Goal: Contribute content: Contribute content

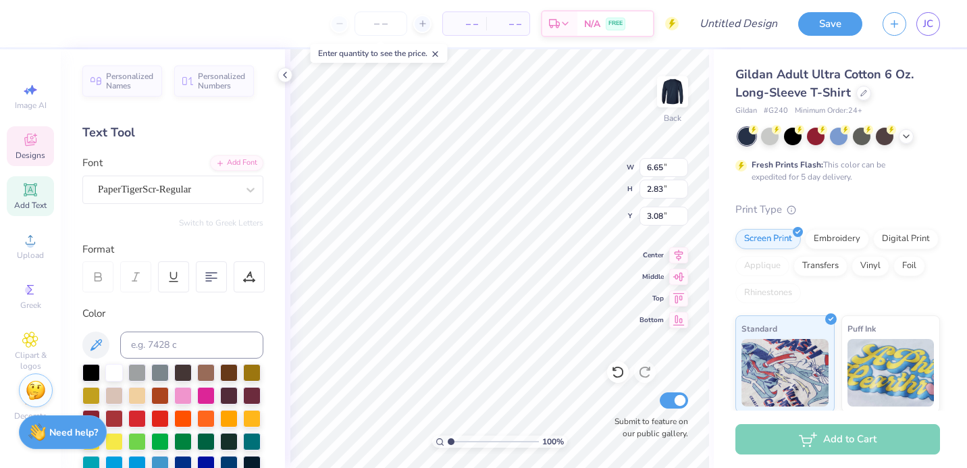
scroll to position [11, 1]
type textarea "A"
type textarea "Dphie"
type input "1.90"
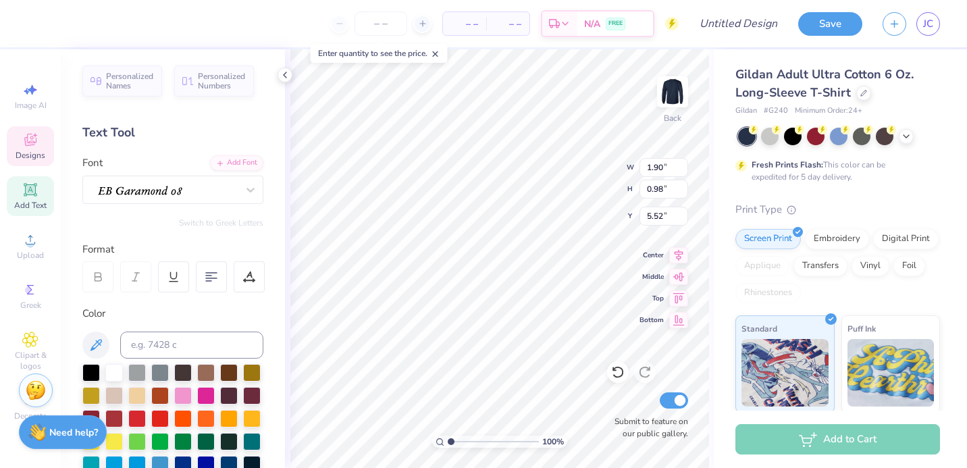
type input "0.98"
type input "5.52"
type textarea "1917"
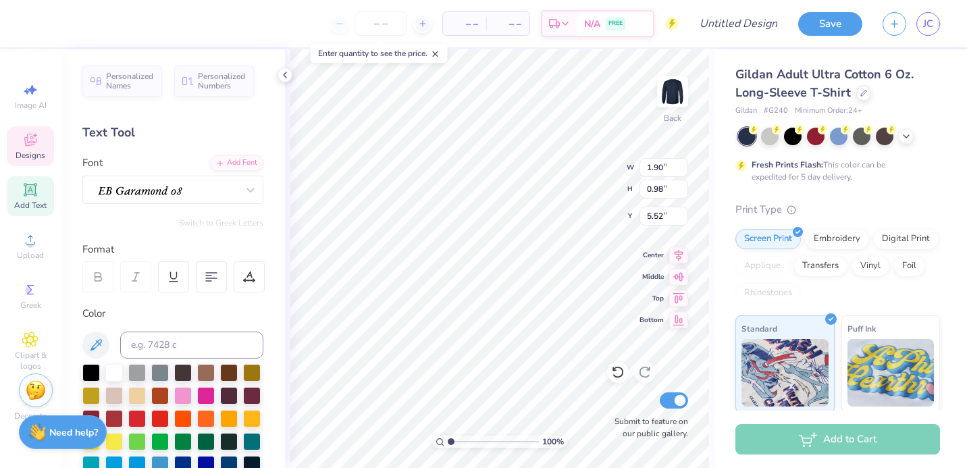
type input "1.11"
type input "1.09"
type input "3.00"
type input "1.25"
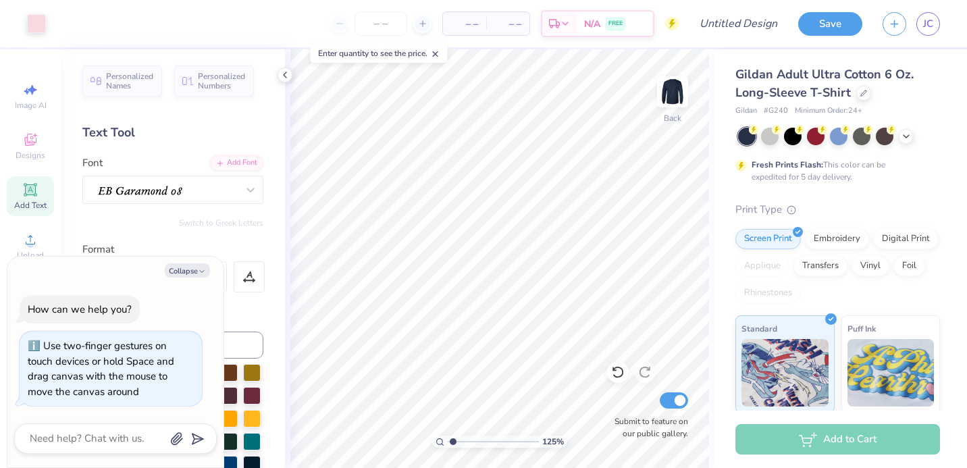
type textarea "x"
type input "1.73"
click at [457, 439] on input "range" at bounding box center [493, 442] width 91 height 12
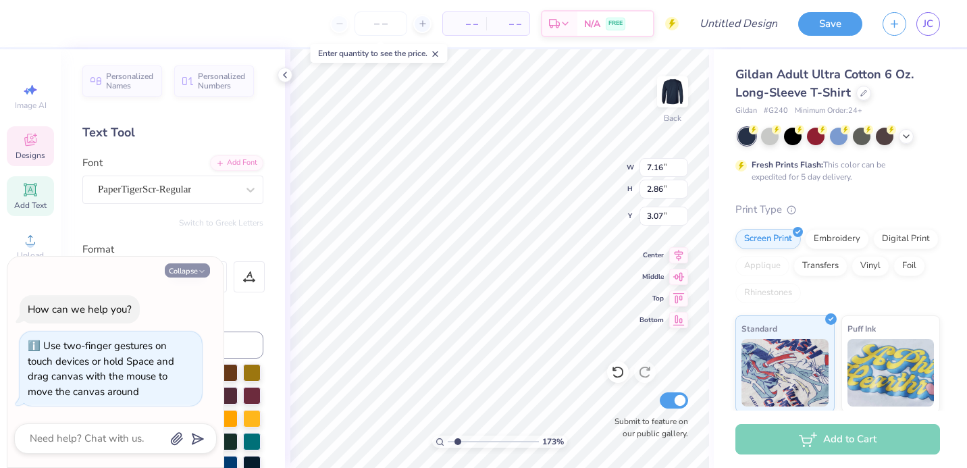
click at [190, 268] on button "Collapse" at bounding box center [187, 270] width 45 height 14
type textarea "x"
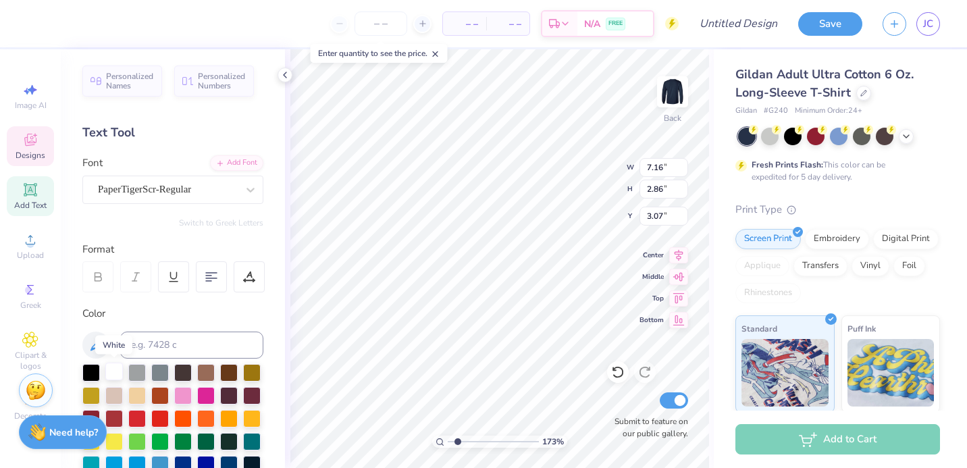
click at [112, 376] on div at bounding box center [114, 372] width 18 height 18
click at [113, 374] on div at bounding box center [114, 372] width 18 height 18
click at [116, 367] on div at bounding box center [114, 372] width 18 height 18
click at [115, 372] on div at bounding box center [114, 372] width 18 height 18
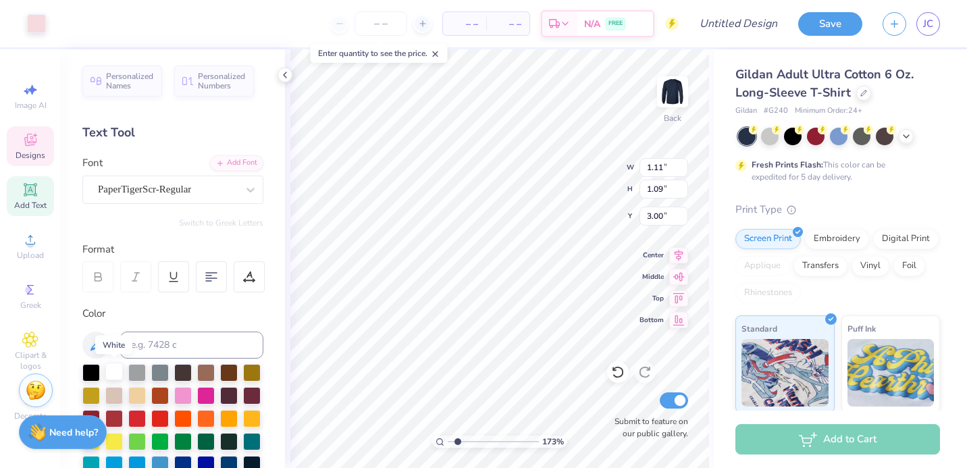
click at [115, 372] on div at bounding box center [114, 372] width 18 height 18
click at [110, 371] on div at bounding box center [114, 372] width 18 height 18
type input "1.78"
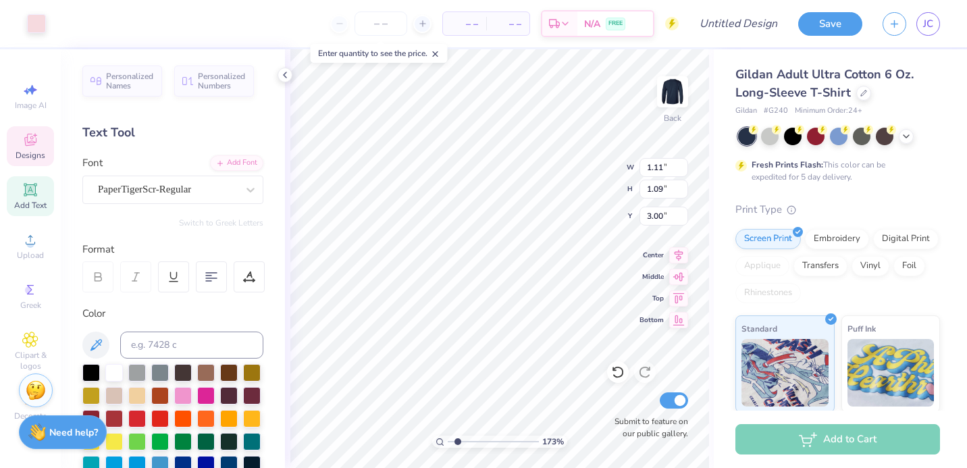
type input "0.79"
type input "5.73"
click at [114, 369] on div at bounding box center [114, 372] width 18 height 18
type input "1.11"
type input "1.09"
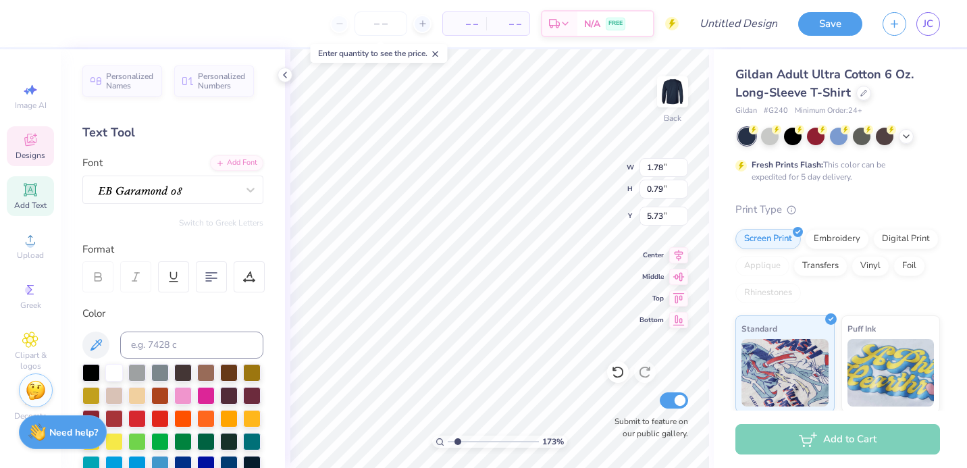
type input "3.00"
click at [39, 24] on div at bounding box center [36, 22] width 19 height 19
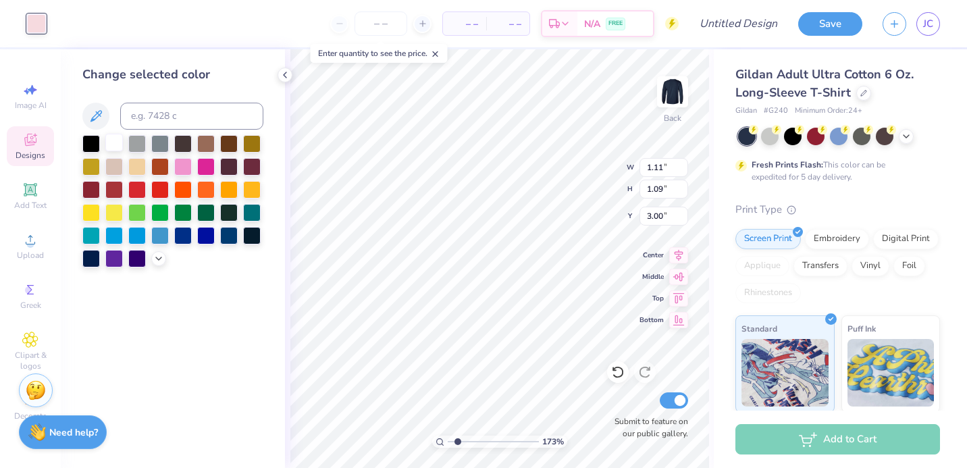
click at [116, 143] on div at bounding box center [114, 143] width 18 height 18
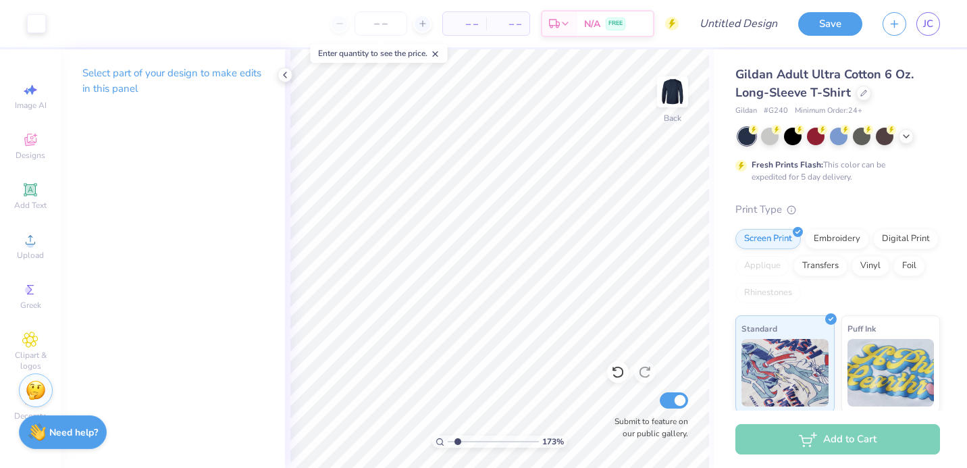
click at [440, 53] on icon at bounding box center [435, 53] width 9 height 9
click at [284, 73] on icon at bounding box center [285, 75] width 11 height 11
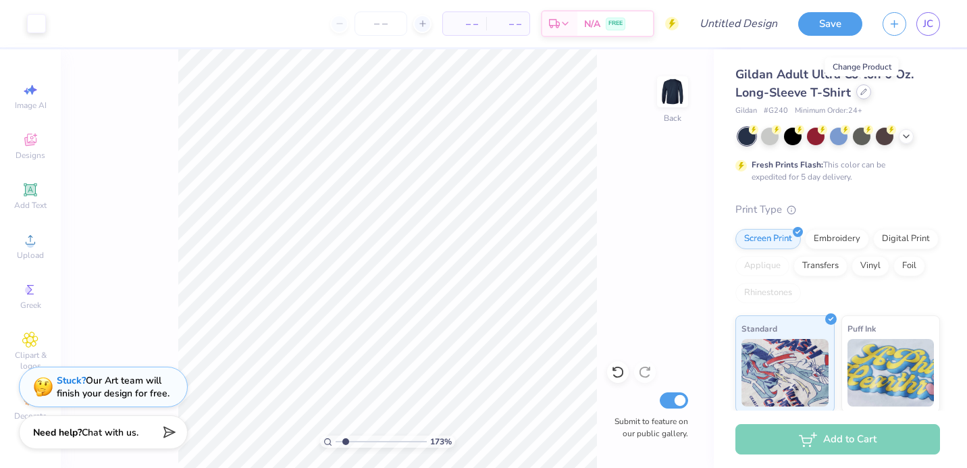
click at [861, 91] on icon at bounding box center [863, 91] width 5 height 5
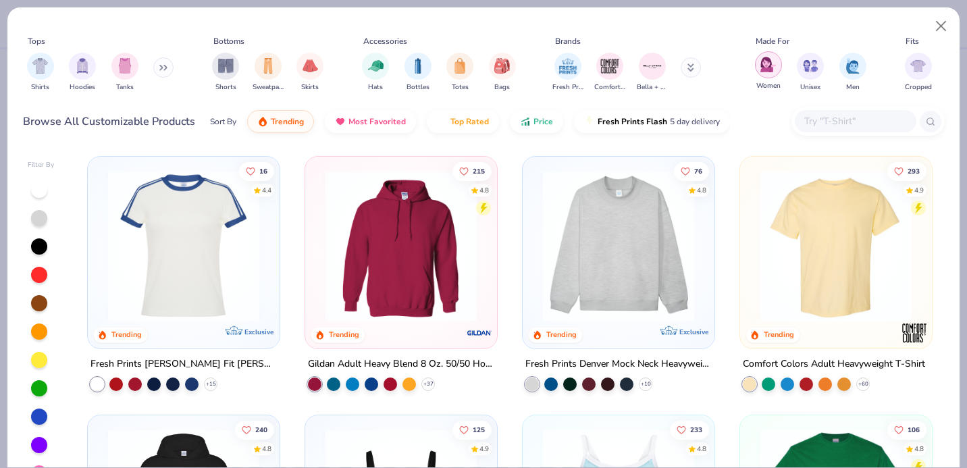
click at [770, 65] on img "filter for Women" at bounding box center [769, 65] width 16 height 16
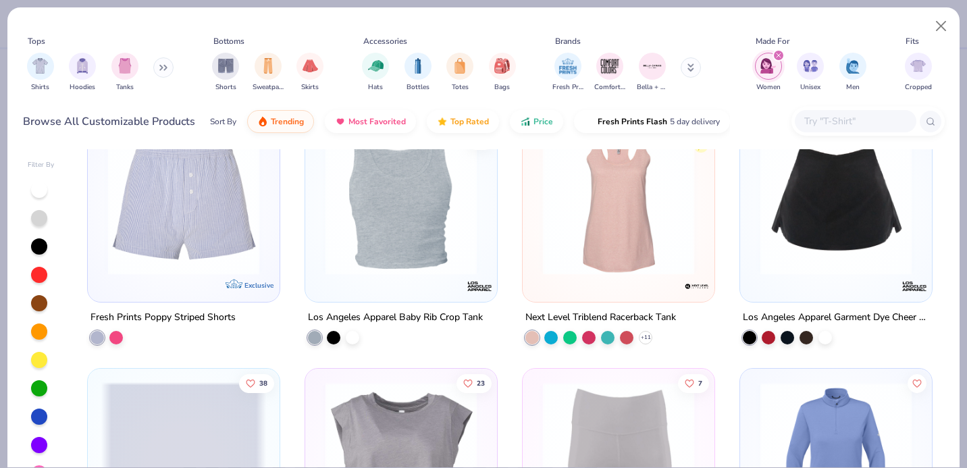
scroll to position [3424, 0]
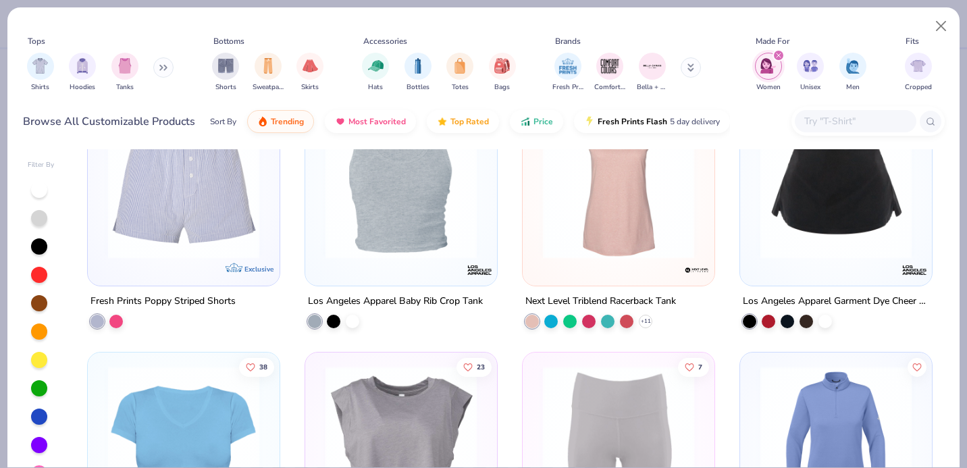
click at [827, 122] on input "text" at bounding box center [855, 121] width 104 height 16
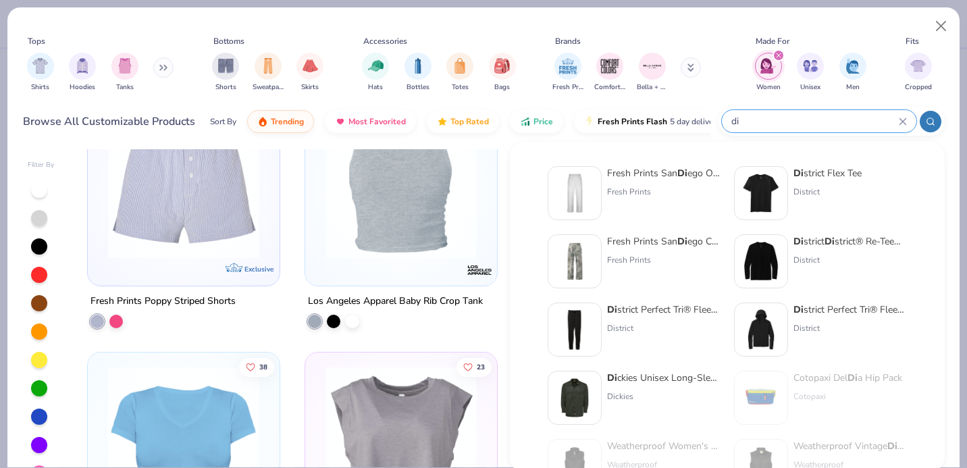
type input "d"
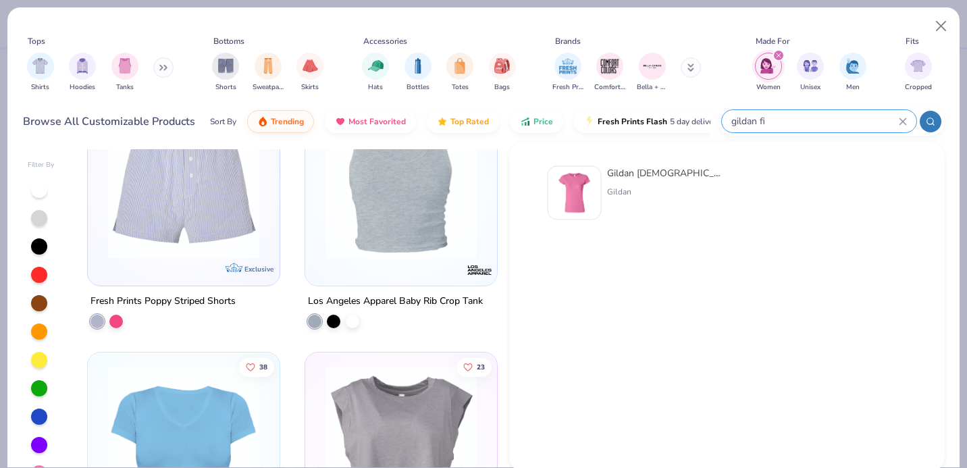
type input "gildan fi"
click at [600, 188] on div at bounding box center [575, 193] width 54 height 54
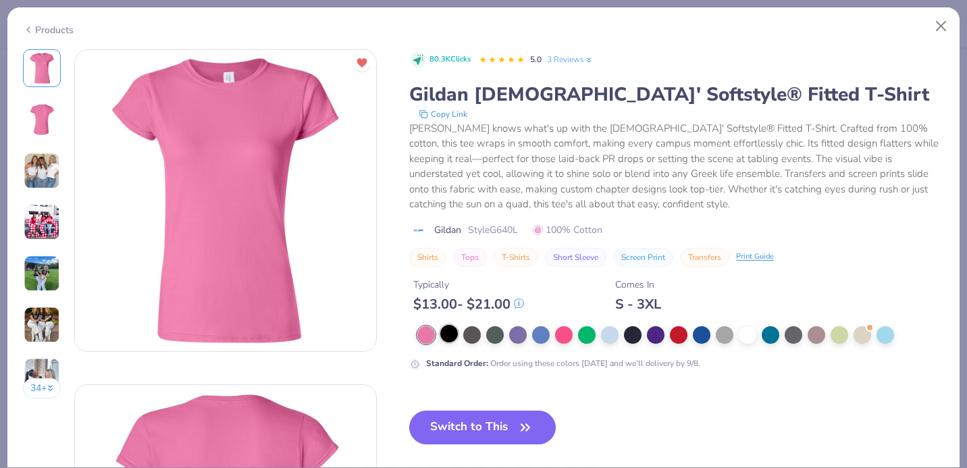
click at [448, 336] on div at bounding box center [449, 334] width 18 height 18
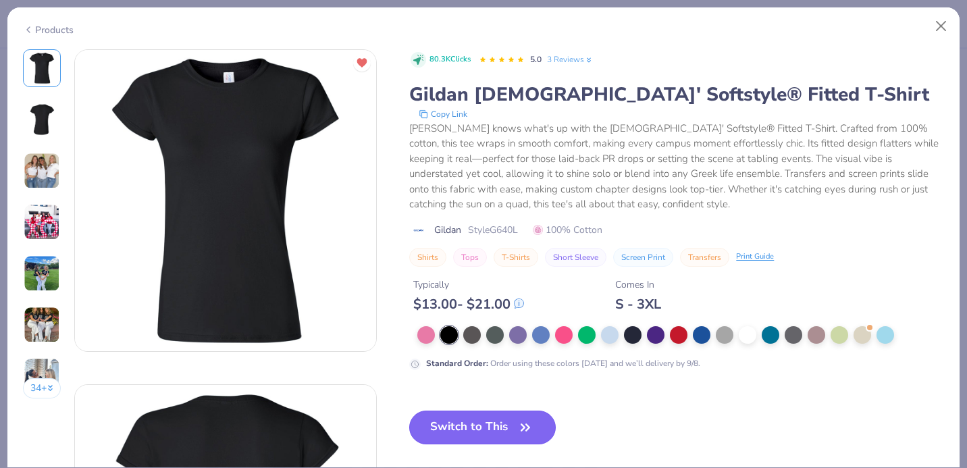
click at [466, 432] on button "Switch to This" at bounding box center [482, 428] width 147 height 34
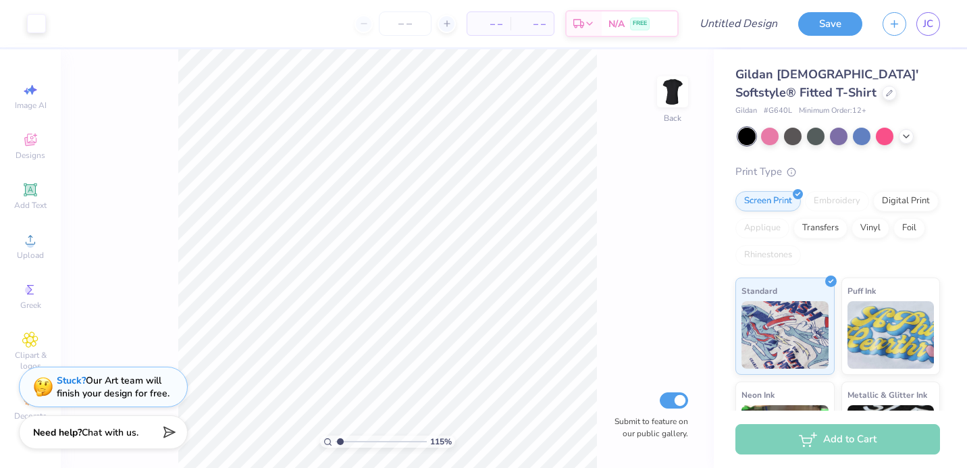
drag, startPoint x: 347, startPoint y: 442, endPoint x: 340, endPoint y: 446, distance: 7.6
type input "1.15"
click at [340, 446] on input "range" at bounding box center [381, 442] width 91 height 12
click at [646, 336] on div "115 % Back Submit to feature on our public gallery." at bounding box center [387, 258] width 653 height 419
click at [759, 21] on input "Design Title" at bounding box center [755, 23] width 66 height 27
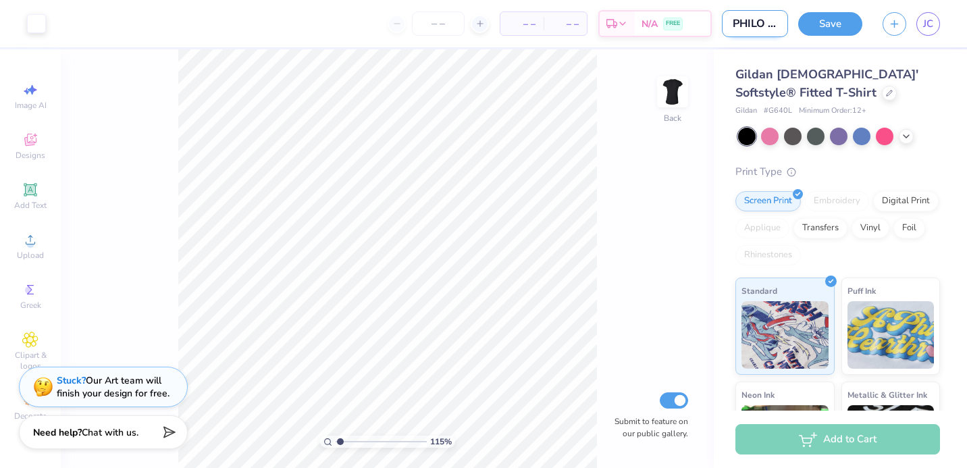
scroll to position [0, 4]
type input "PHILO #1"
click at [837, 25] on button "Save" at bounding box center [830, 22] width 64 height 24
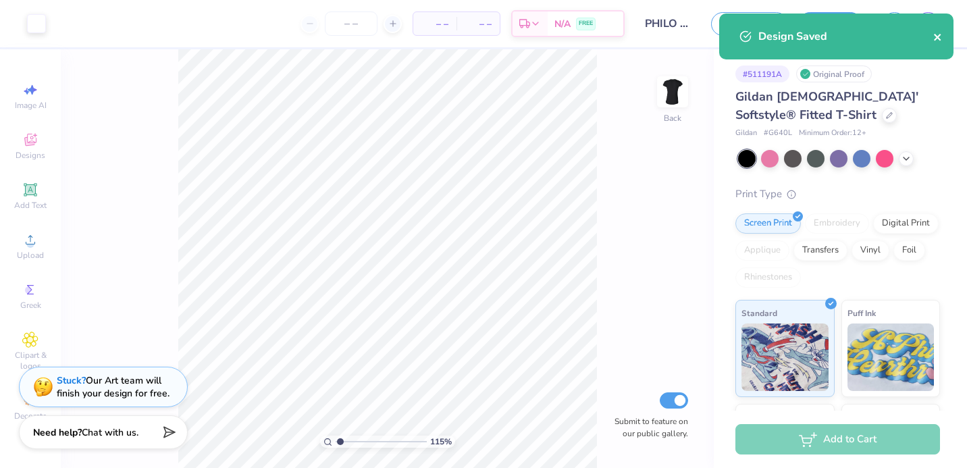
click at [942, 39] on icon "close" at bounding box center [937, 37] width 9 height 11
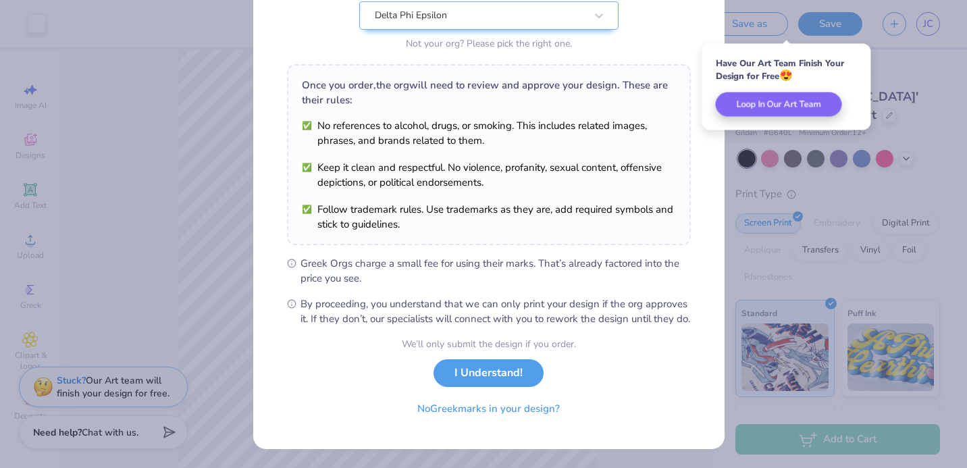
scroll to position [164, 0]
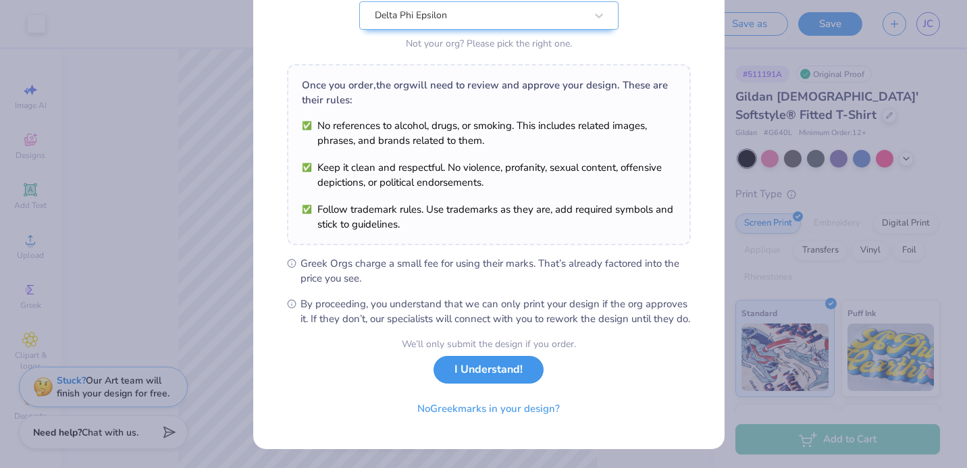
click at [451, 379] on button "I Understand!" at bounding box center [489, 370] width 110 height 28
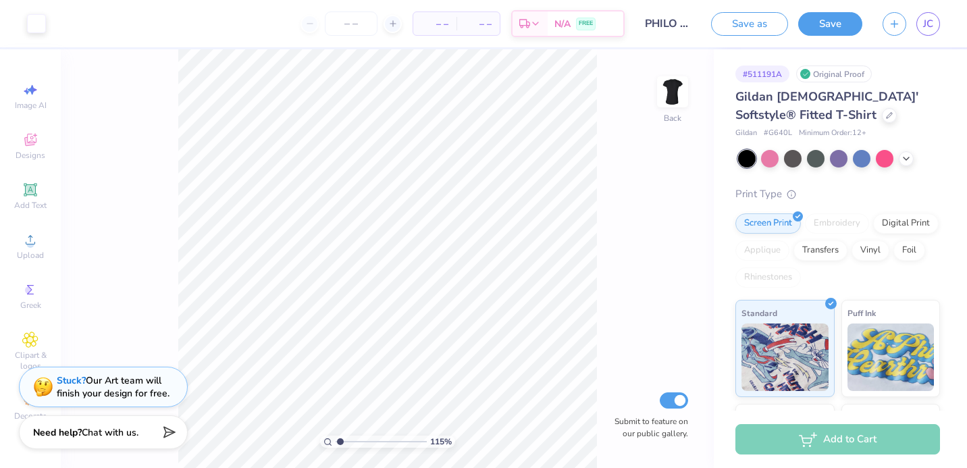
click at [164, 278] on div "115 % Back Submit to feature on our public gallery." at bounding box center [387, 258] width 653 height 419
click at [149, 321] on div "115 % Back Submit to feature on our public gallery." at bounding box center [387, 258] width 653 height 419
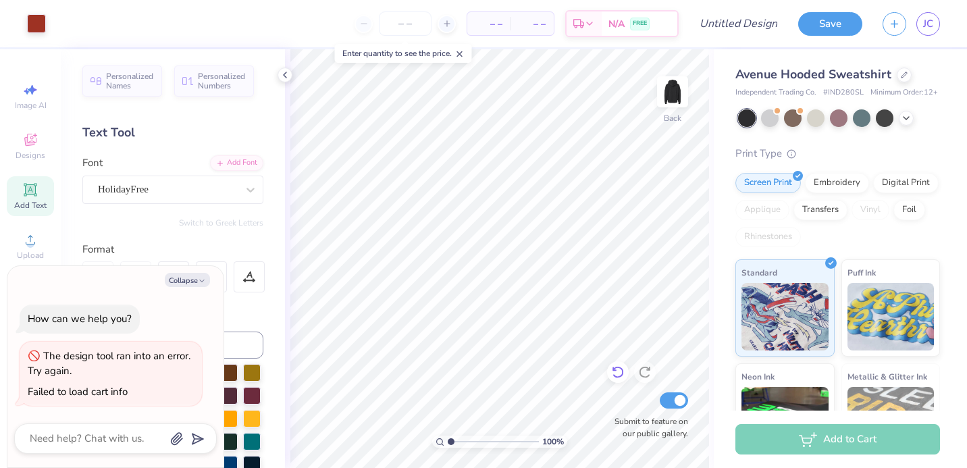
click at [615, 371] on icon at bounding box center [618, 372] width 14 height 14
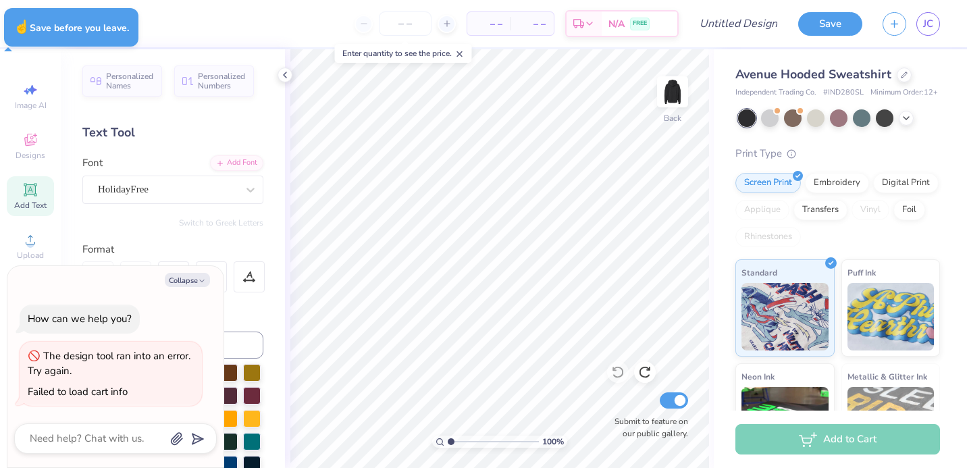
type textarea "x"
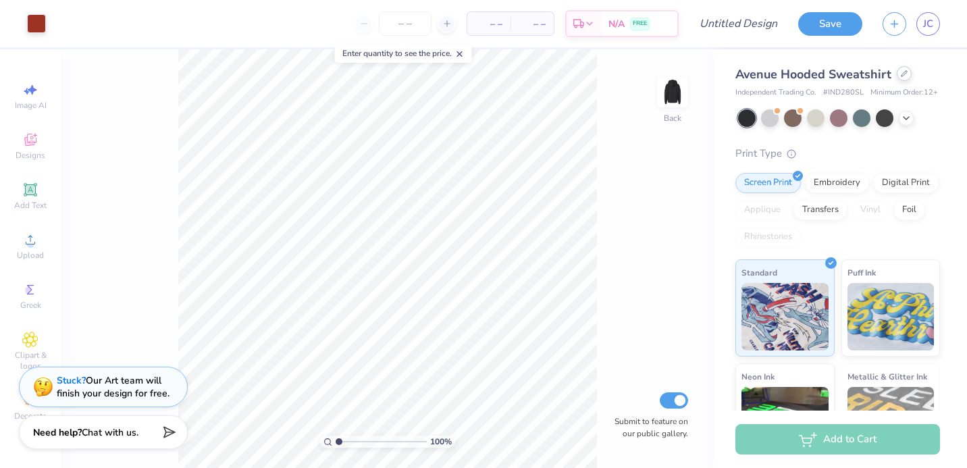
click at [902, 70] on div at bounding box center [904, 73] width 15 height 15
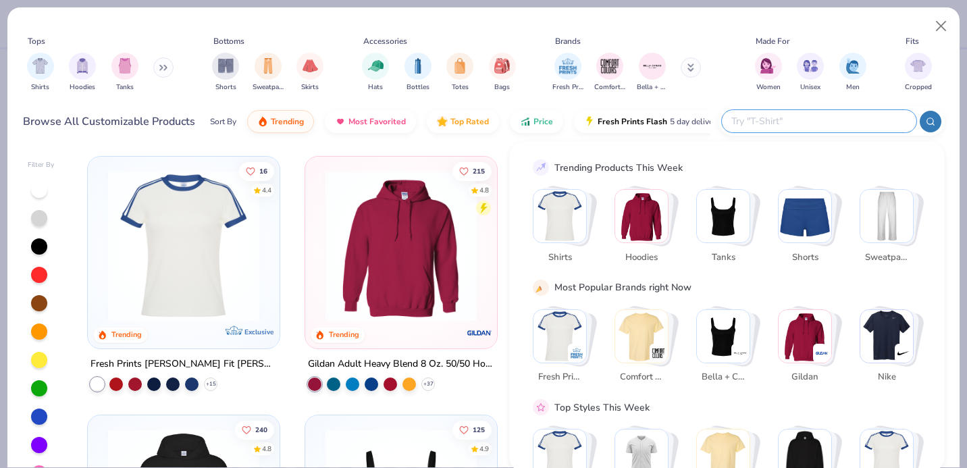
click at [815, 124] on input "text" at bounding box center [818, 121] width 177 height 16
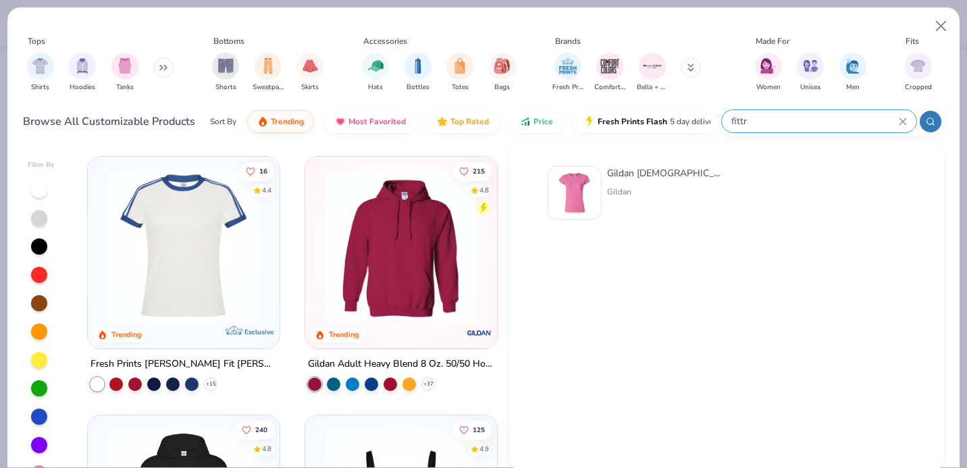
type input "fittr"
click at [588, 189] on img at bounding box center [575, 193] width 42 height 42
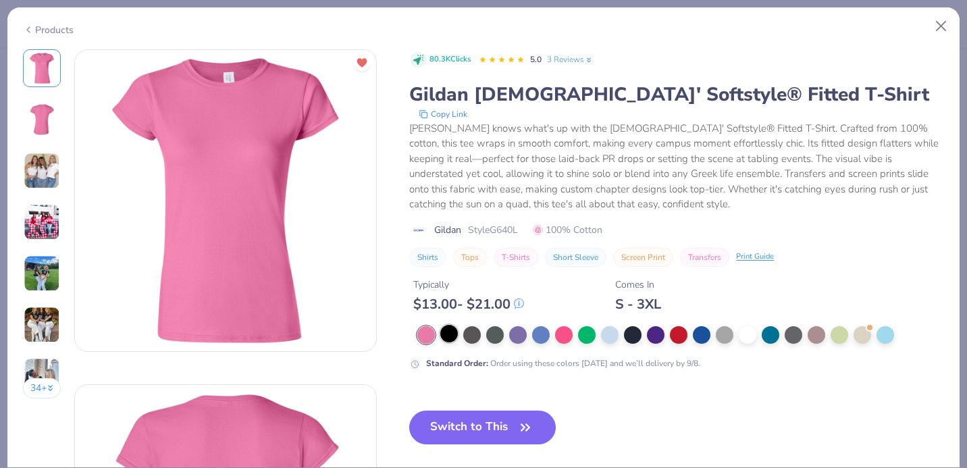
click at [452, 333] on div at bounding box center [449, 334] width 18 height 18
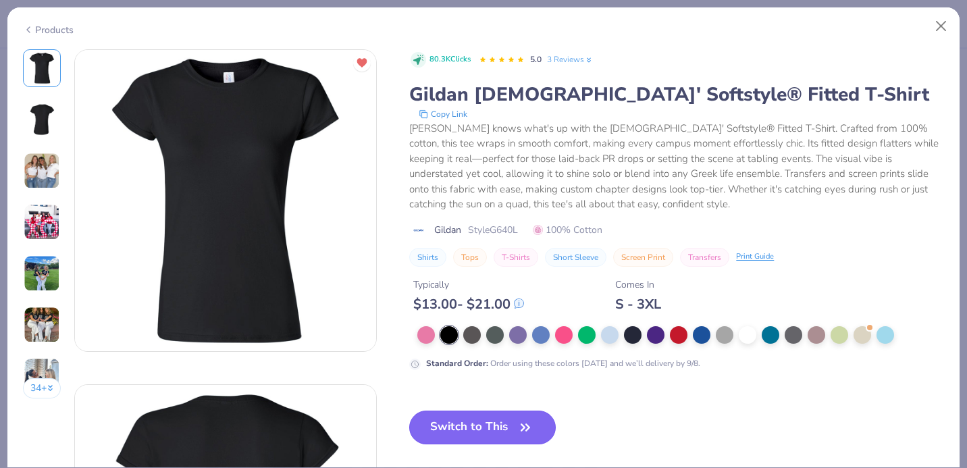
click at [480, 436] on button "Switch to This" at bounding box center [482, 428] width 147 height 34
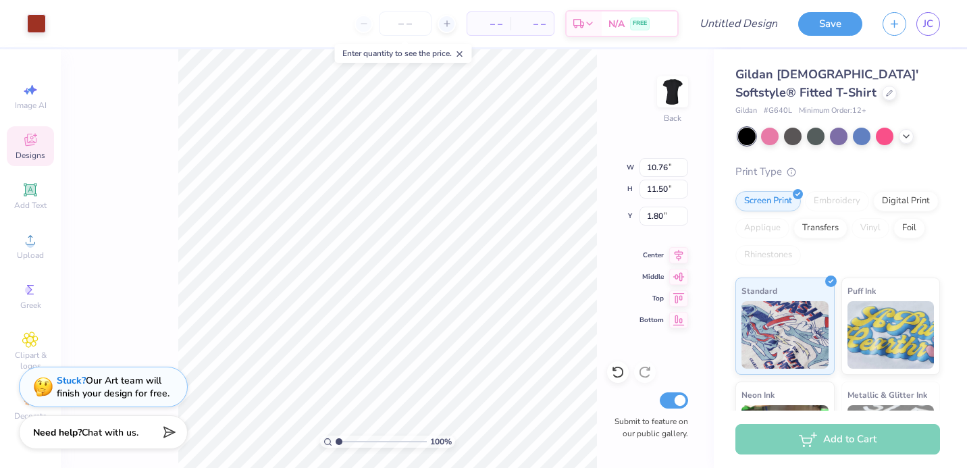
type input "9.14"
type input "9.77"
type input "3.00"
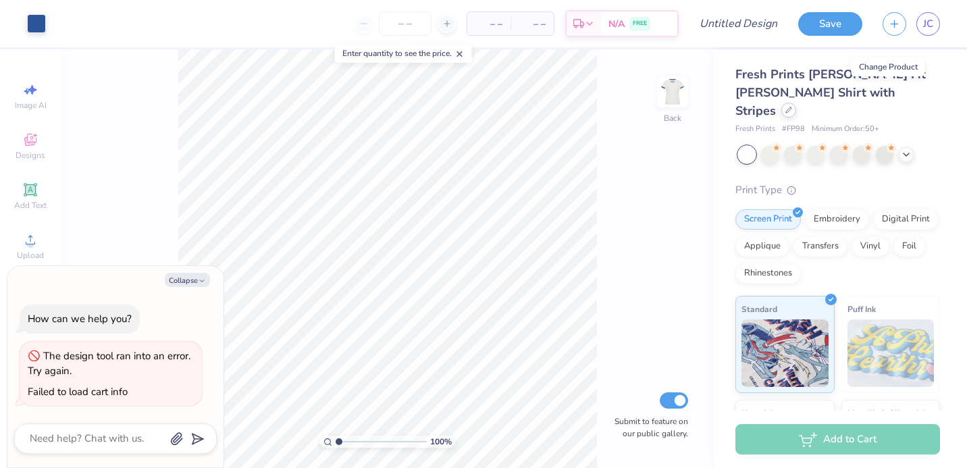
click at [792, 107] on icon at bounding box center [788, 109] width 5 height 5
type textarea "x"
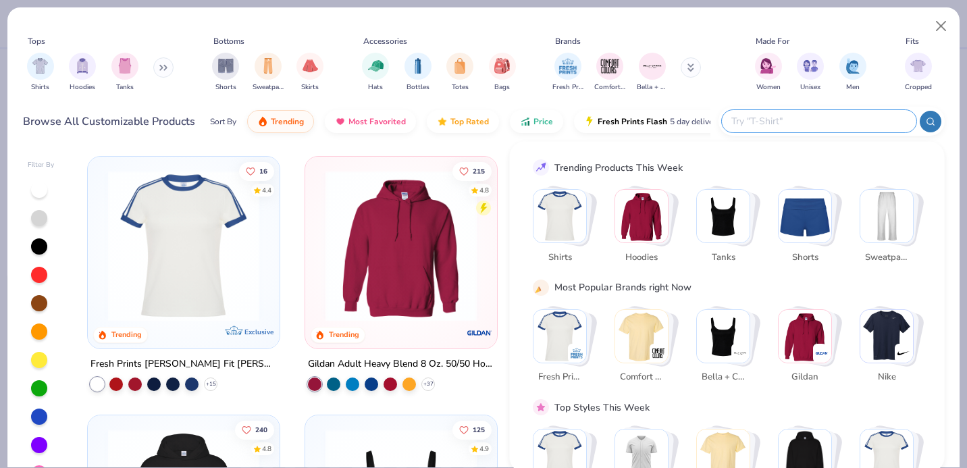
click at [871, 124] on input "text" at bounding box center [818, 121] width 177 height 16
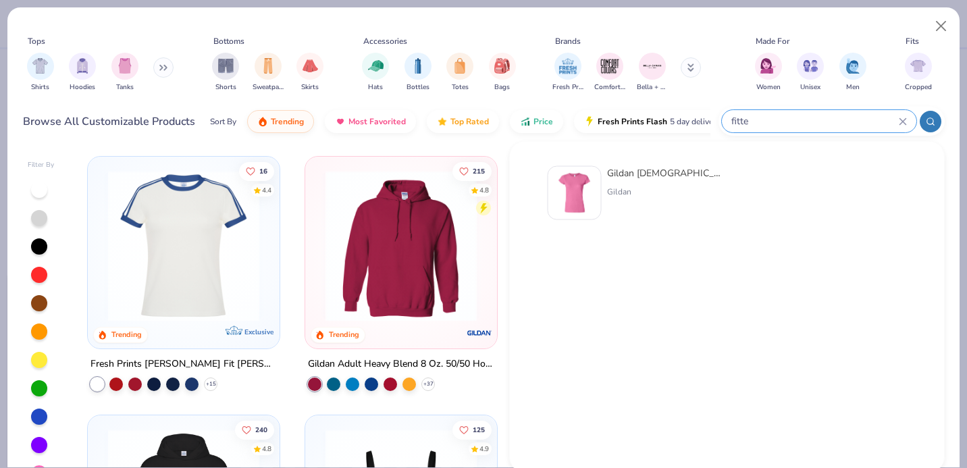
type input "fitte"
click at [661, 168] on div "Gildan Ladies' Softstyle® Fitte d T-Shirt" at bounding box center [663, 173] width 113 height 14
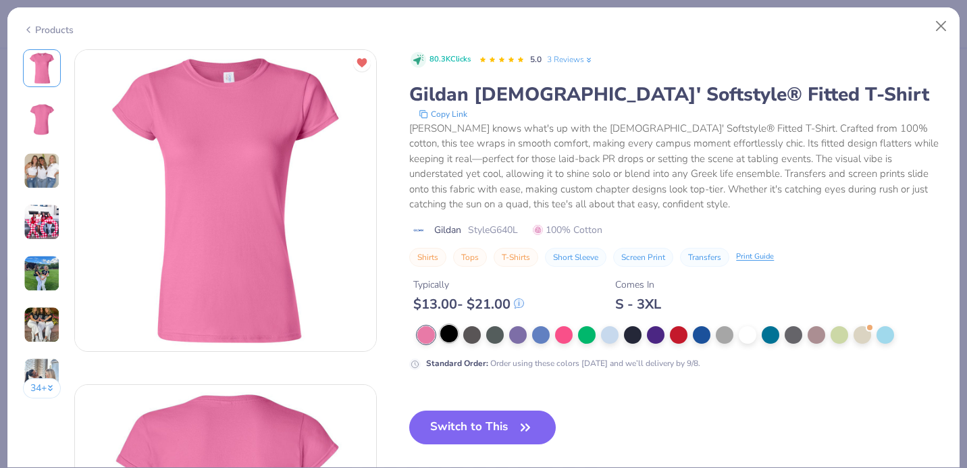
click at [441, 338] on div at bounding box center [449, 334] width 18 height 18
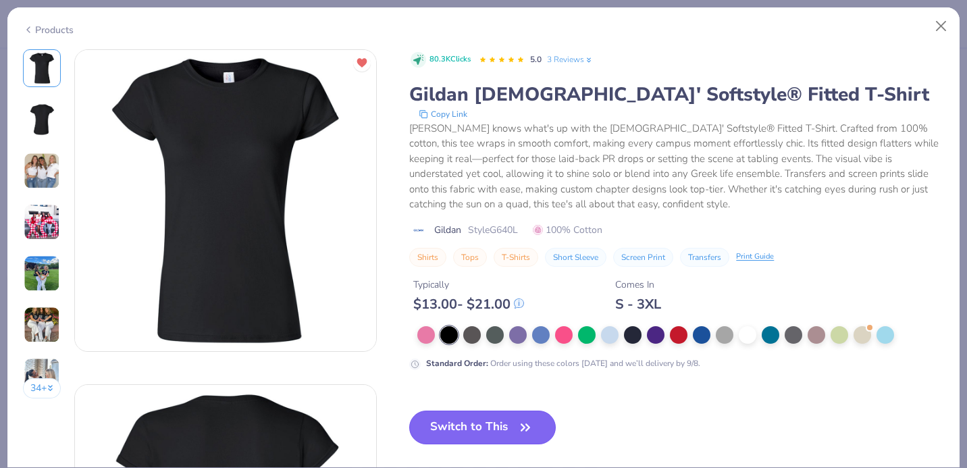
click at [463, 434] on button "Switch to This" at bounding box center [482, 428] width 147 height 34
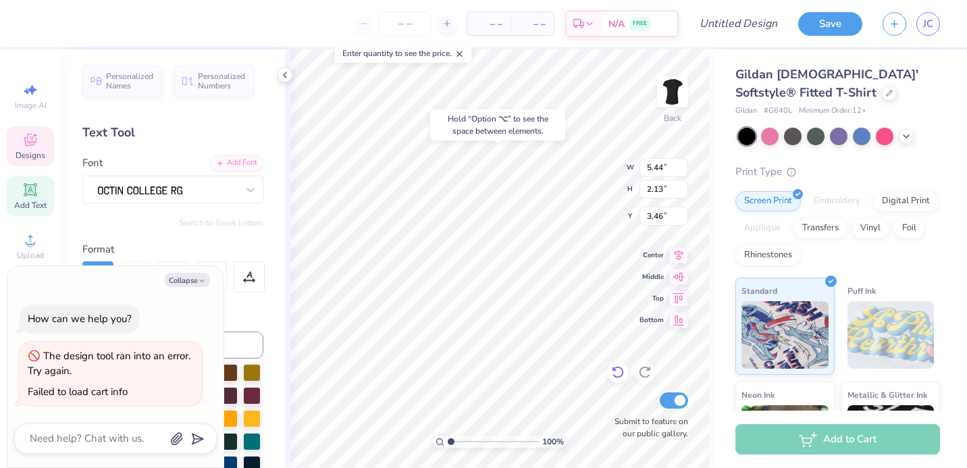
click at [615, 370] on icon at bounding box center [614, 369] width 3 height 3
type textarea "x"
type textarea "THET"
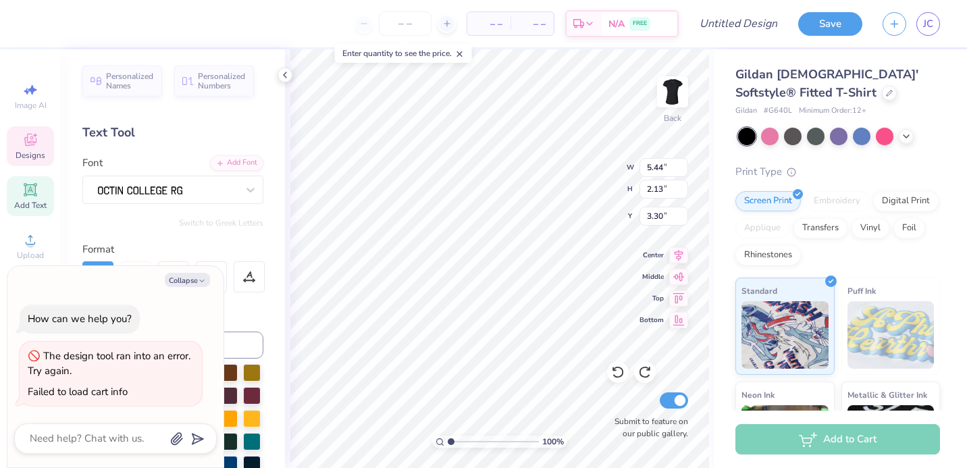
type textarea "x"
type textarea "THE"
type textarea "x"
type textarea "TH"
type textarea "x"
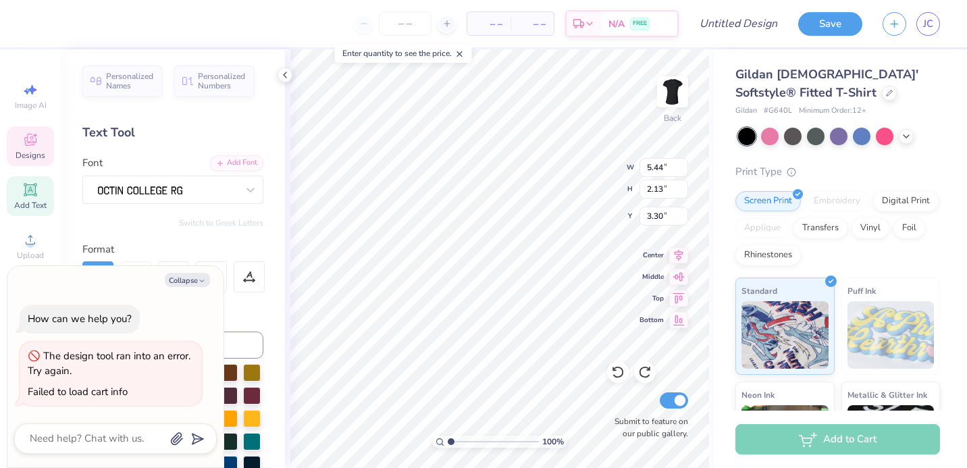
type textarea "T"
type textarea "x"
type textarea "D"
type textarea "x"
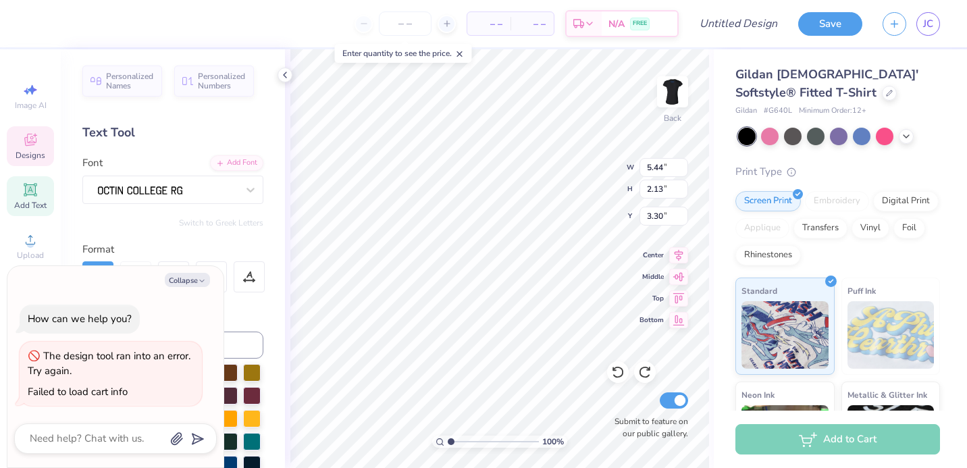
type textarea "DP"
type textarea "x"
type textarea "DPH"
type textarea "x"
type textarea "DPHI"
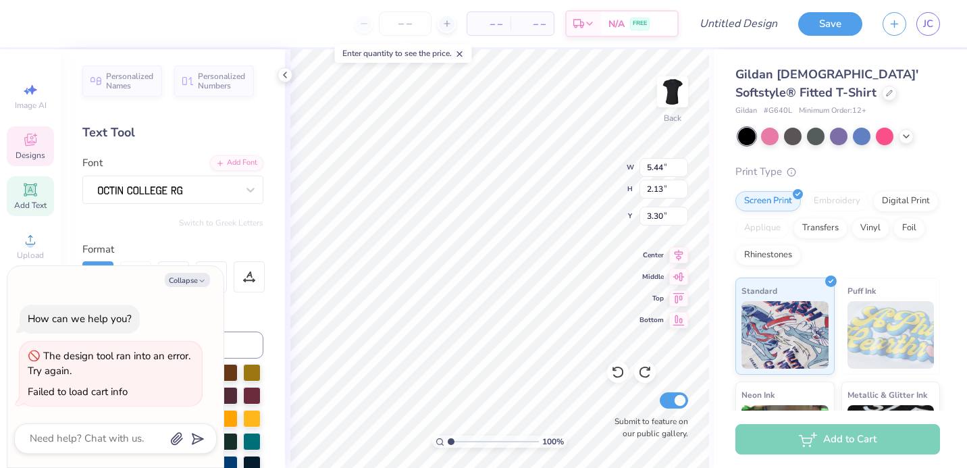
type textarea "x"
type textarea "DPHIW"
type textarea "x"
type textarea "DPHI"
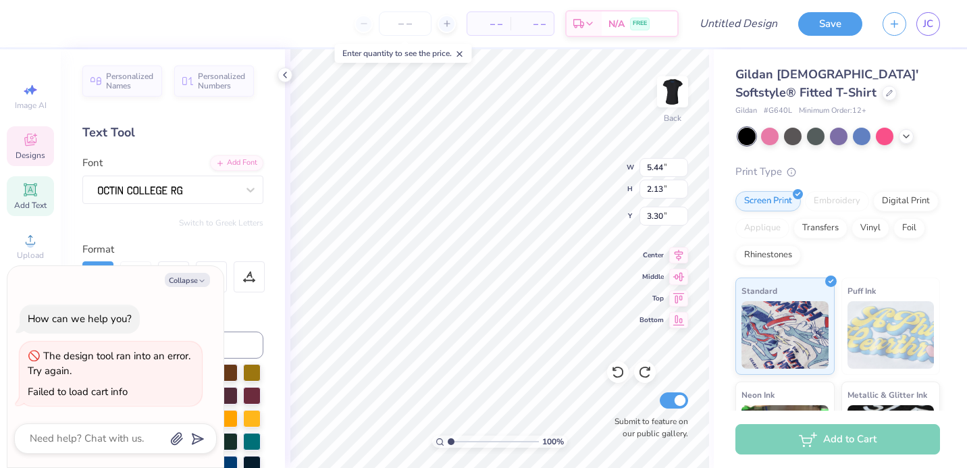
type textarea "x"
type textarea "DPHIE"
click at [177, 282] on button "Collapse" at bounding box center [187, 280] width 45 height 14
type textarea "x"
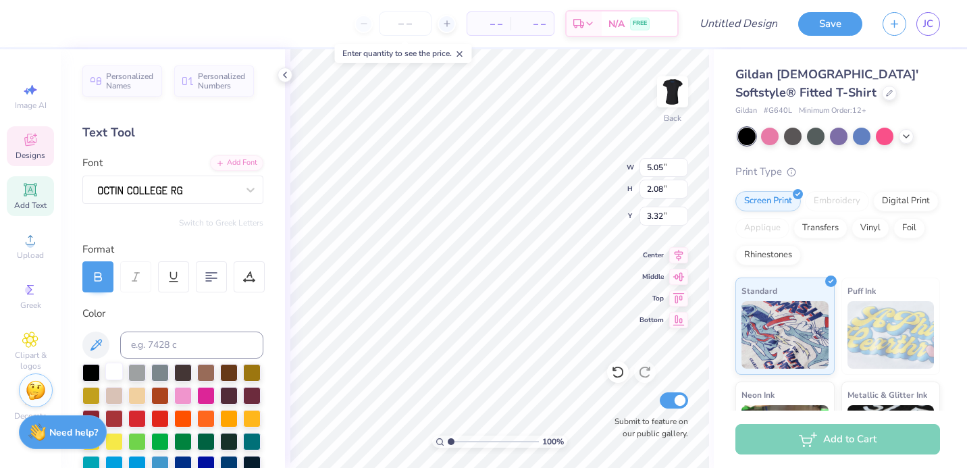
click at [111, 368] on div at bounding box center [114, 372] width 18 height 18
type textarea "0"
type textarea "1917"
click at [114, 369] on div at bounding box center [114, 372] width 18 height 18
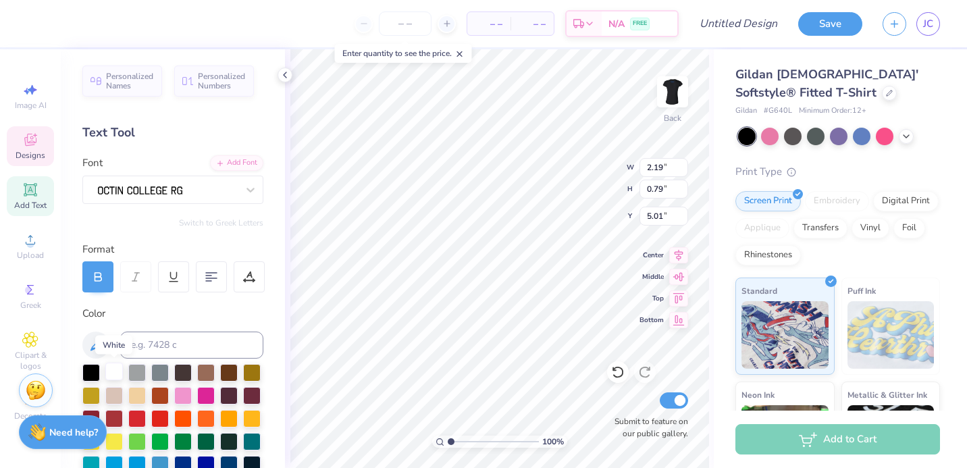
scroll to position [11, 2]
click at [33, 24] on div at bounding box center [36, 22] width 19 height 19
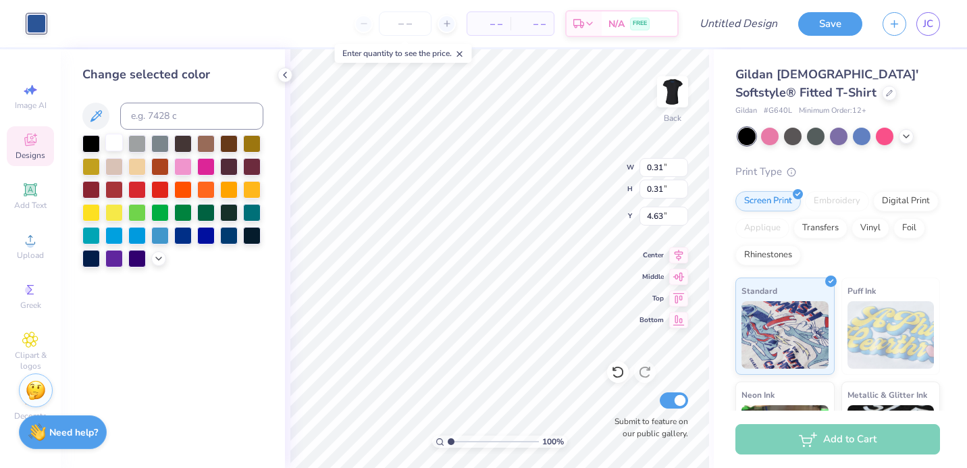
click at [116, 143] on div at bounding box center [114, 143] width 18 height 18
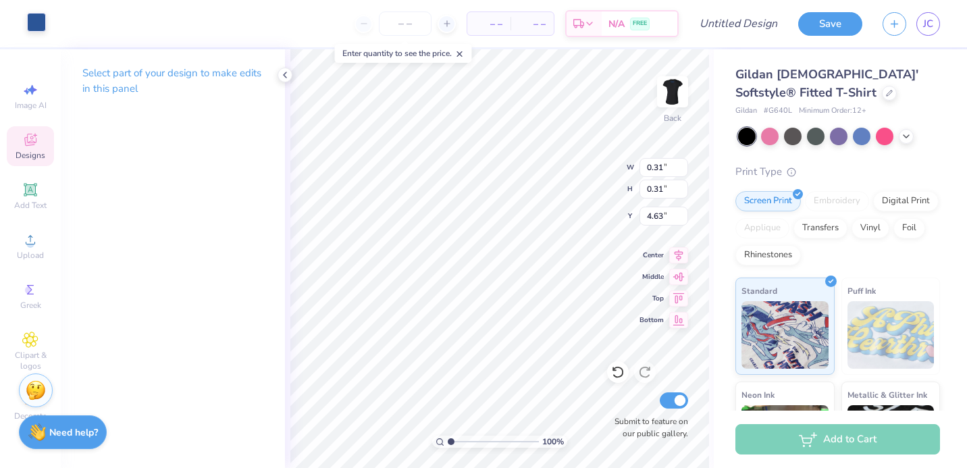
click at [30, 23] on div at bounding box center [36, 22] width 19 height 19
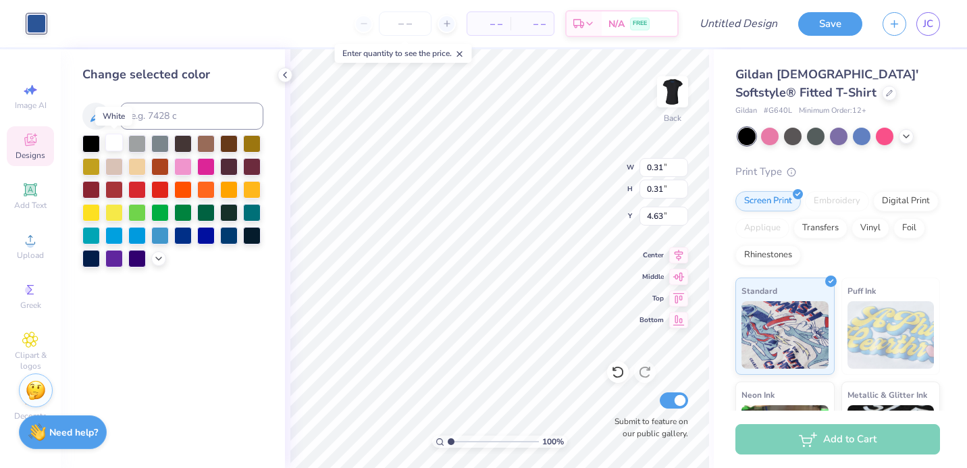
click at [113, 143] on div at bounding box center [114, 143] width 18 height 18
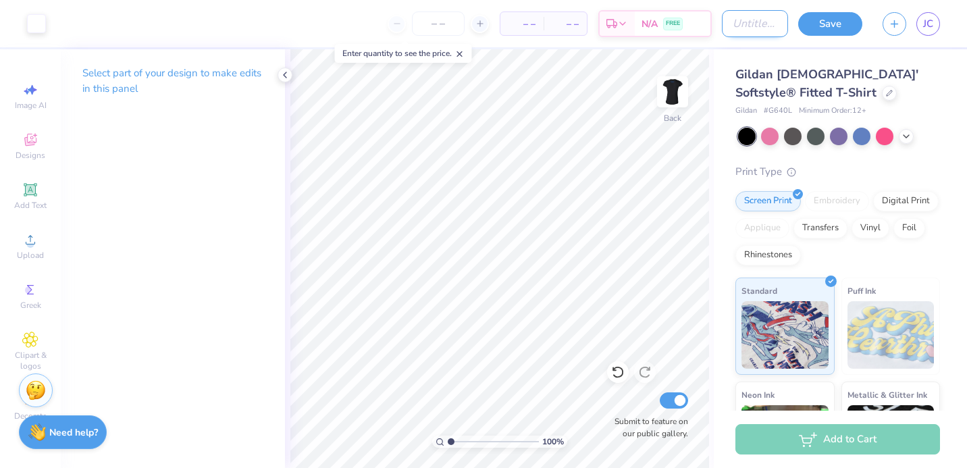
click at [746, 28] on input "Design Title" at bounding box center [755, 23] width 66 height 27
type input "PHILO #2"
click at [825, 22] on button "Save" at bounding box center [830, 22] width 64 height 24
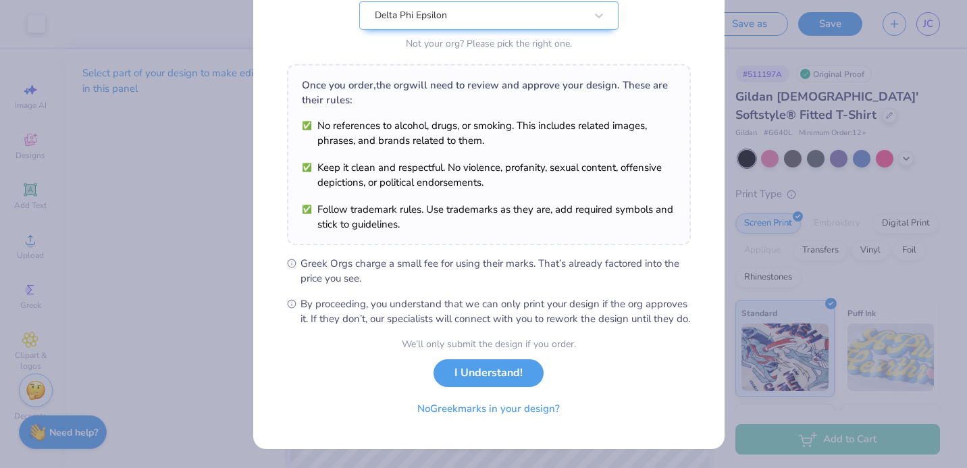
scroll to position [164, 0]
click at [455, 374] on button "I Understand!" at bounding box center [489, 370] width 110 height 28
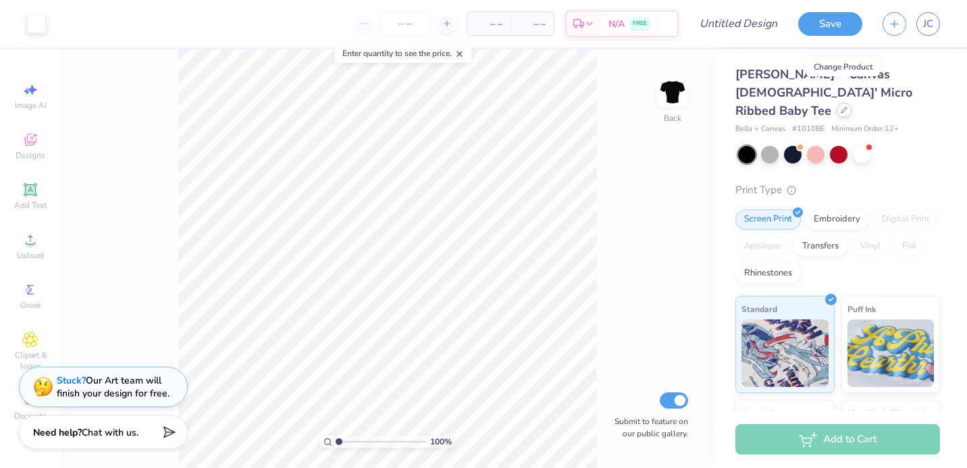
click at [844, 103] on div at bounding box center [844, 110] width 15 height 15
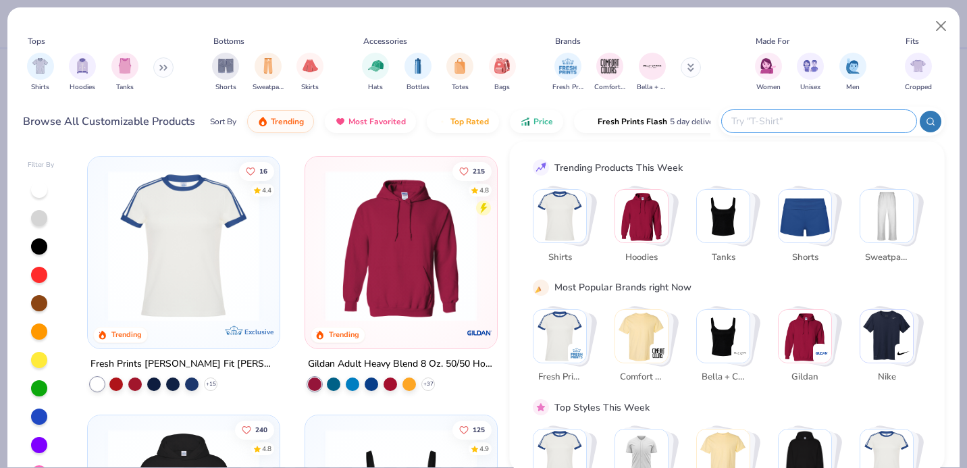
click at [817, 126] on input "text" at bounding box center [818, 121] width 177 height 16
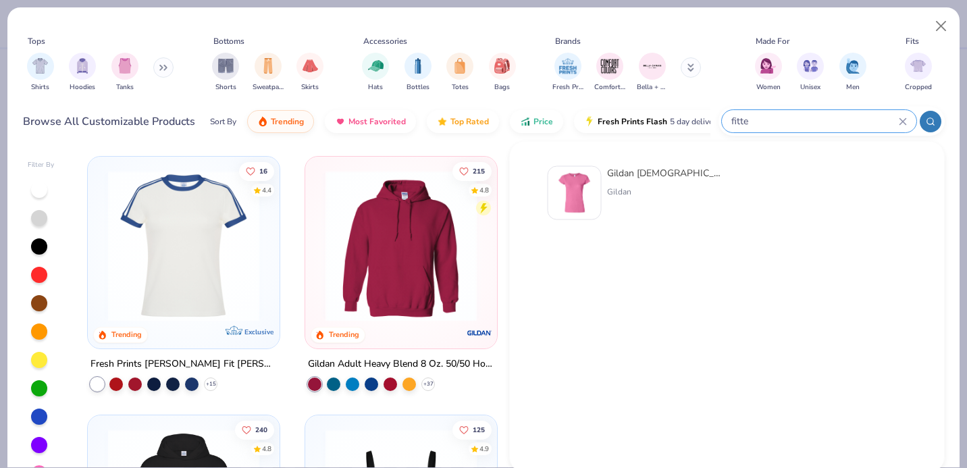
type input "fitte"
click at [584, 186] on img at bounding box center [575, 193] width 42 height 42
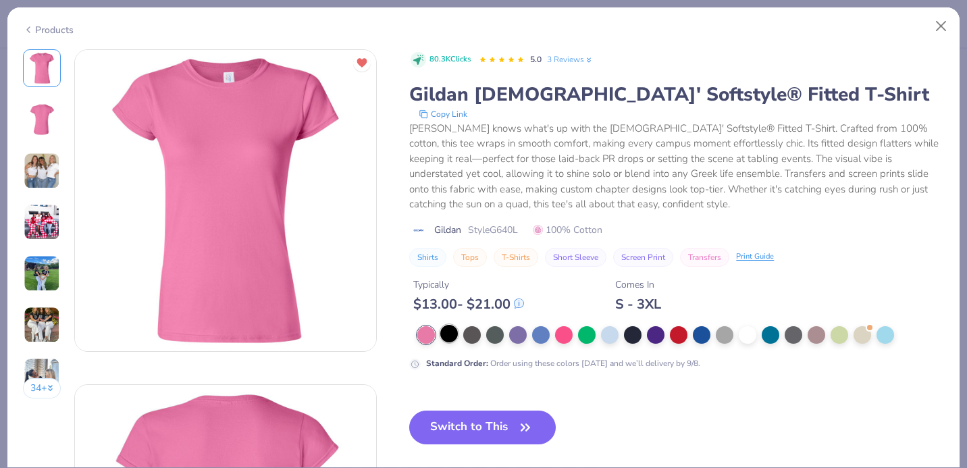
click at [452, 334] on div at bounding box center [449, 334] width 18 height 18
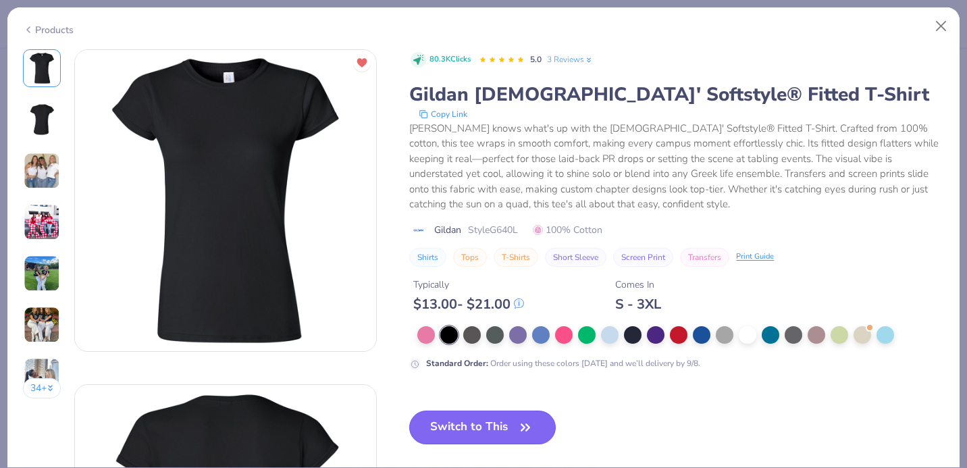
click at [482, 425] on button "Switch to This" at bounding box center [482, 428] width 147 height 34
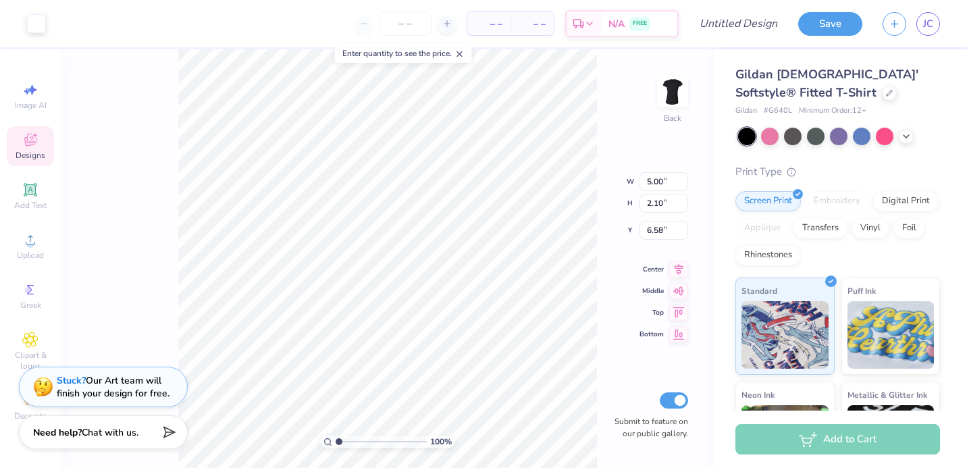
type input "3.00"
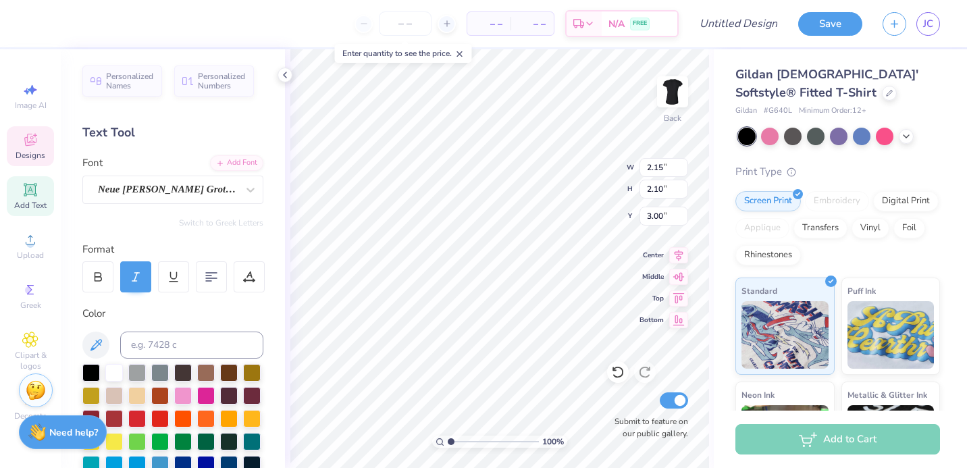
scroll to position [11, 1]
type textarea "Z"
type textarea "D"
drag, startPoint x: 451, startPoint y: 443, endPoint x: 459, endPoint y: 442, distance: 7.5
type input "1.89"
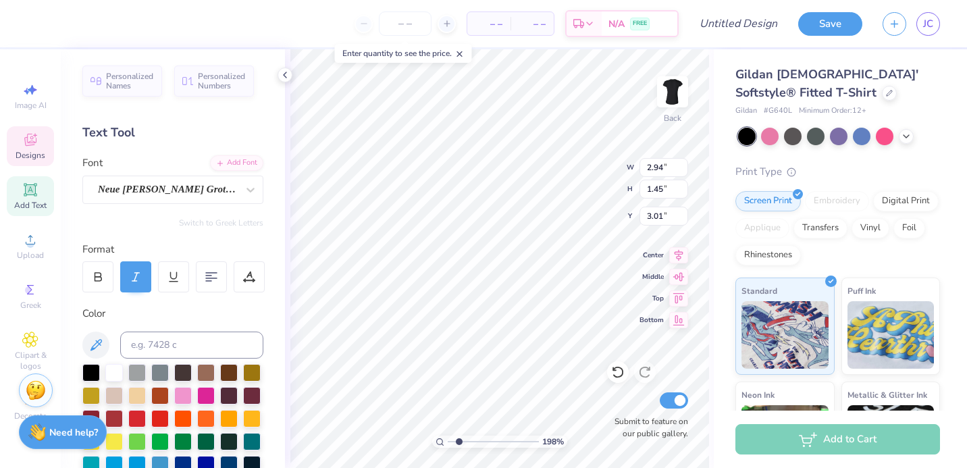
click at [459, 442] on input "range" at bounding box center [493, 442] width 91 height 12
type textarea "e"
type textarea "P"
type textarea "phie"
type input "2.86"
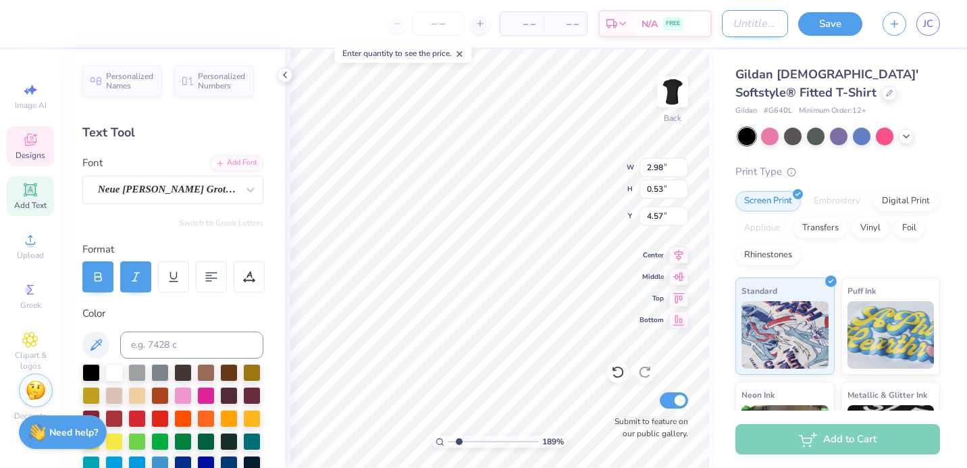
click at [754, 26] on input "Design Title" at bounding box center [755, 23] width 66 height 27
type input "?"
click at [817, 25] on button "Save" at bounding box center [830, 22] width 64 height 24
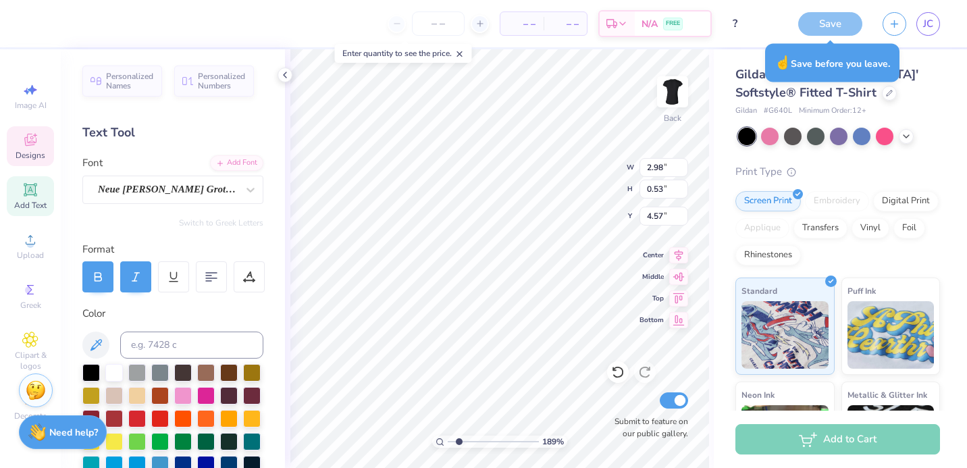
click at [815, 26] on div "Save" at bounding box center [830, 24] width 64 height 24
click at [828, 24] on div "Save" at bounding box center [830, 24] width 64 height 24
drag, startPoint x: 828, startPoint y: 24, endPoint x: 889, endPoint y: 63, distance: 72.7
click at [831, 26] on div "Save" at bounding box center [830, 24] width 64 height 24
click at [917, 98] on div "Gildan [DEMOGRAPHIC_DATA]' Softstyle® Fitted T-Shirt" at bounding box center [838, 84] width 205 height 36
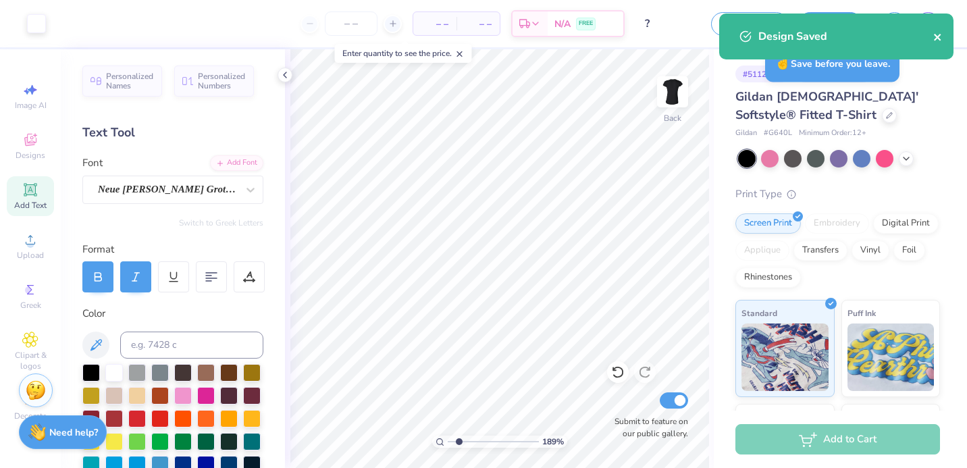
click at [942, 38] on icon "close" at bounding box center [937, 37] width 9 height 11
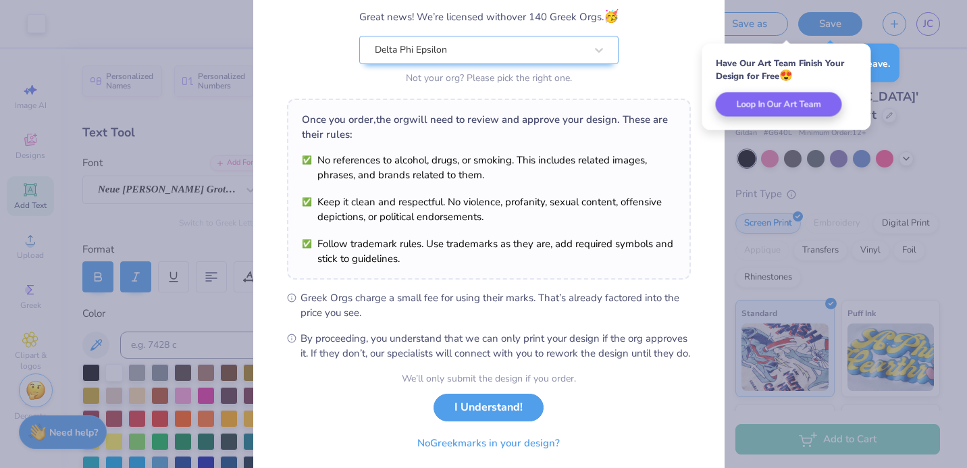
scroll to position [164, 0]
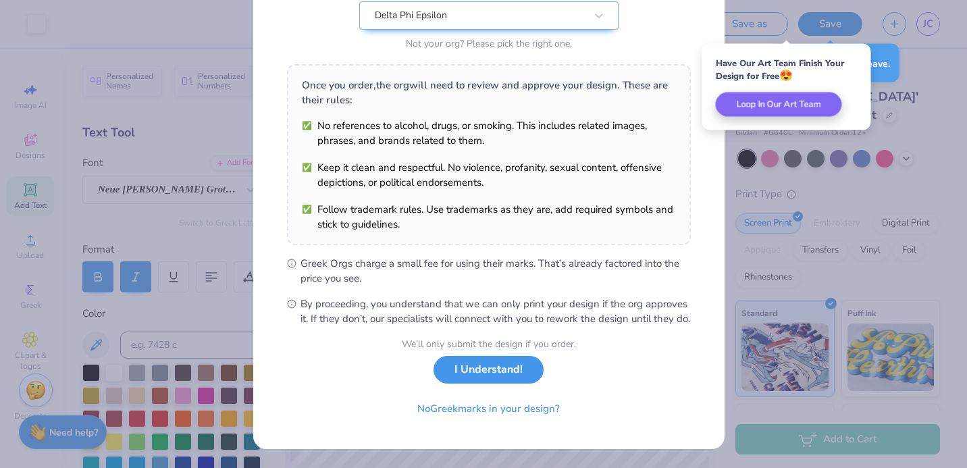
click at [486, 378] on button "I Understand!" at bounding box center [489, 370] width 110 height 28
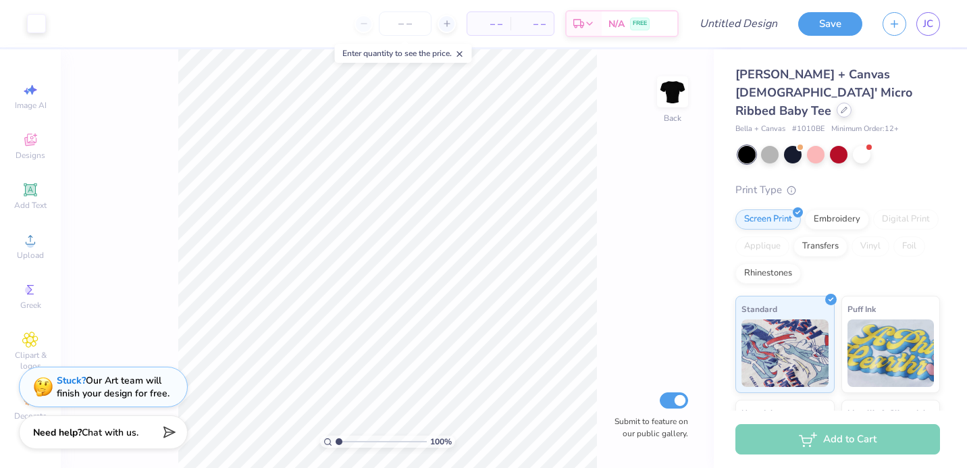
click at [846, 107] on icon at bounding box center [844, 110] width 7 height 7
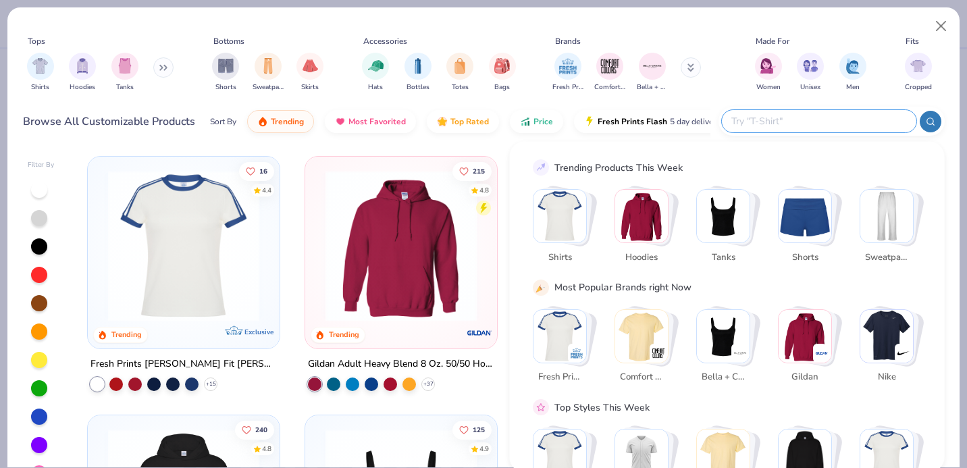
click at [813, 126] on input "text" at bounding box center [818, 121] width 177 height 16
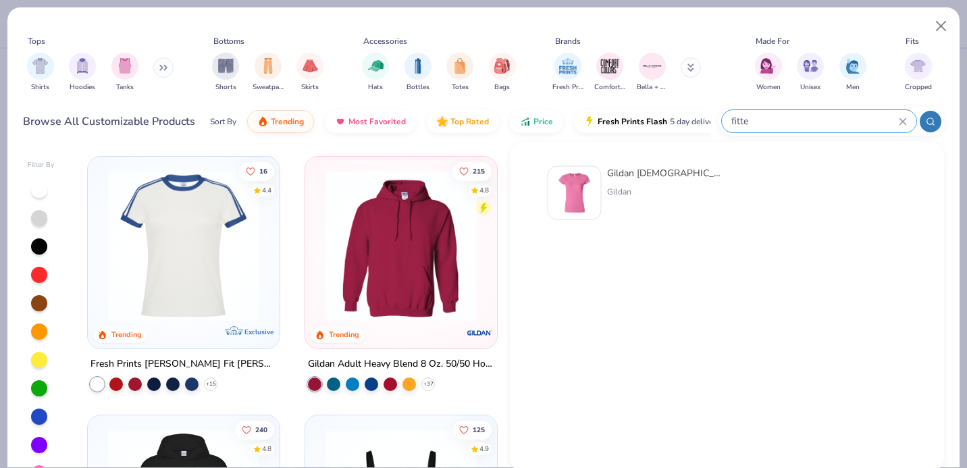
type input "fitte"
click at [671, 198] on div "Gildan Ladies' Softstyle® Fitte d T-Shirt Gildan" at bounding box center [663, 193] width 113 height 54
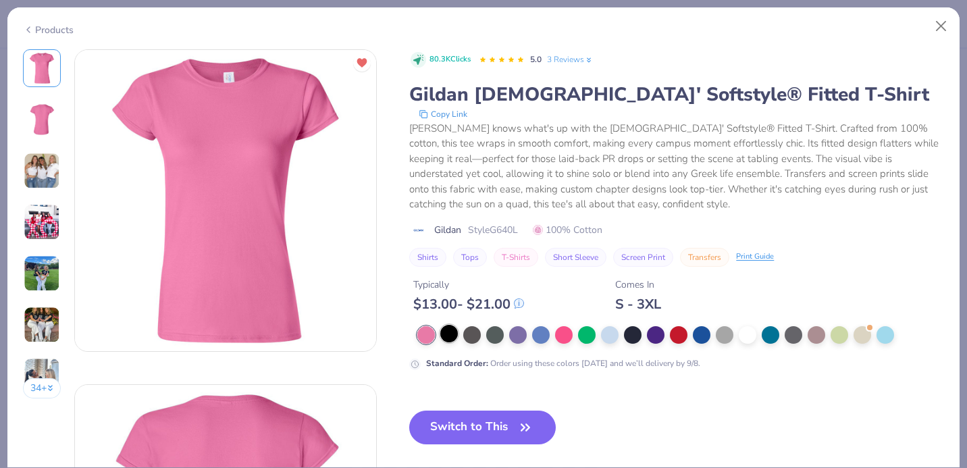
click at [455, 334] on div at bounding box center [449, 334] width 18 height 18
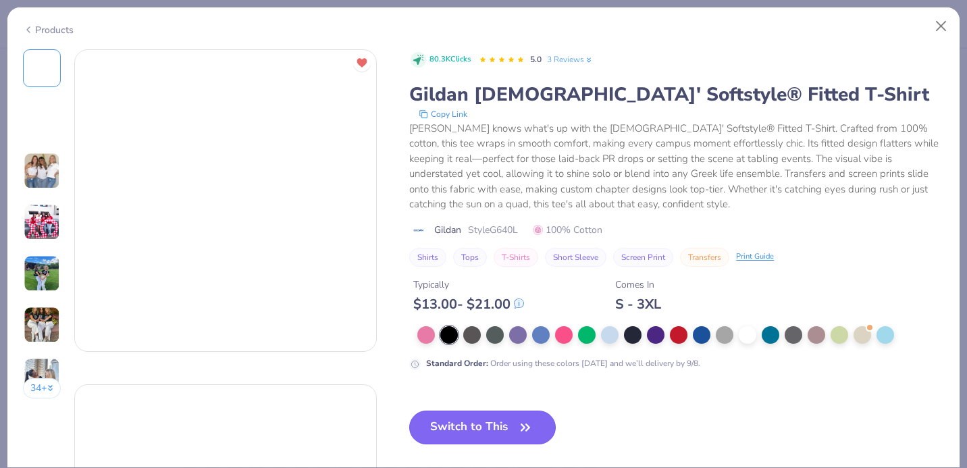
click at [484, 434] on button "Switch to This" at bounding box center [482, 428] width 147 height 34
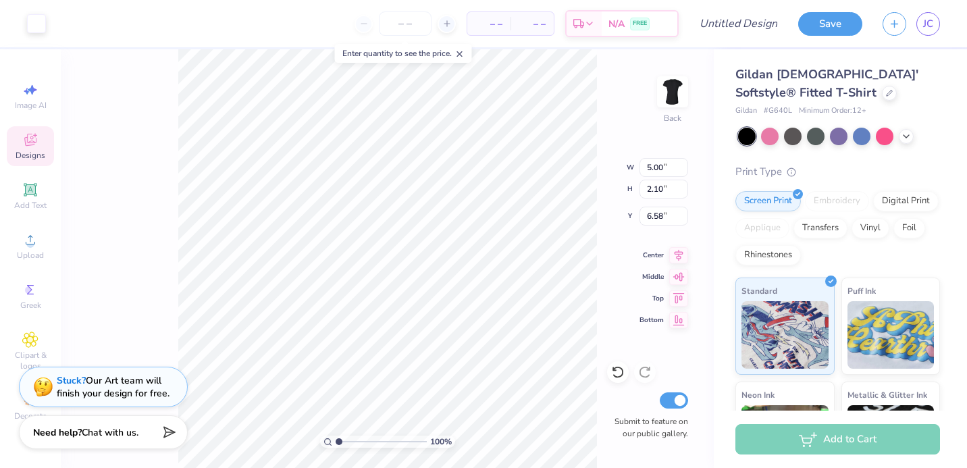
type input "3.00"
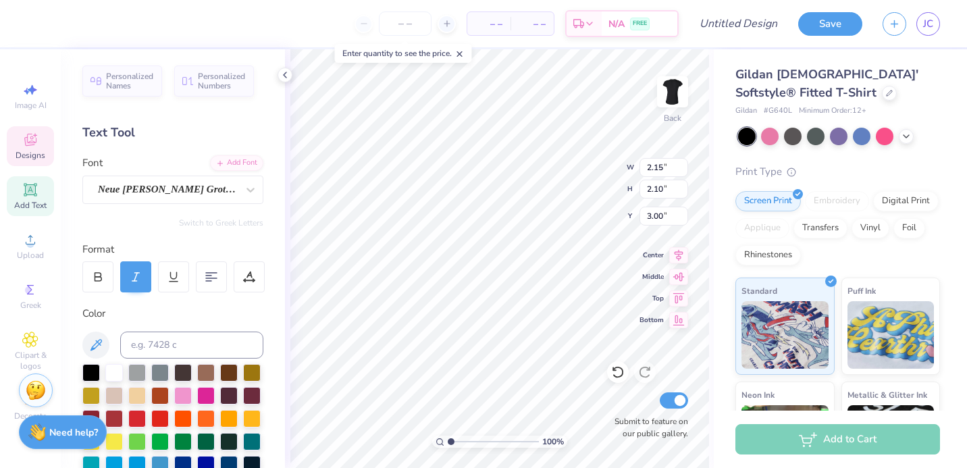
scroll to position [11, 1]
type textarea "D"
click at [614, 369] on icon at bounding box center [617, 373] width 11 height 12
click at [642, 367] on icon at bounding box center [645, 372] width 14 height 14
click at [620, 369] on icon at bounding box center [618, 372] width 14 height 14
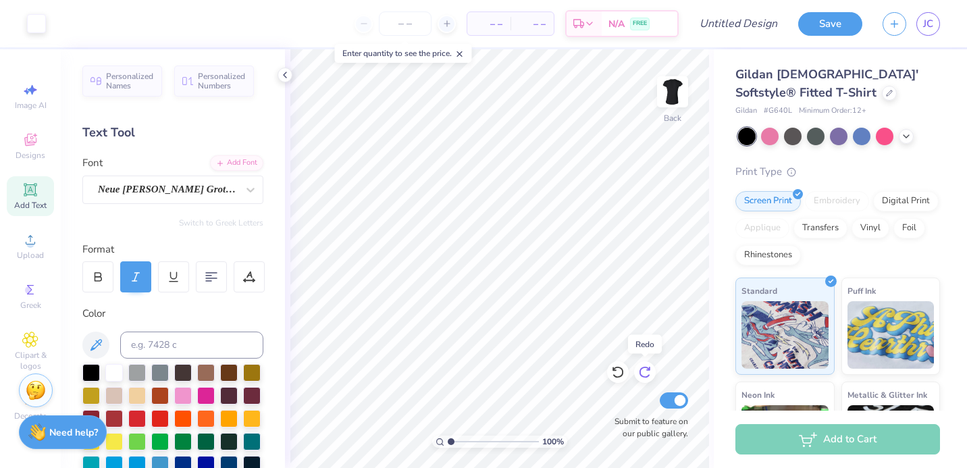
click at [646, 368] on icon at bounding box center [645, 372] width 14 height 14
type input "1.37"
click at [454, 444] on input "range" at bounding box center [493, 442] width 91 height 12
click at [618, 377] on icon at bounding box center [617, 373] width 11 height 12
type input "3.01"
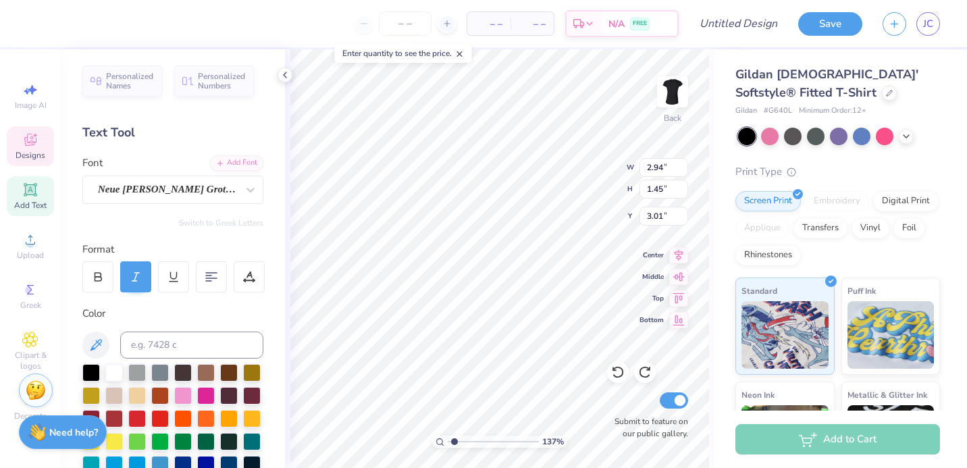
type textarea "e"
type textarea "PHIE"
type input "4.08"
type input "1.29"
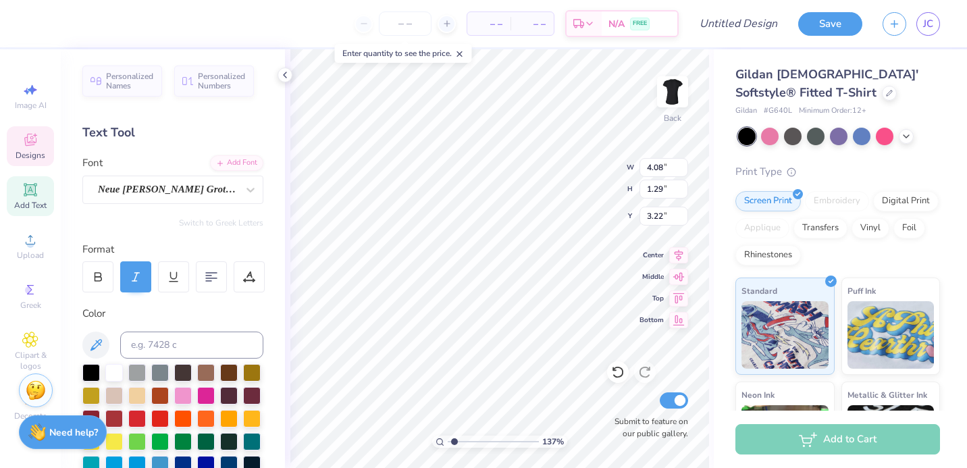
type input "3.00"
type input "4.44"
type input "1.40"
click at [613, 373] on icon at bounding box center [618, 372] width 14 height 14
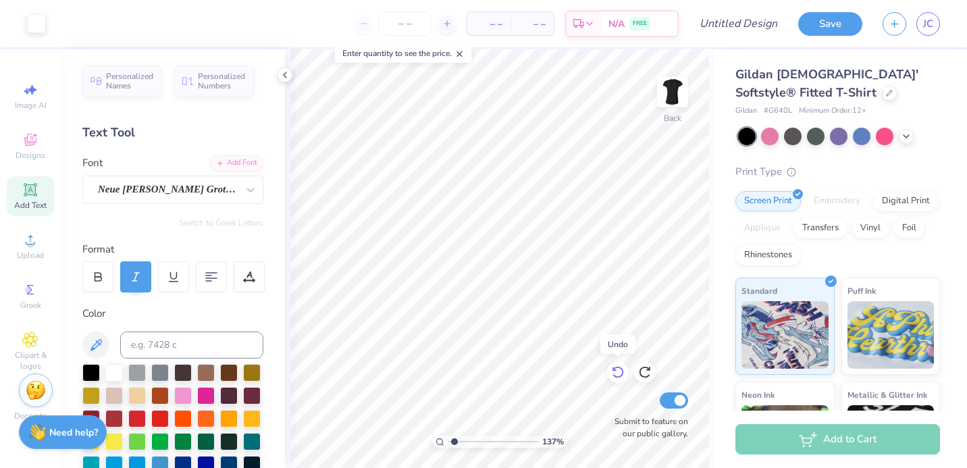
click at [613, 373] on icon at bounding box center [618, 372] width 14 height 14
type textarea "phie"
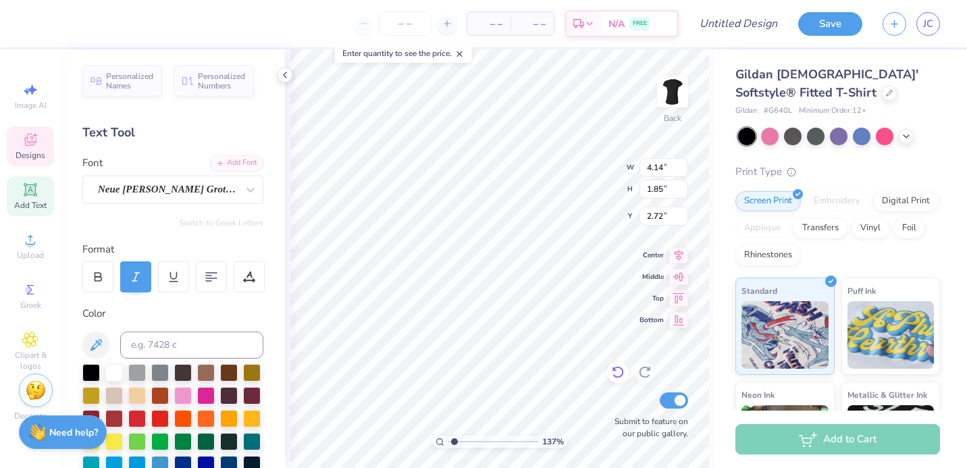
click at [613, 368] on icon at bounding box center [614, 369] width 3 height 3
type input "3.00"
type input "4.58"
type input "4.49"
type input "2.00"
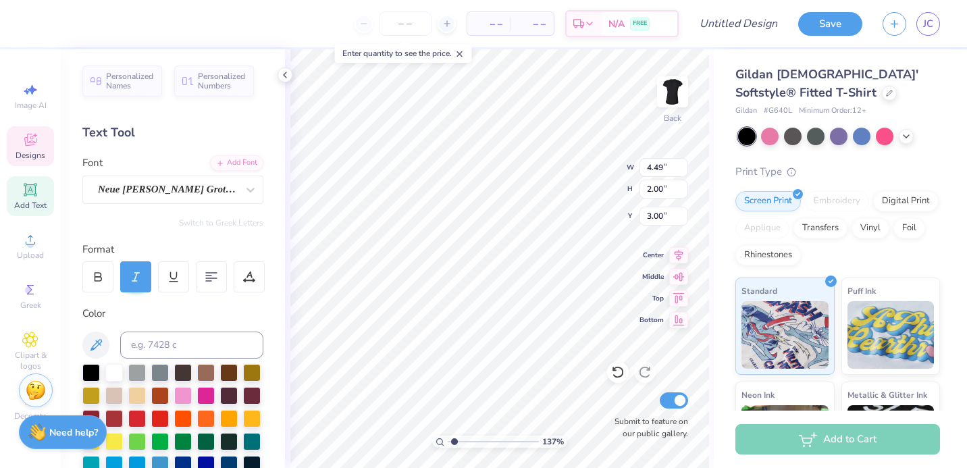
type input "2.16"
type input "2.10"
type input "4.47"
type input "4.49"
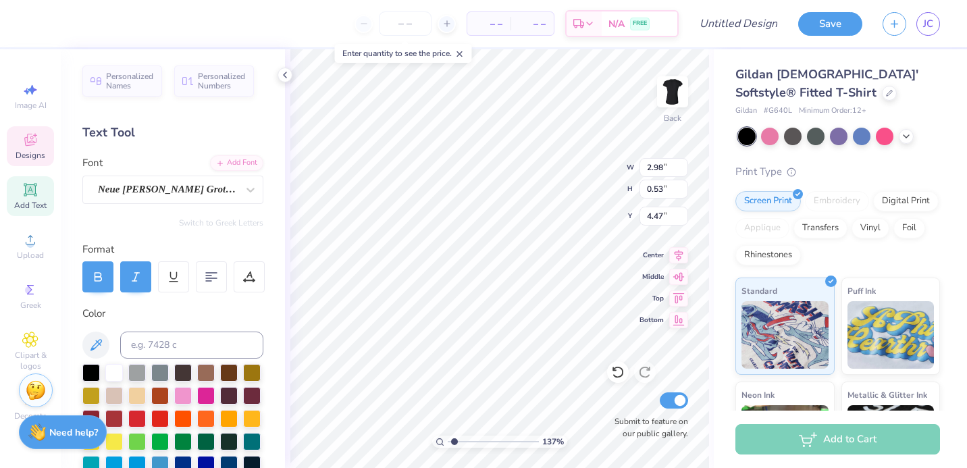
type input "2.00"
type input "3.00"
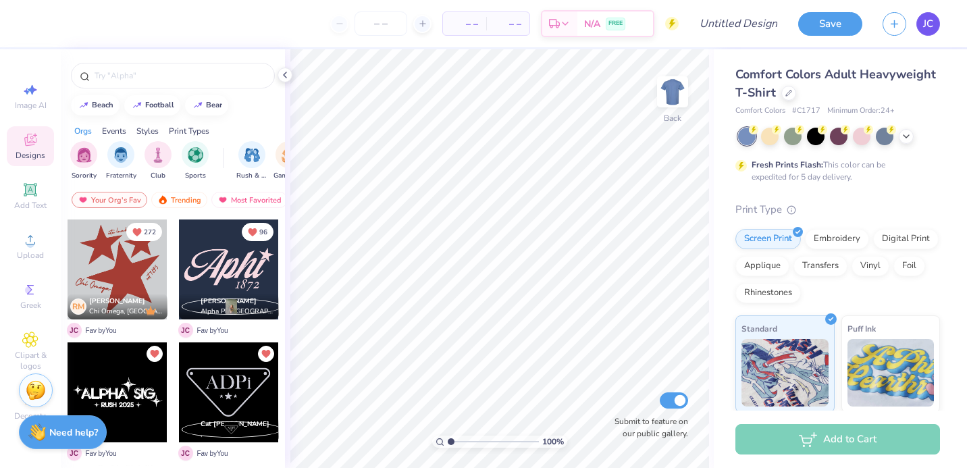
click at [929, 22] on span "JC" at bounding box center [928, 24] width 10 height 16
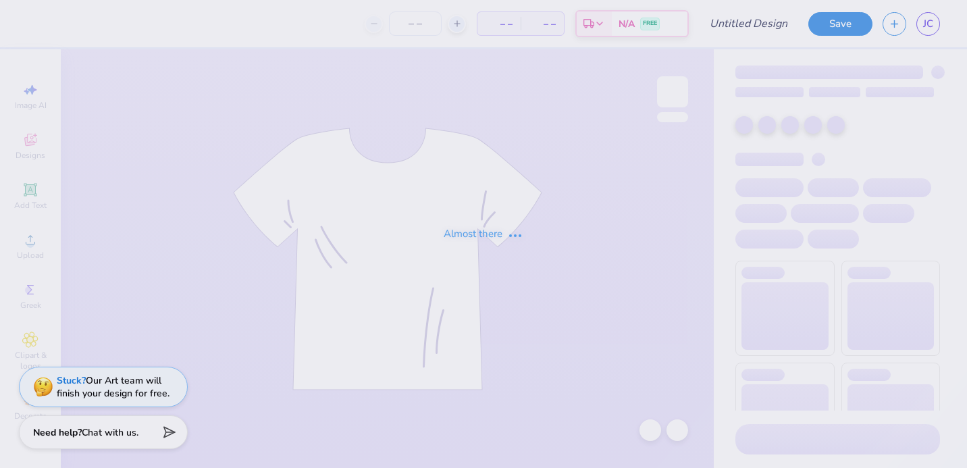
type input "?"
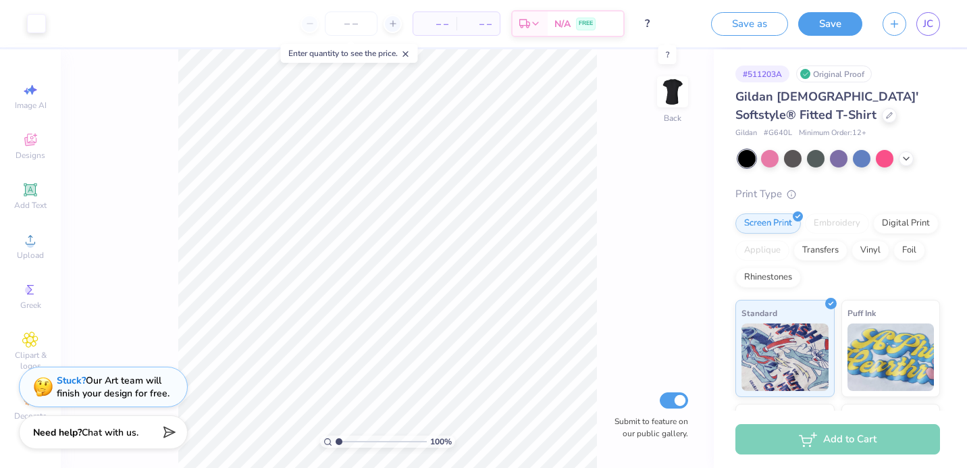
click at [649, 24] on input "?" at bounding box center [668, 23] width 66 height 27
click at [648, 22] on input "?" at bounding box center [668, 23] width 66 height 27
click at [667, 55] on div "100 % Back Submit to feature on our public gallery." at bounding box center [387, 258] width 653 height 419
click at [661, 20] on input "Pee" at bounding box center [668, 23] width 66 height 27
drag, startPoint x: 669, startPoint y: 21, endPoint x: 636, endPoint y: 21, distance: 33.8
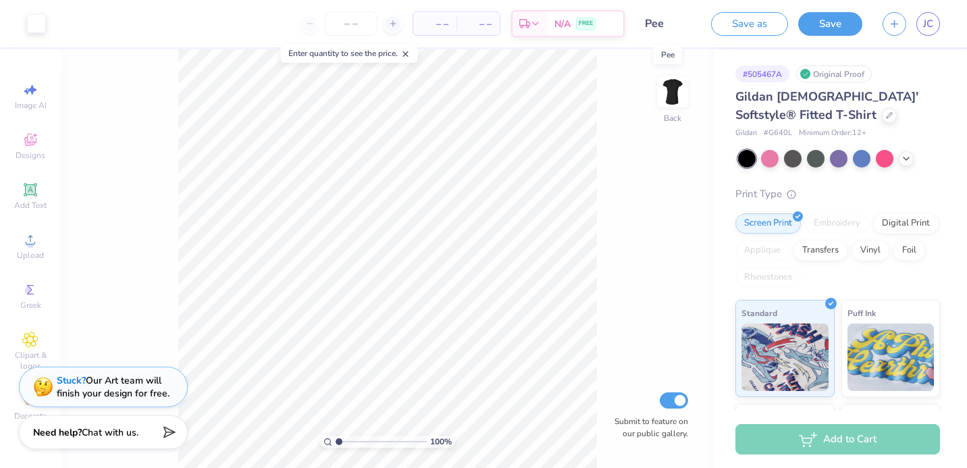
click at [636, 21] on input "Pee" at bounding box center [668, 23] width 66 height 27
click at [664, 25] on input "Pee" at bounding box center [668, 23] width 66 height 27
click at [748, 30] on button "Save as" at bounding box center [749, 22] width 77 height 24
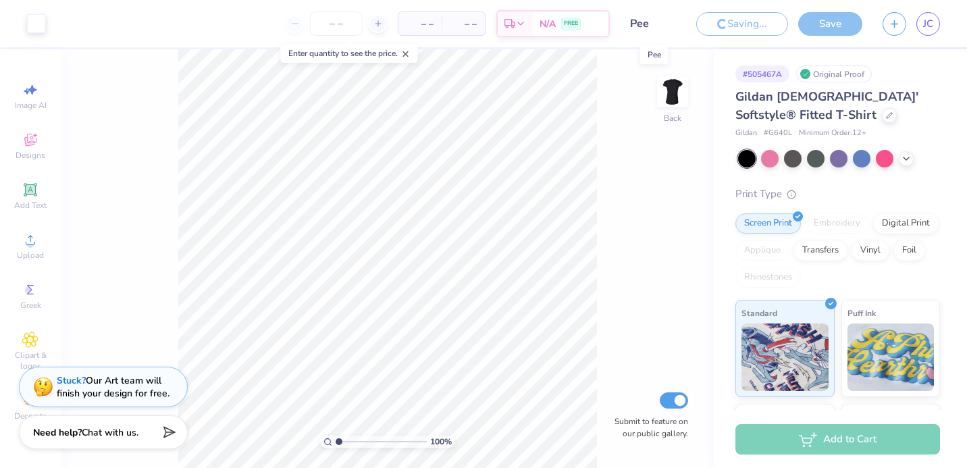
click at [647, 26] on input "Pee" at bounding box center [653, 23] width 66 height 27
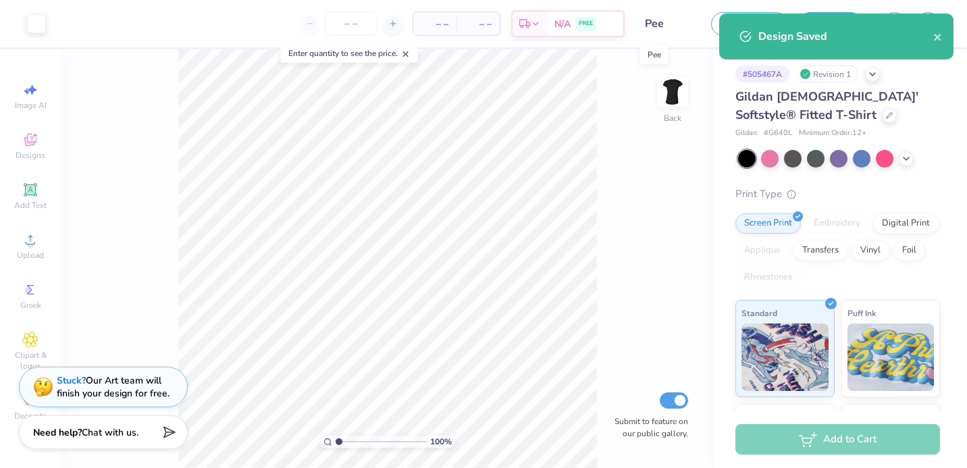
click at [647, 26] on input "Pee" at bounding box center [668, 23] width 66 height 27
click at [655, 24] on input "Pee" at bounding box center [668, 23] width 66 height 27
click at [939, 38] on icon "close" at bounding box center [937, 37] width 7 height 7
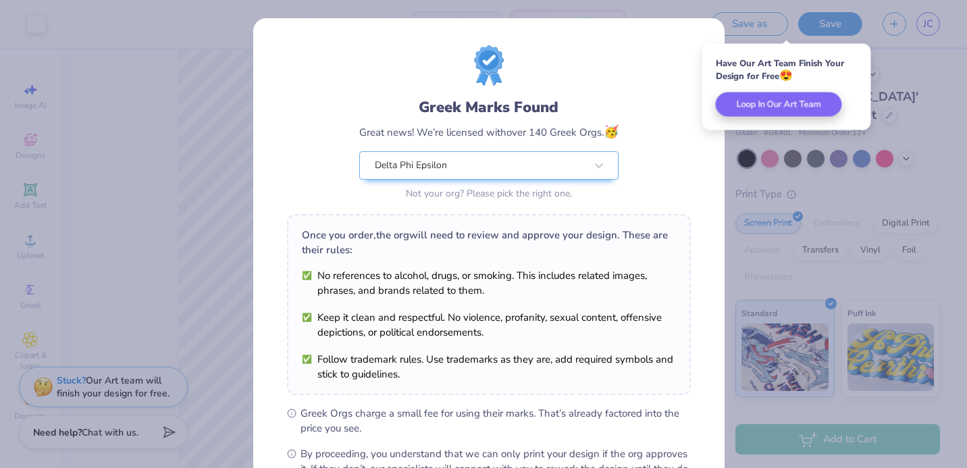
scroll to position [164, 0]
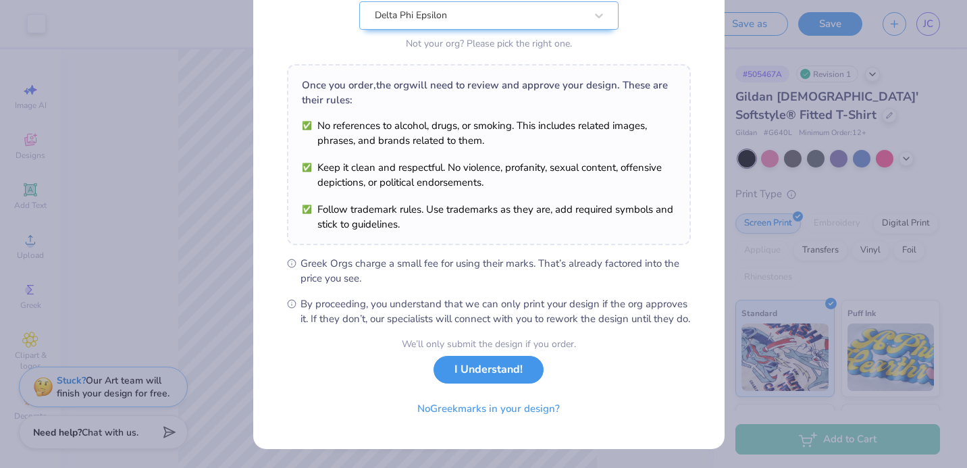
click at [488, 379] on button "I Understand!" at bounding box center [489, 370] width 110 height 28
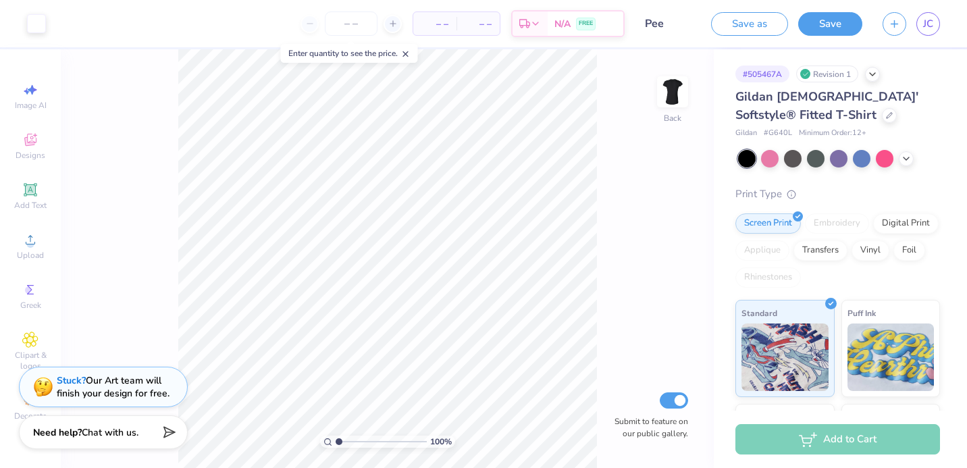
scroll to position [0, 0]
click at [664, 22] on input "Pee" at bounding box center [668, 23] width 66 height 27
click at [657, 24] on input "Pee" at bounding box center [668, 23] width 66 height 27
click at [663, 32] on input "Pee" at bounding box center [668, 23] width 66 height 27
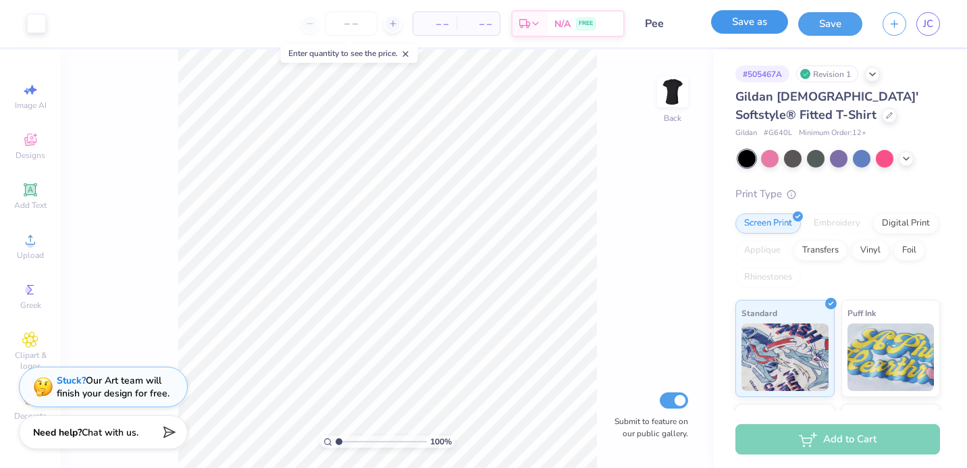
click at [741, 28] on button "Save as" at bounding box center [749, 22] width 77 height 24
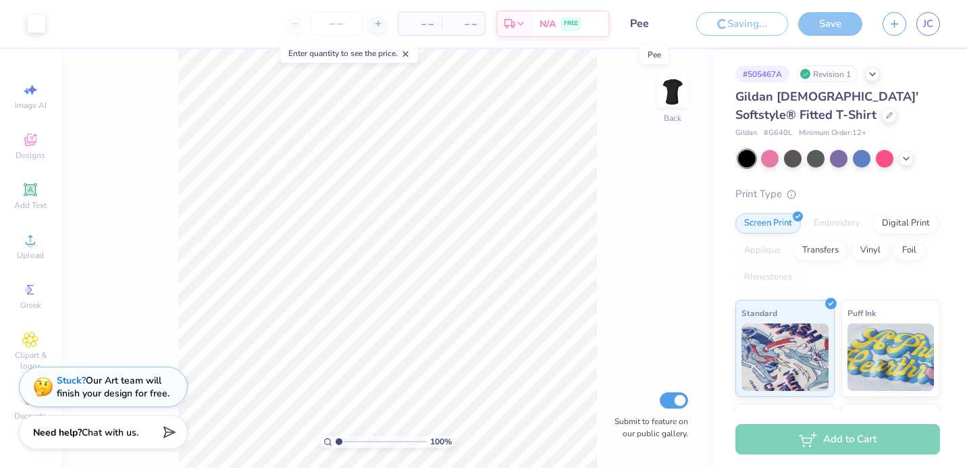
click at [651, 24] on input "Pee" at bounding box center [653, 23] width 66 height 27
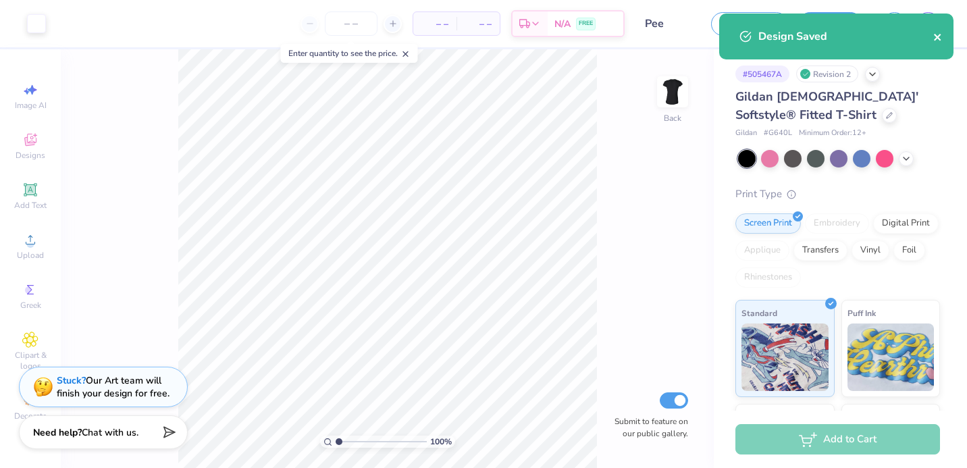
click at [935, 32] on icon "close" at bounding box center [937, 37] width 9 height 11
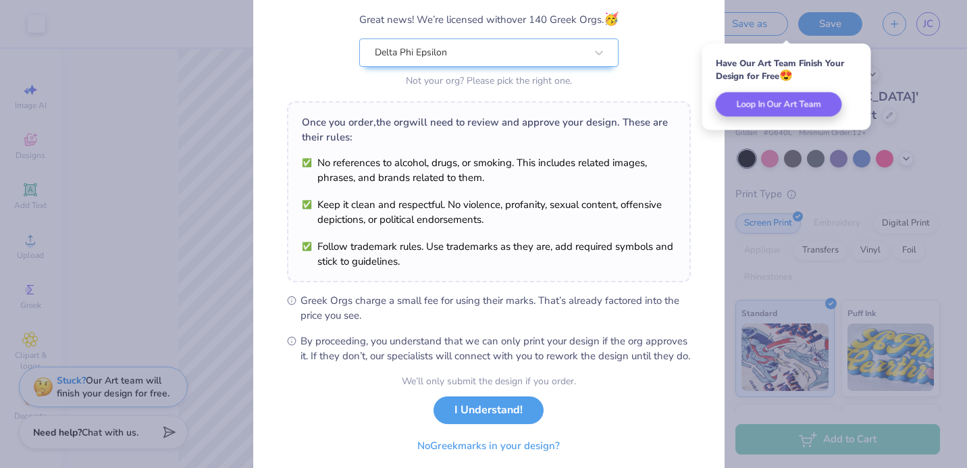
scroll to position [164, 0]
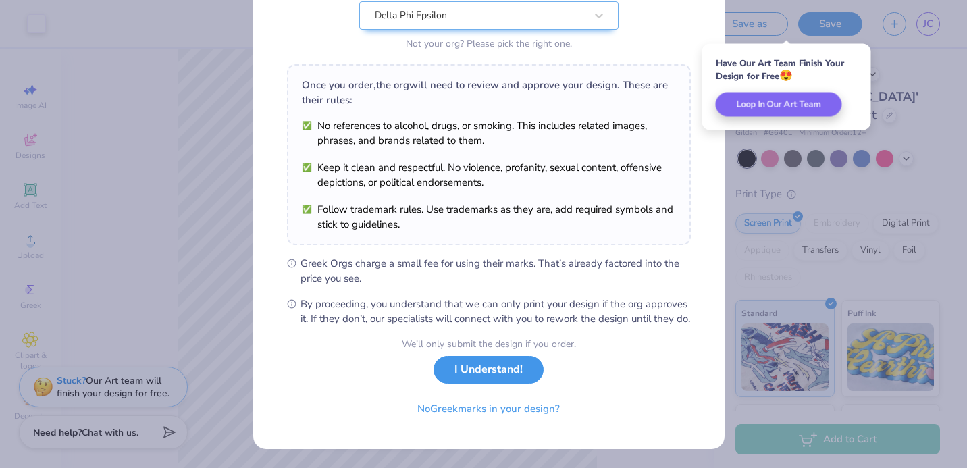
click at [461, 371] on button "I Understand!" at bounding box center [489, 370] width 110 height 28
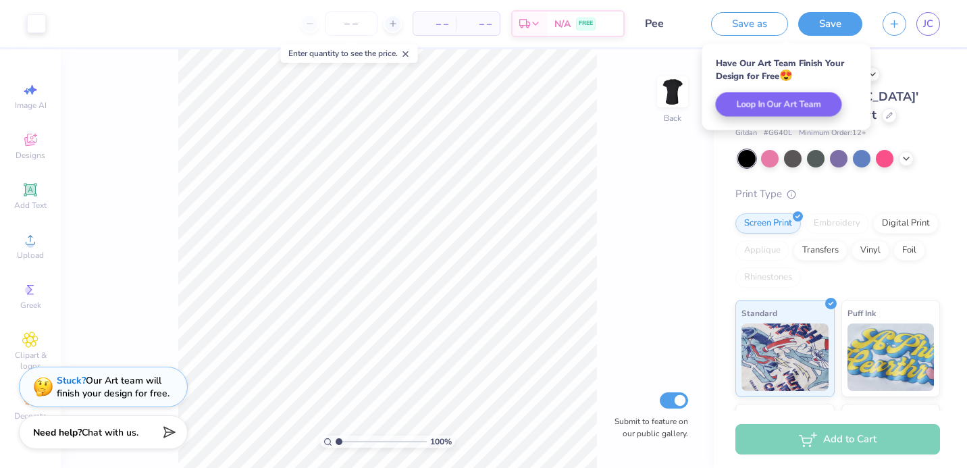
scroll to position [0, 0]
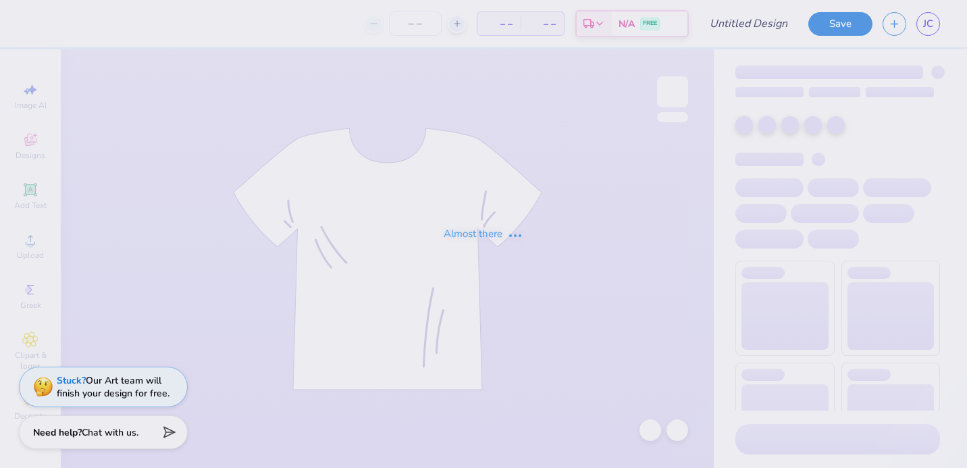
type input "Philo day"
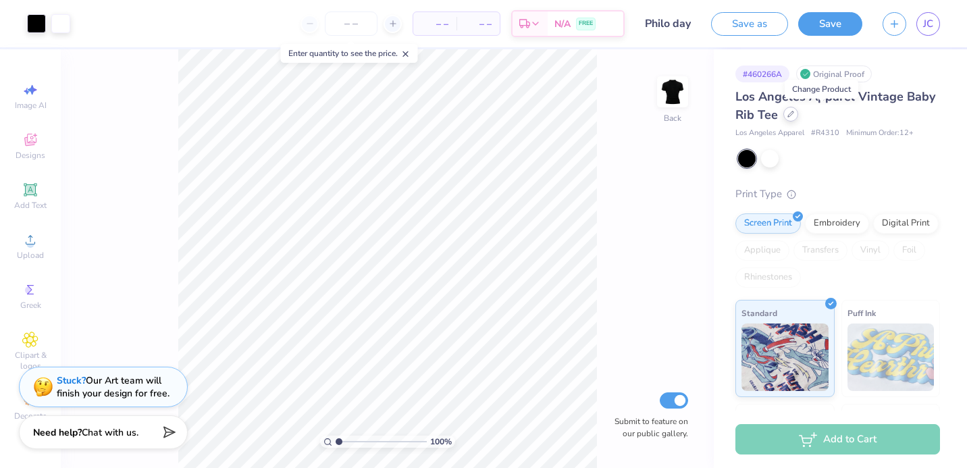
click at [798, 119] on div at bounding box center [791, 114] width 15 height 15
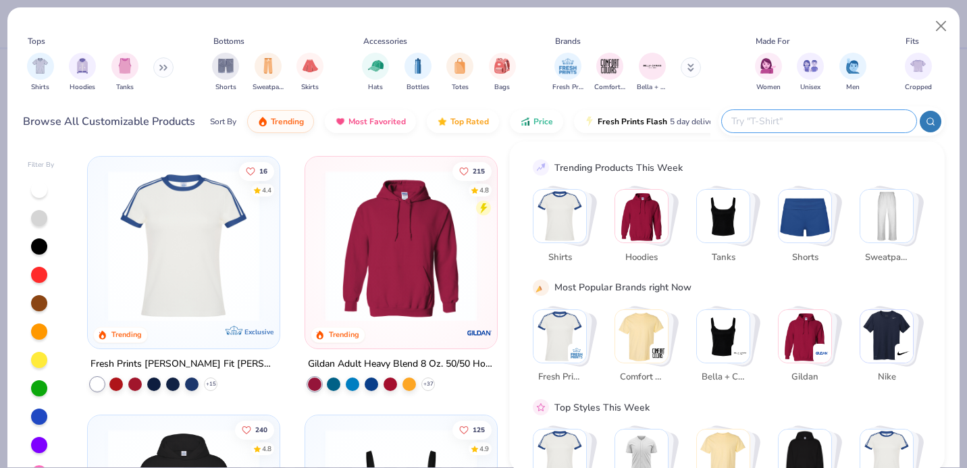
click at [815, 122] on input "text" at bounding box center [818, 121] width 177 height 16
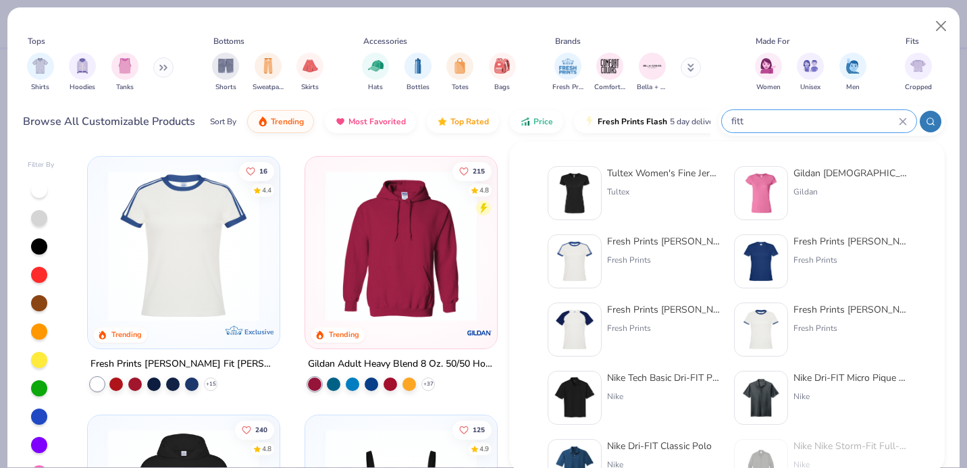
type input "fitt"
click at [798, 189] on div "Gildan" at bounding box center [850, 192] width 113 height 12
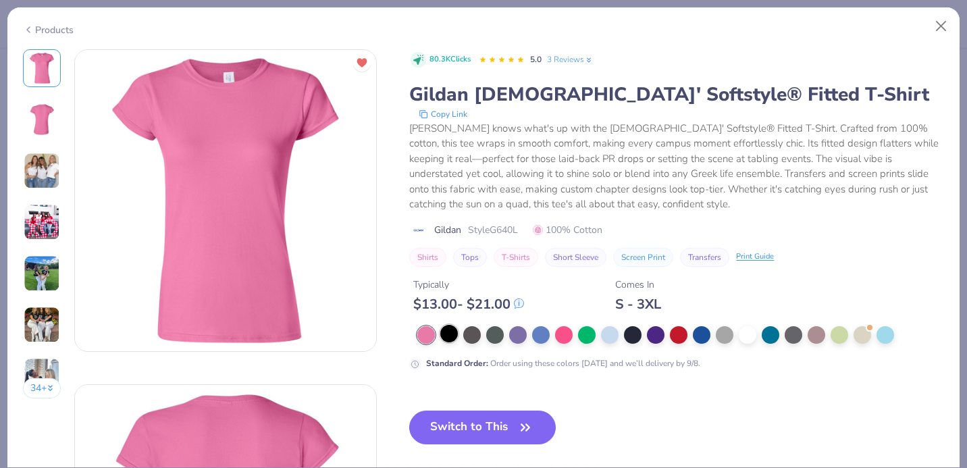
click at [453, 340] on div at bounding box center [449, 334] width 18 height 18
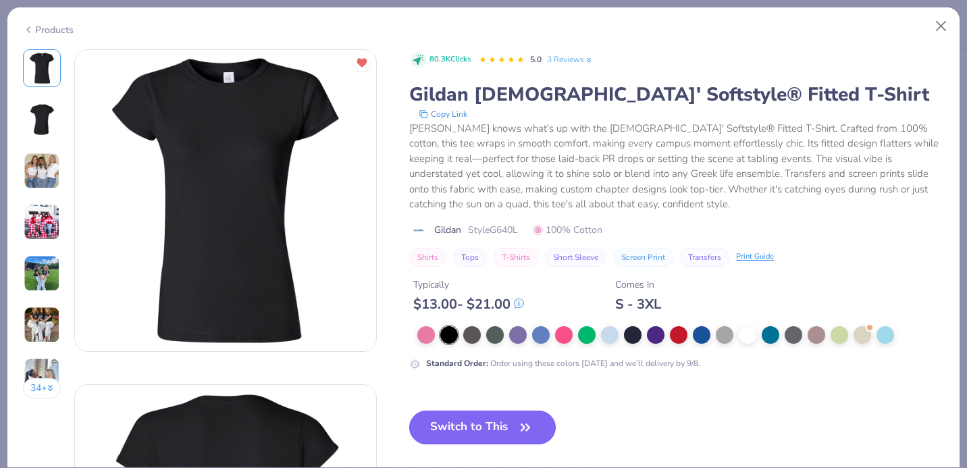
click at [467, 430] on button "Switch to This" at bounding box center [482, 428] width 147 height 34
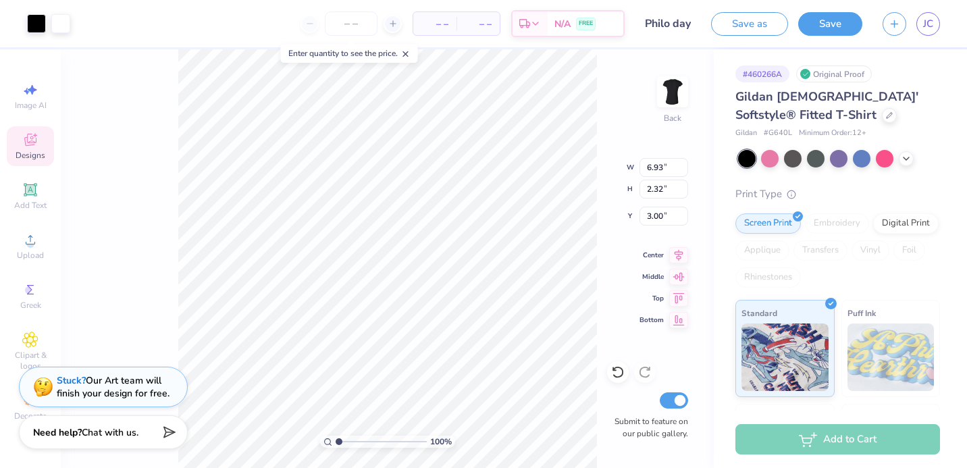
type input "3.00"
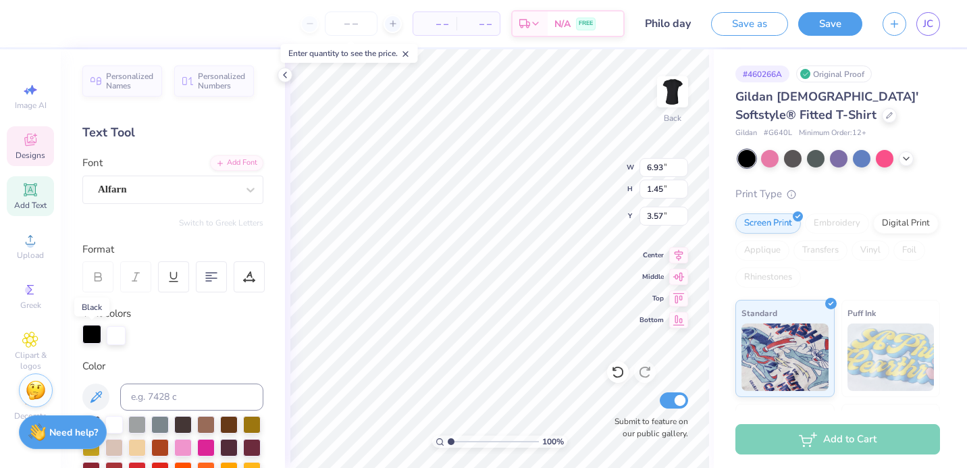
click at [95, 329] on div at bounding box center [91, 334] width 19 height 19
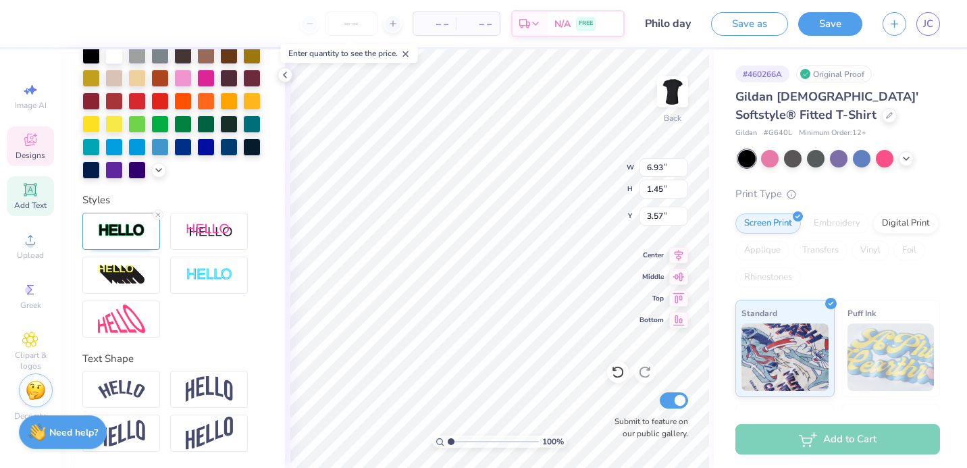
scroll to position [392, 0]
click at [215, 274] on img at bounding box center [209, 275] width 47 height 16
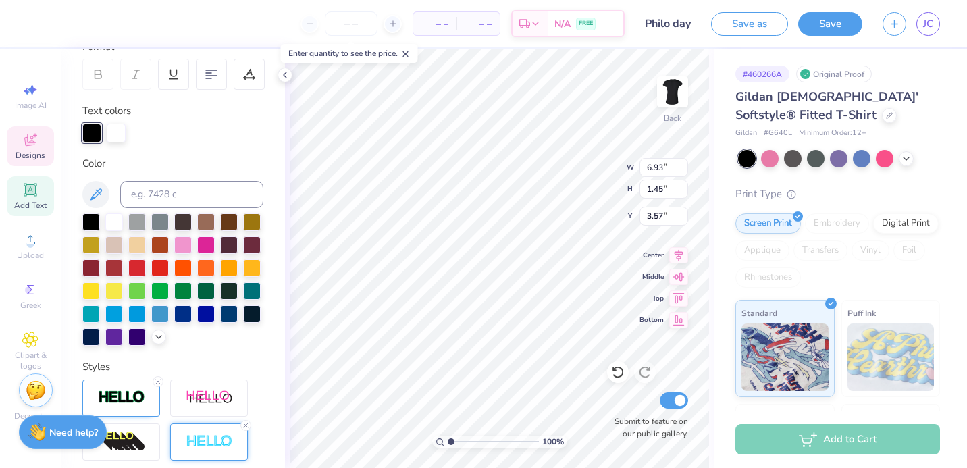
scroll to position [194, 0]
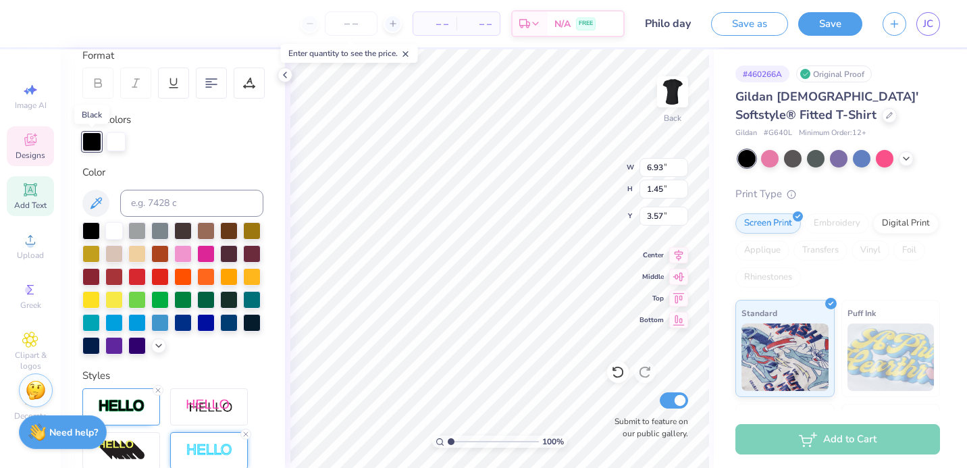
click at [93, 136] on div at bounding box center [91, 141] width 19 height 19
drag, startPoint x: 93, startPoint y: 136, endPoint x: 106, endPoint y: 169, distance: 34.9
click at [106, 170] on div "Personalized Names Personalized Numbers Text Tool Add Font Font Alfarn Switch t…" at bounding box center [173, 258] width 224 height 419
click at [118, 143] on div at bounding box center [116, 140] width 19 height 19
click at [118, 143] on div at bounding box center [116, 141] width 19 height 19
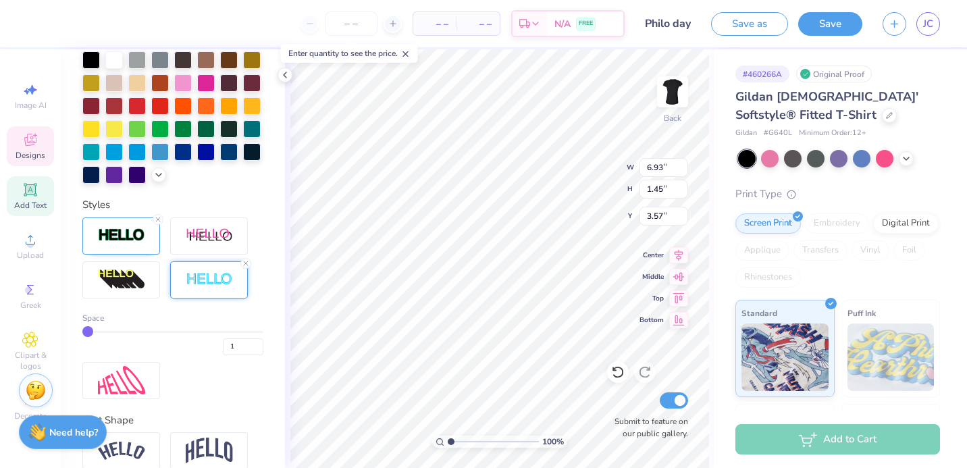
scroll to position [384, 0]
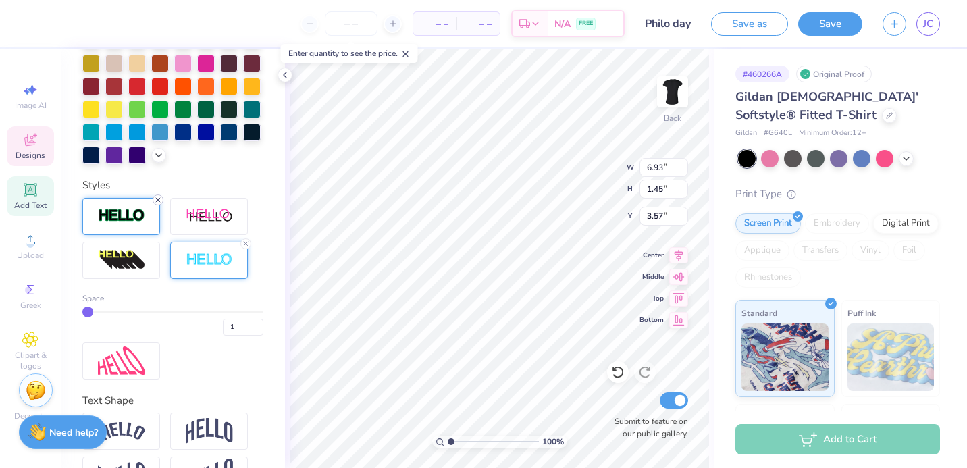
click at [155, 204] on icon at bounding box center [158, 200] width 8 height 8
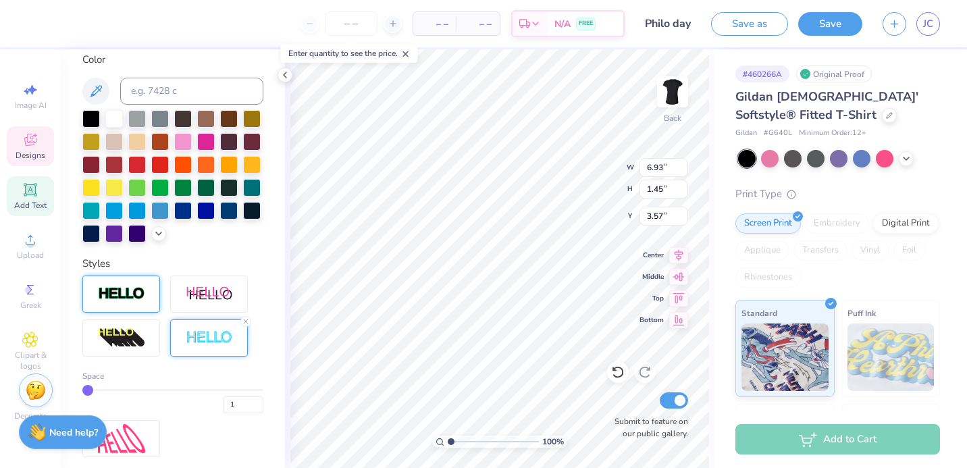
scroll to position [396, 0]
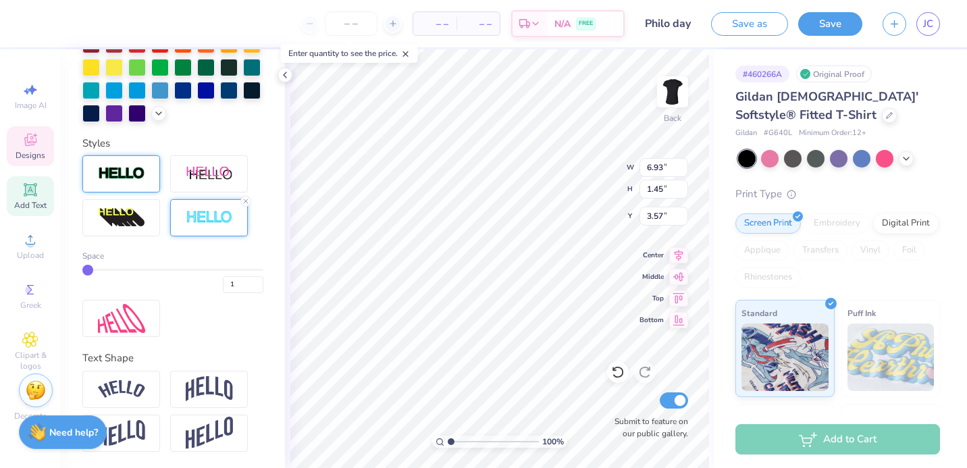
click at [215, 211] on img at bounding box center [209, 218] width 47 height 16
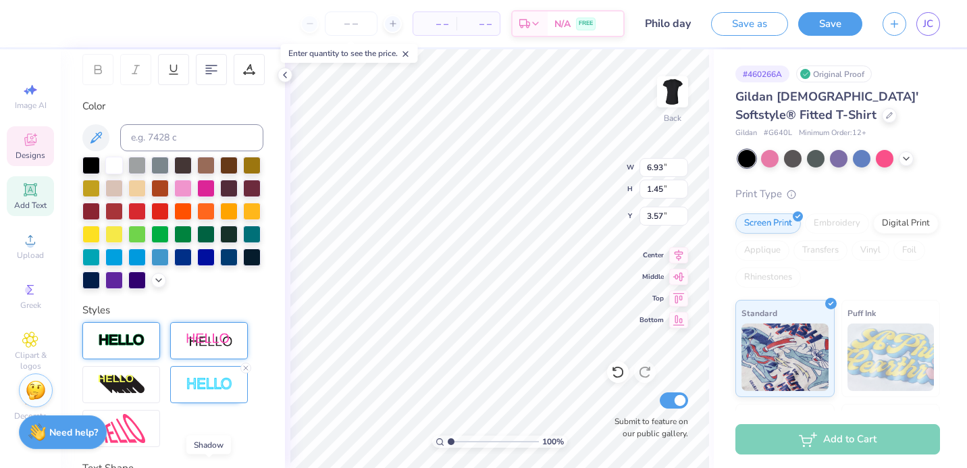
scroll to position [0, 0]
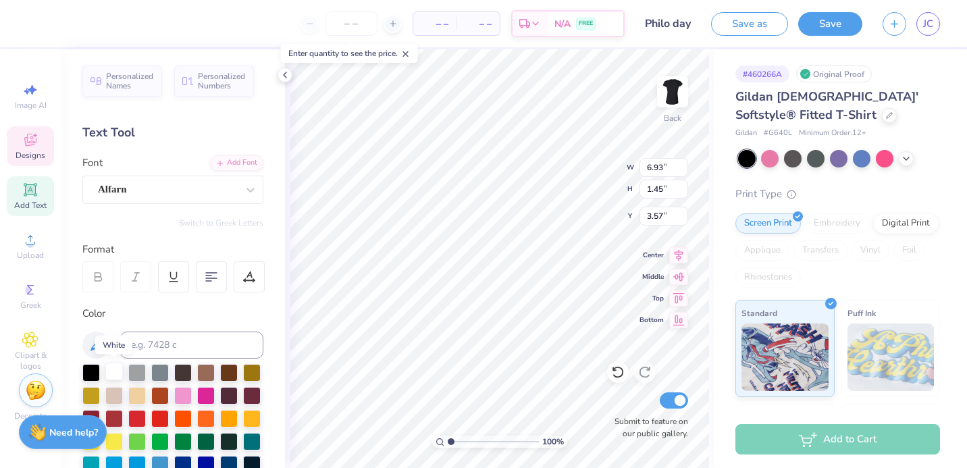
click at [117, 371] on div at bounding box center [114, 372] width 18 height 18
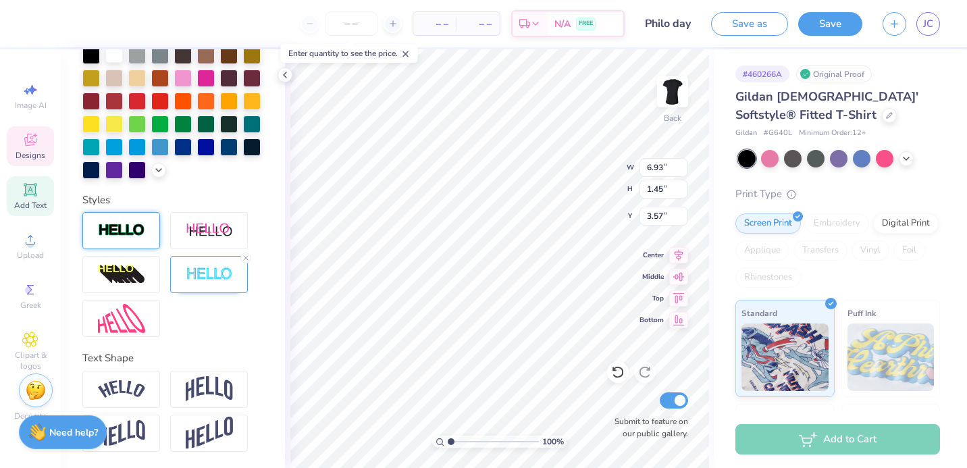
scroll to position [340, 0]
click at [187, 274] on img at bounding box center [209, 275] width 47 height 16
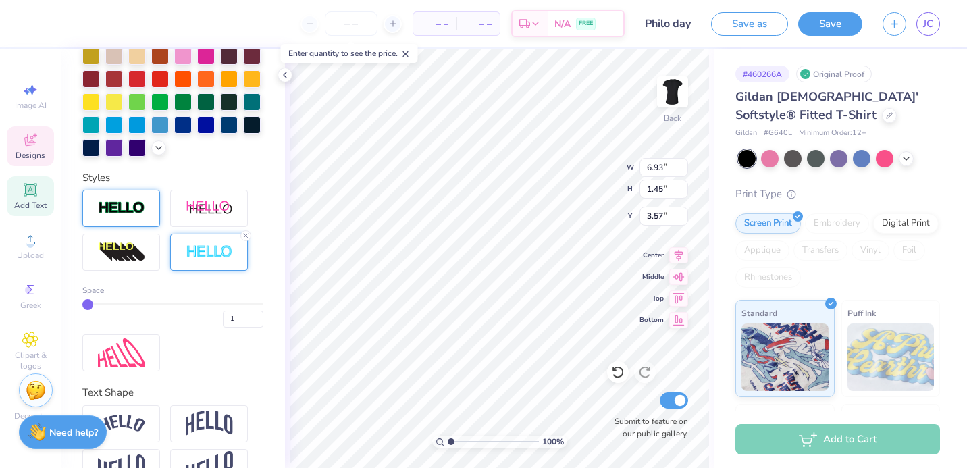
type input "2"
type input "3"
type input "4"
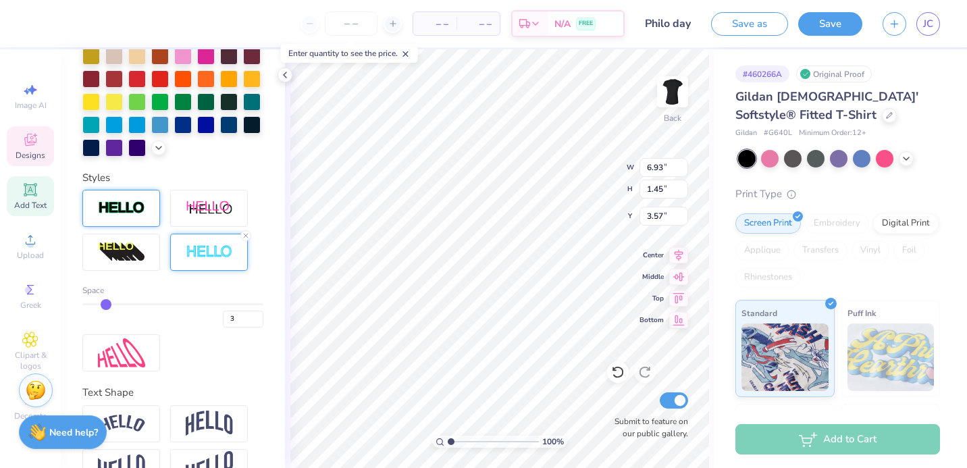
type input "4"
type input "6.99"
type input "1.50"
type input "3.54"
type input "5"
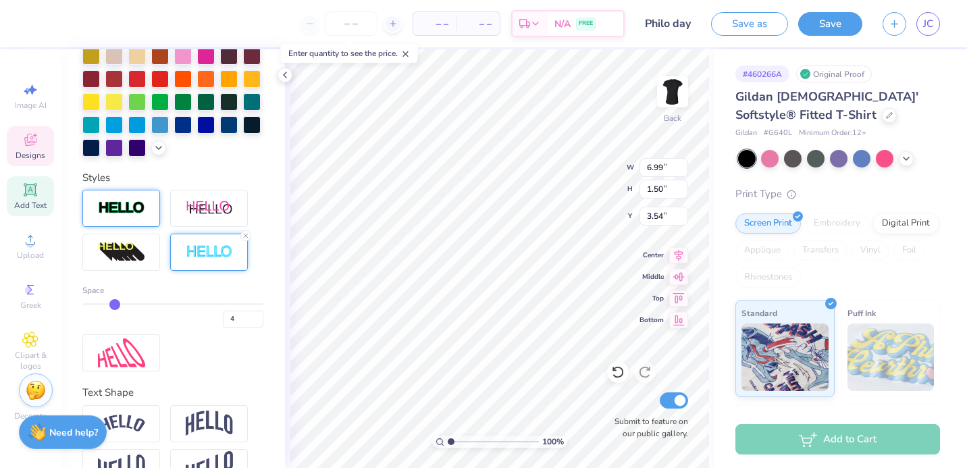
type input "5"
type input "6"
type input "7"
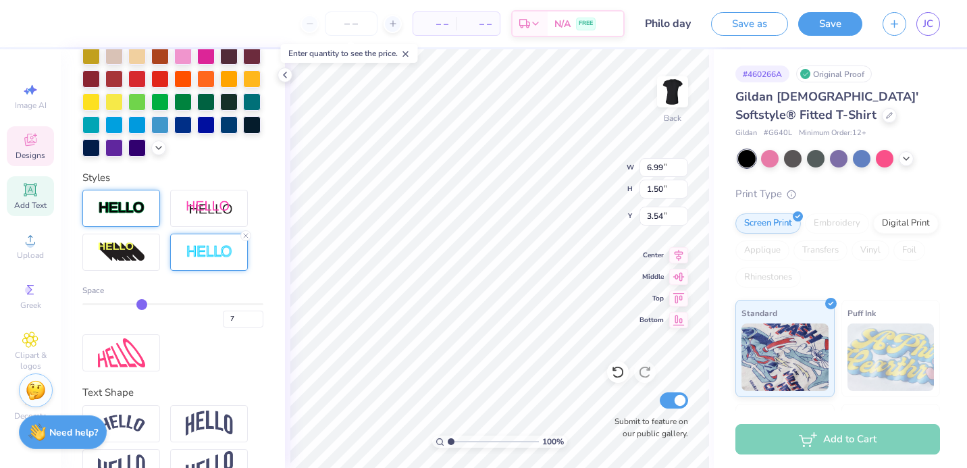
type input "8"
type input "7"
type input "7.12"
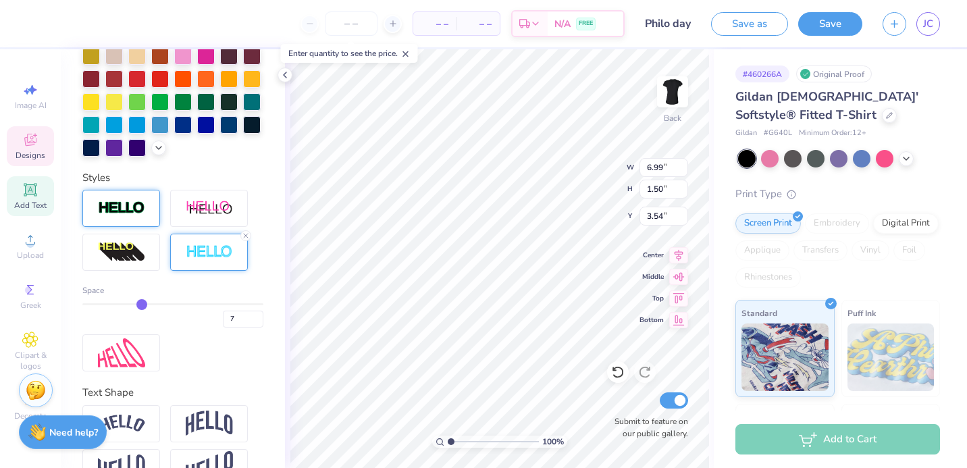
type input "1.63"
type input "3.48"
type input "7.09"
type input "1.61"
type input "3.49"
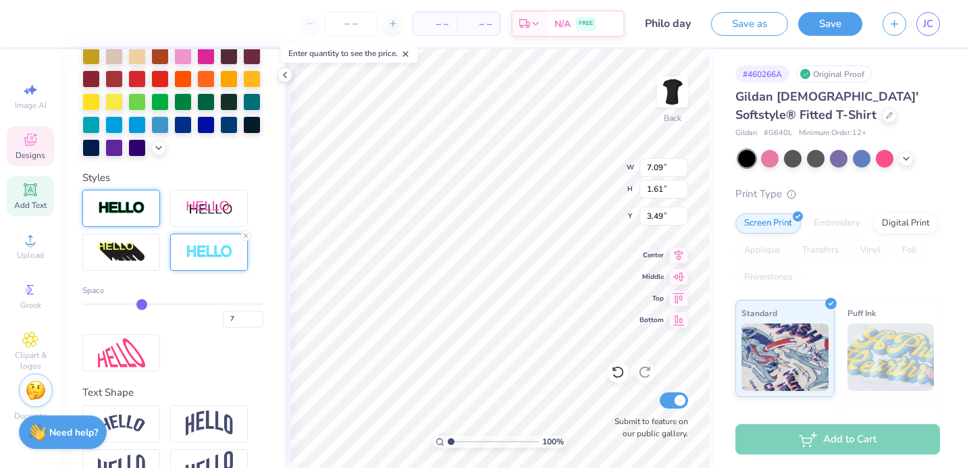
type input "6"
type input "5"
type input "4"
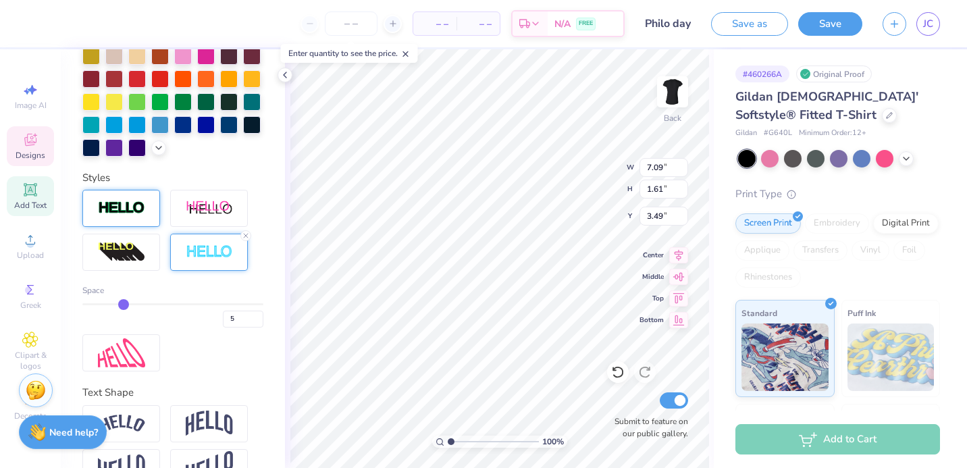
type input "4"
type input "3"
drag, startPoint x: 84, startPoint y: 328, endPoint x: 107, endPoint y: 325, distance: 23.2
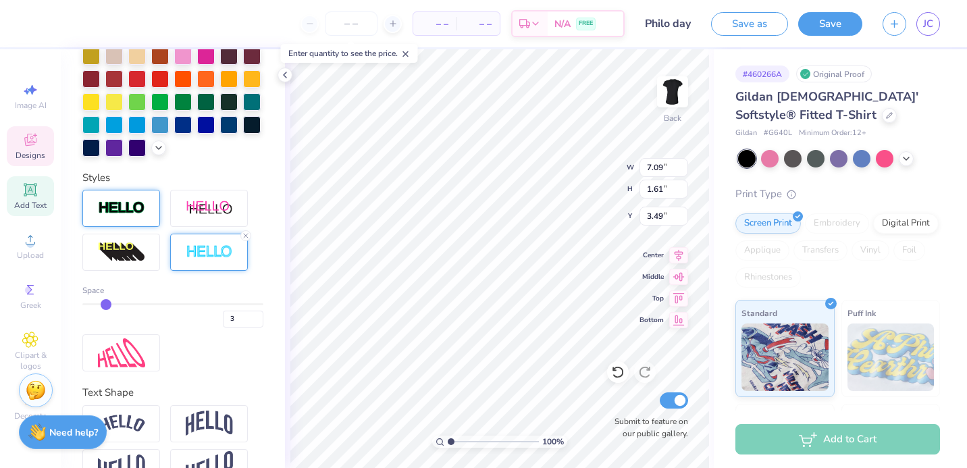
click at [107, 305] on input "range" at bounding box center [172, 304] width 181 height 2
type input "6.99"
type input "1.50"
type input "3.54"
type input "2"
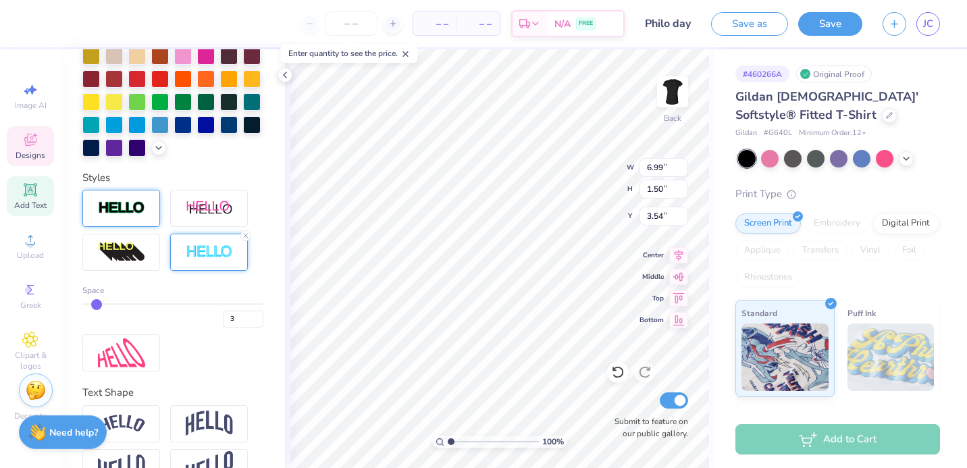
type input "2"
drag, startPoint x: 107, startPoint y: 325, endPoint x: 99, endPoint y: 324, distance: 8.1
click at [98, 305] on input "range" at bounding box center [172, 304] width 181 height 2
type input "6.96"
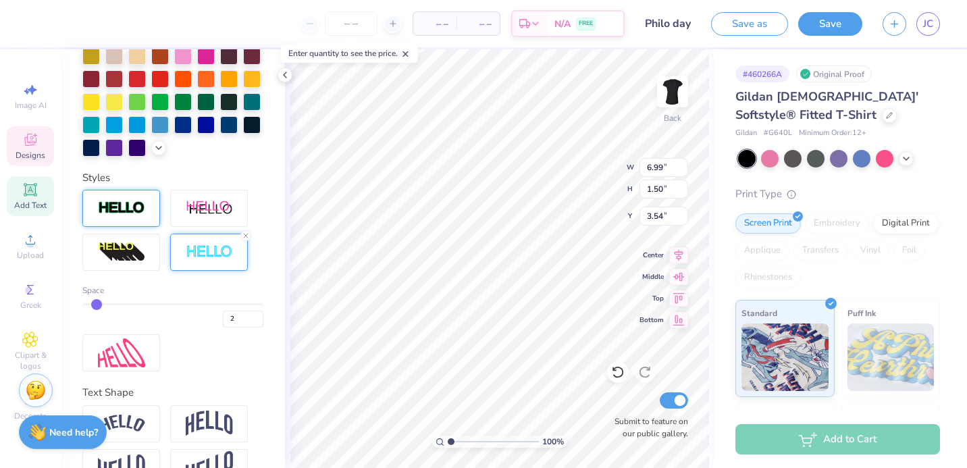
type input "1.47"
type input "3.56"
click at [209, 436] on img at bounding box center [209, 424] width 47 height 26
type input "2.90"
type input "2.84"
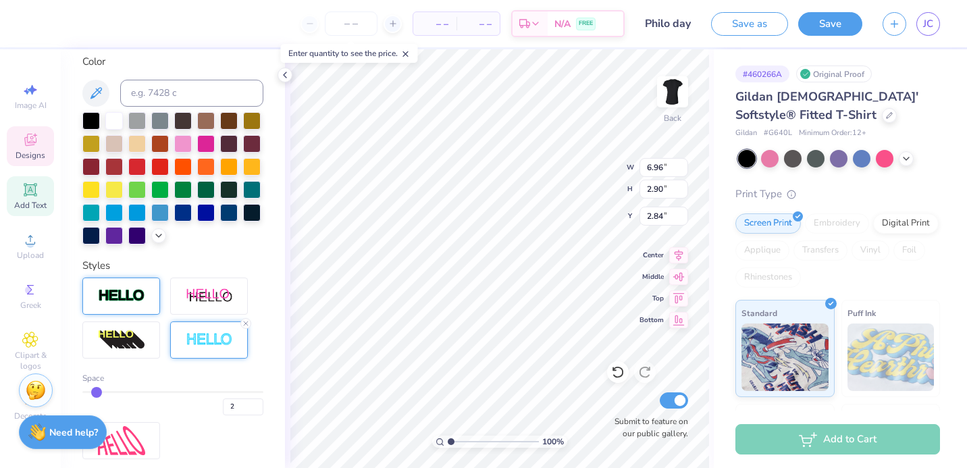
scroll to position [185, 0]
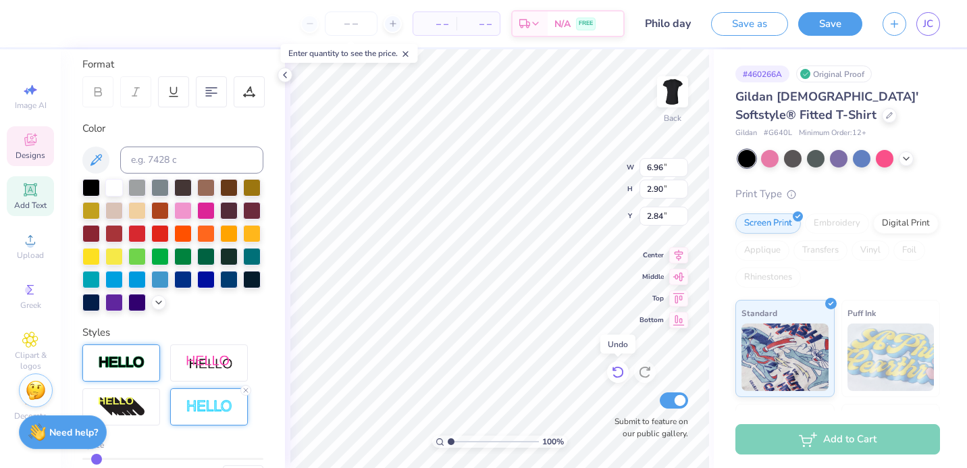
click at [620, 374] on icon at bounding box center [618, 372] width 14 height 14
type input "1.47"
type input "3.56"
click at [166, 183] on div at bounding box center [160, 187] width 18 height 18
type input "6.96"
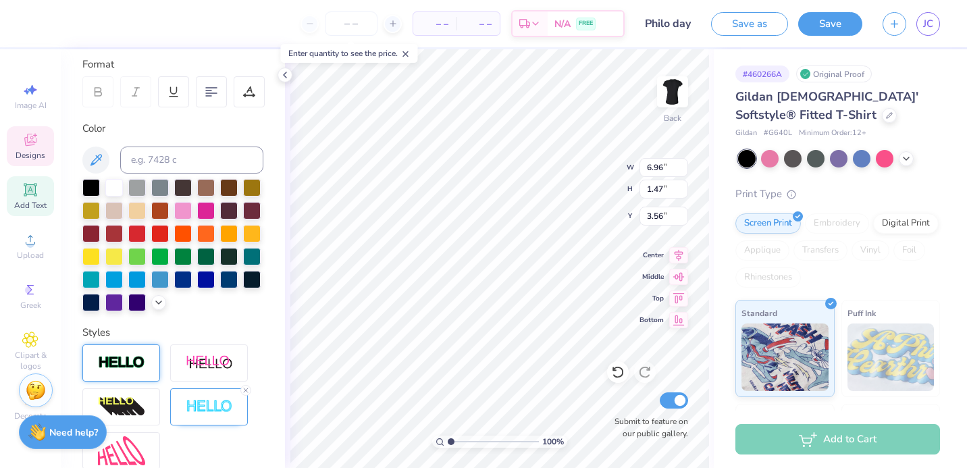
type input "1.47"
type input "3.56"
drag, startPoint x: 287, startPoint y: 228, endPoint x: 279, endPoint y: 340, distance: 112.4
click at [285, 368] on div "100 % Back W 6.96 6.96 " H 1.47 1.47 " Y 3.56 3.56 " Center Middle Top Bottom S…" at bounding box center [499, 258] width 429 height 419
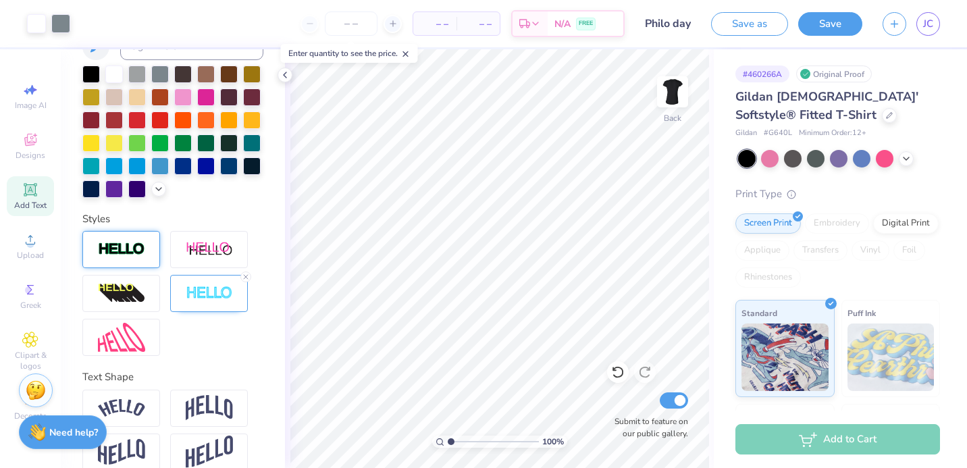
scroll to position [300, 0]
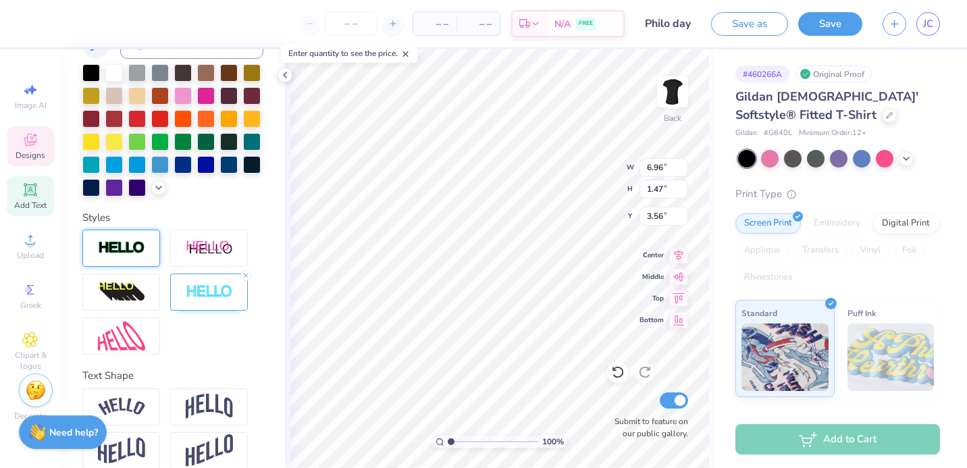
type input "5.77"
type input "2.32"
type input "3.00"
click at [575, 186] on div "100 % Back W 5.77 5.77 " H 2.32 2.32 " Y 3.00 3.00 " Center Middle Top Bottom S…" at bounding box center [499, 258] width 429 height 419
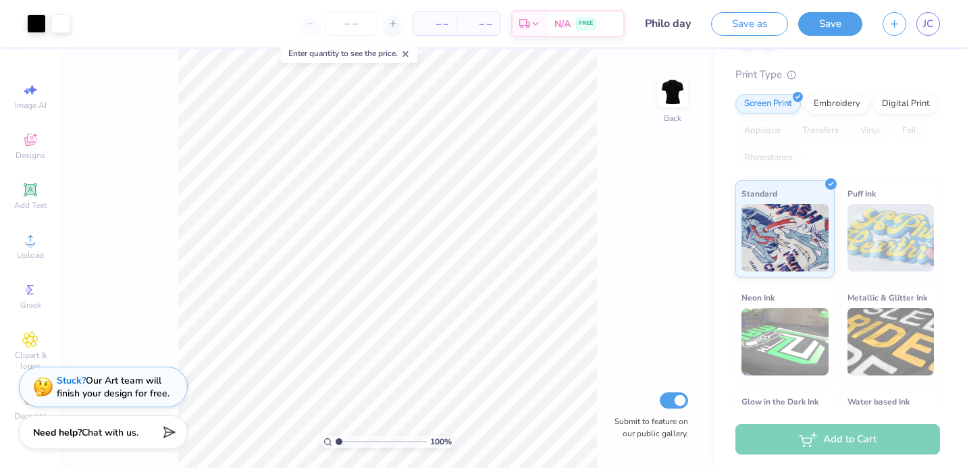
scroll to position [195, 0]
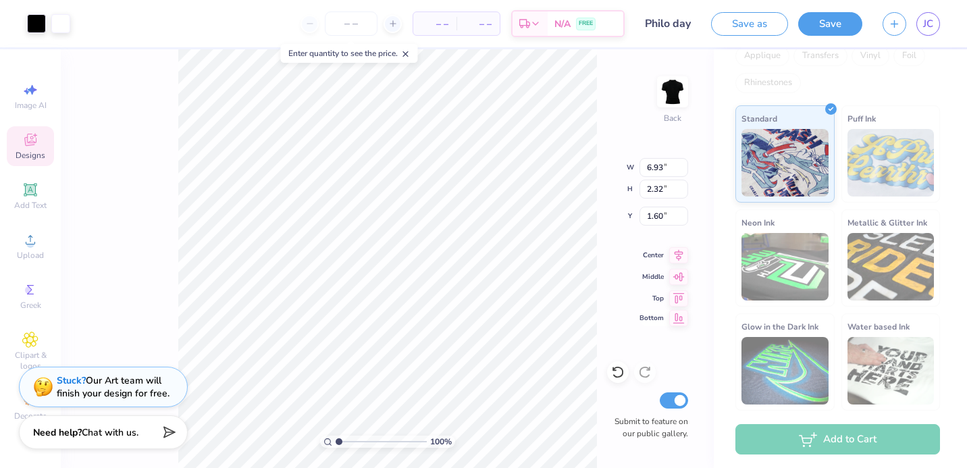
click at [677, 317] on icon at bounding box center [678, 318] width 19 height 16
click at [618, 375] on icon at bounding box center [618, 372] width 14 height 14
type input "1.60"
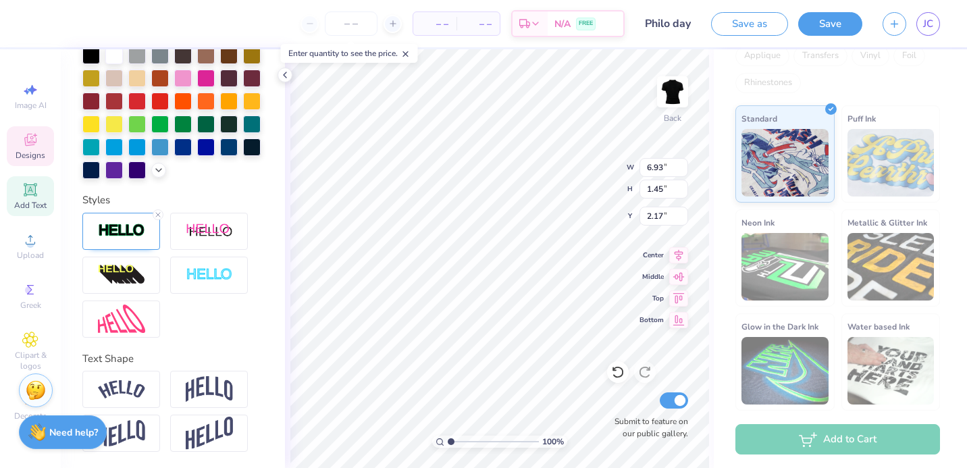
scroll to position [11, 1]
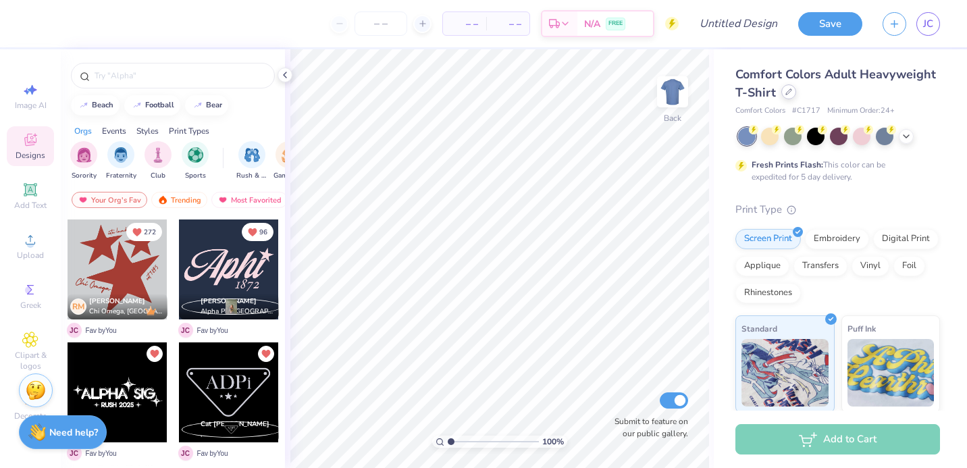
click at [792, 93] on icon at bounding box center [789, 91] width 7 height 7
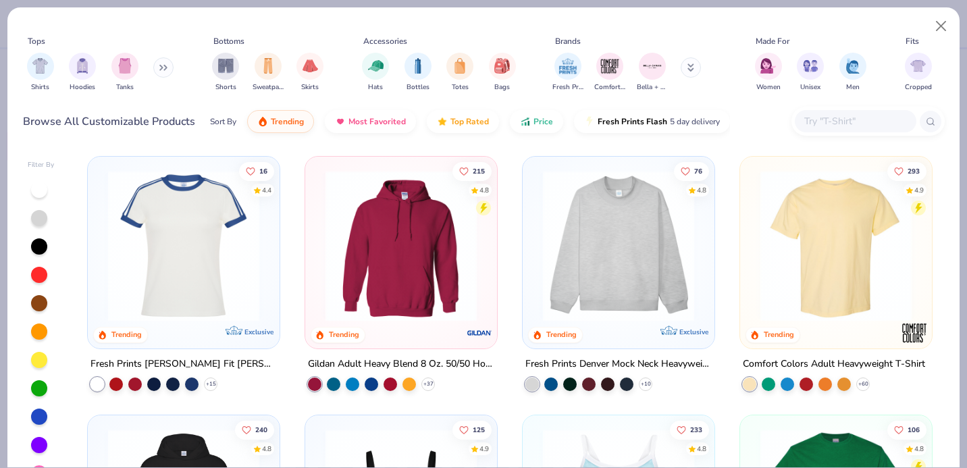
click at [804, 116] on input "text" at bounding box center [855, 121] width 104 height 16
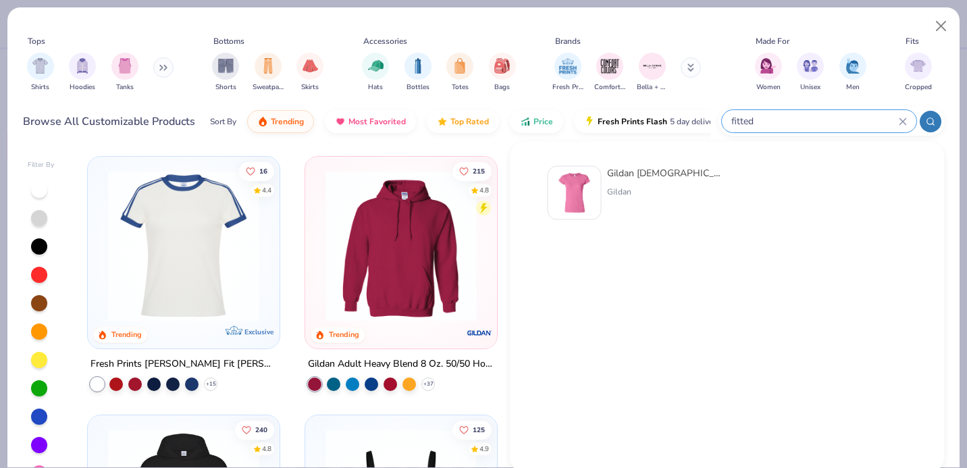
type input "fitted"
click at [595, 195] on img at bounding box center [575, 193] width 42 height 42
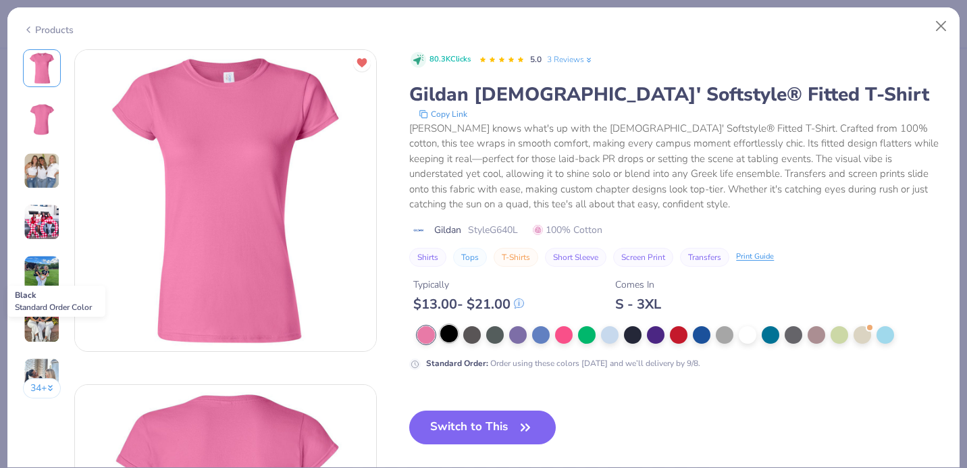
click at [452, 334] on div at bounding box center [449, 334] width 18 height 18
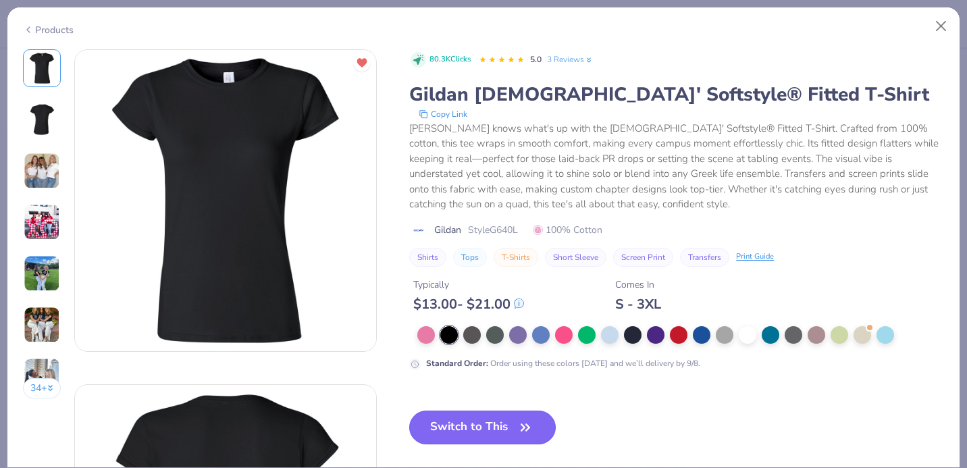
click at [461, 432] on button "Switch to This" at bounding box center [482, 428] width 147 height 34
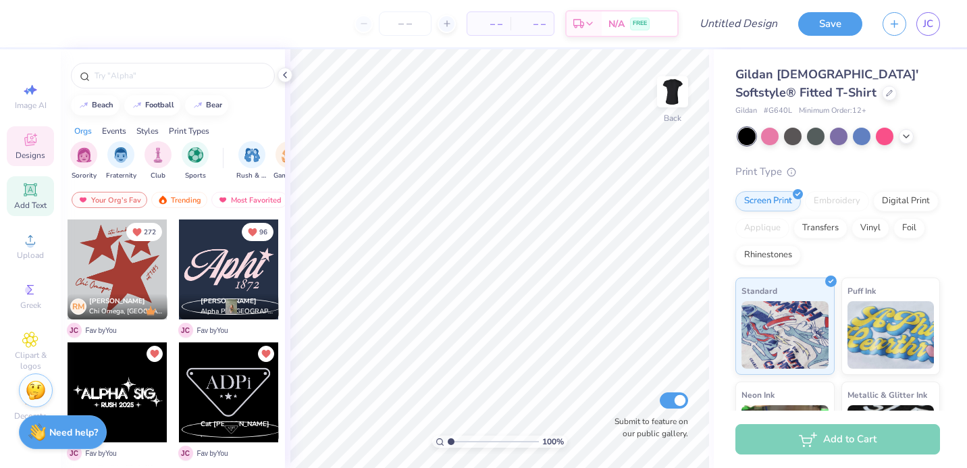
click at [43, 192] on div "Add Text" at bounding box center [30, 196] width 47 height 40
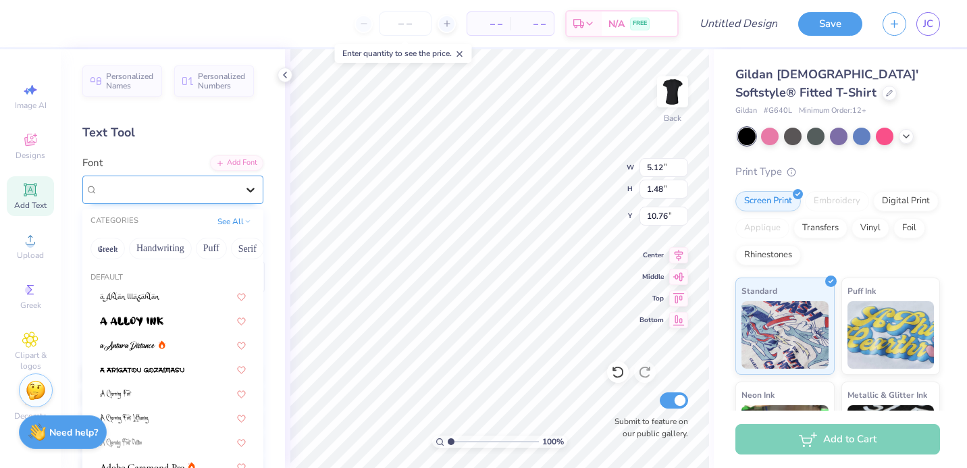
click at [244, 186] on icon at bounding box center [251, 190] width 14 height 14
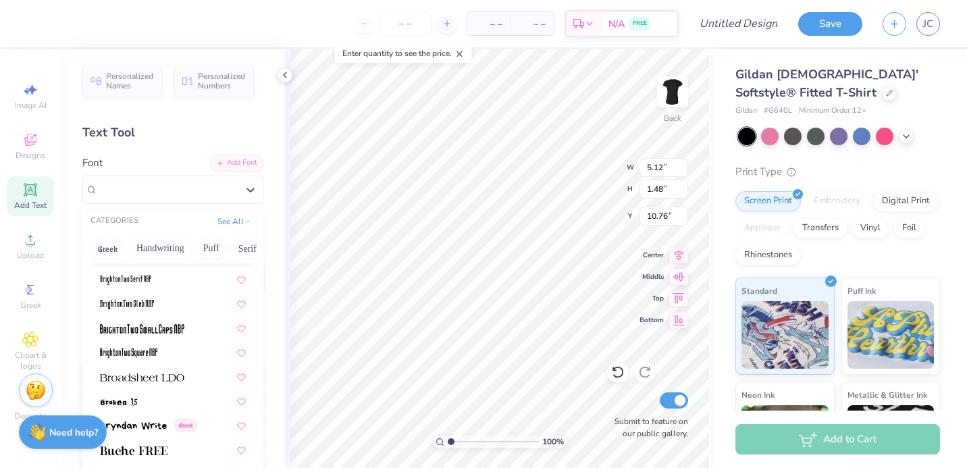
scroll to position [0, 32]
click at [222, 224] on button "See All" at bounding box center [234, 220] width 42 height 14
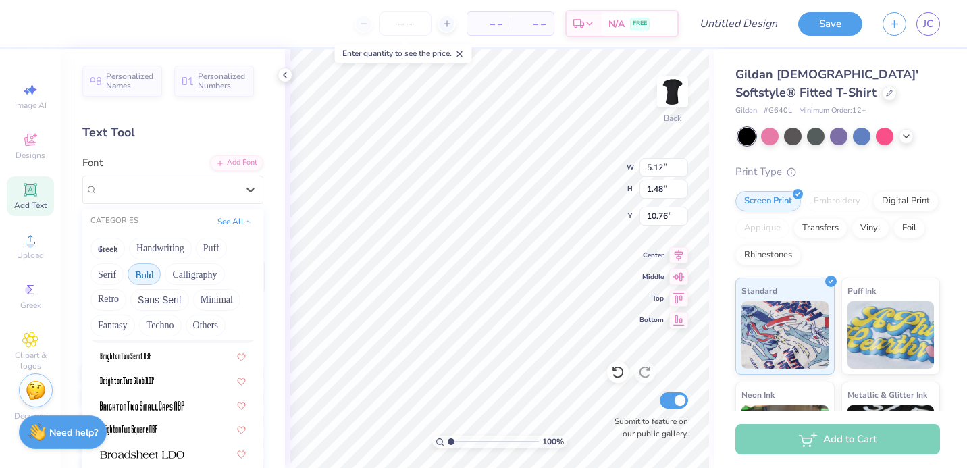
click at [152, 274] on button "Bold" at bounding box center [144, 274] width 33 height 22
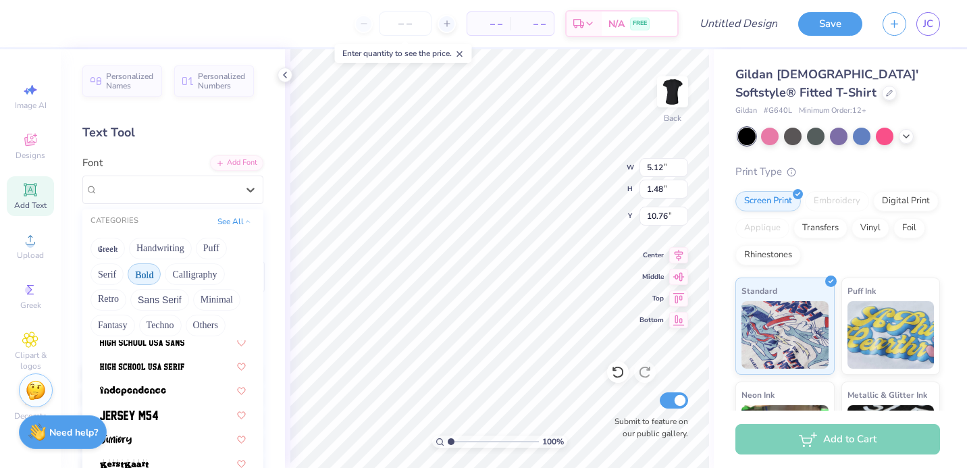
scroll to position [696, 0]
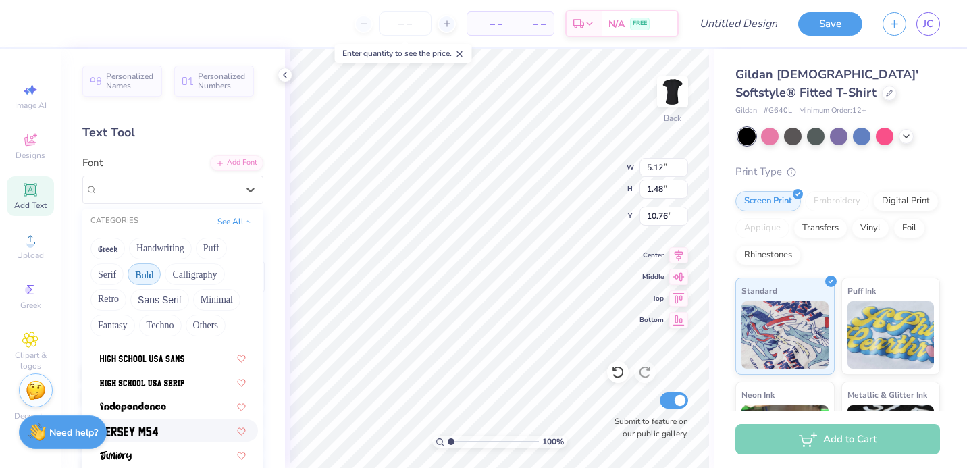
click at [132, 431] on img at bounding box center [129, 431] width 58 height 9
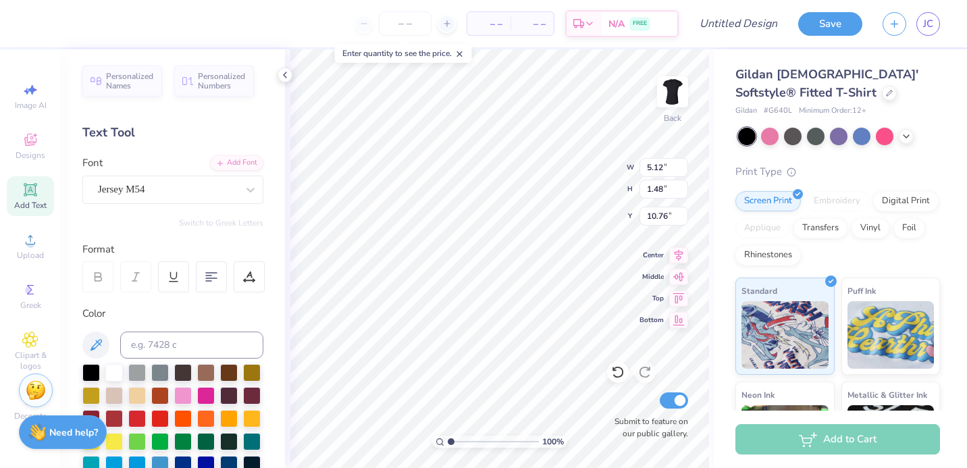
type input "4.05"
type input "1.62"
type input "10.69"
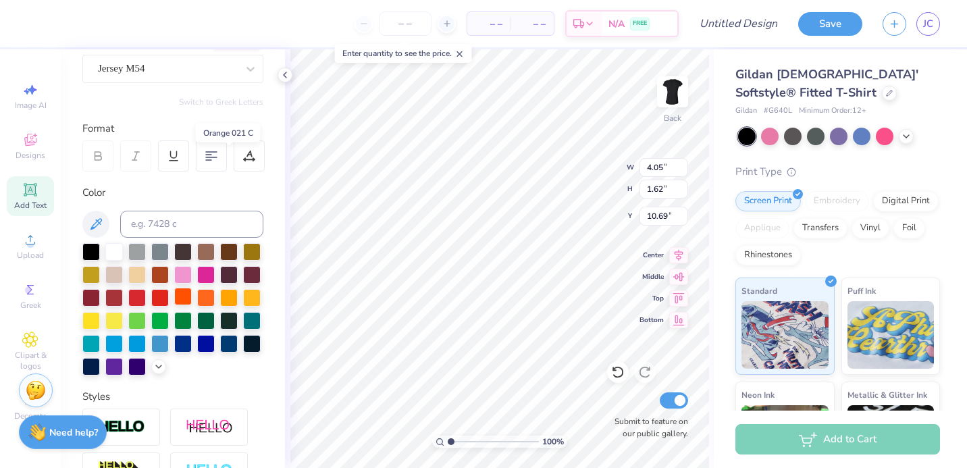
scroll to position [340, 0]
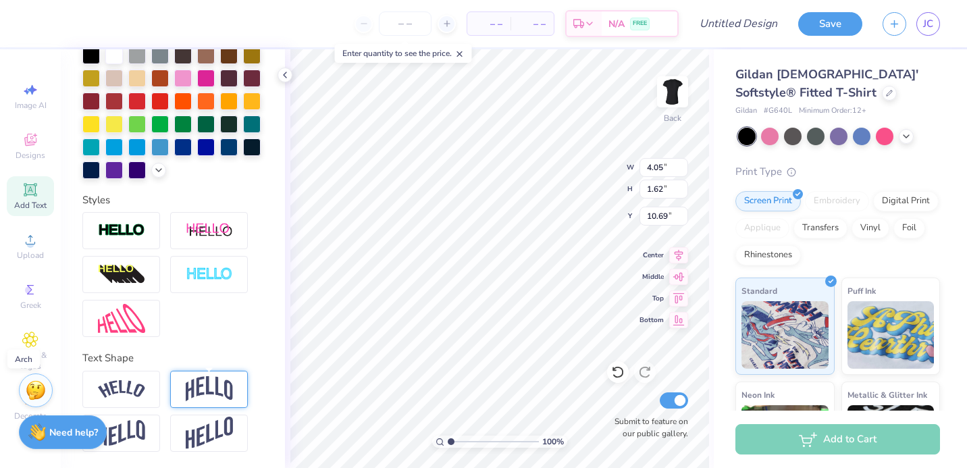
type textarea "DPHIE"
click at [197, 377] on img at bounding box center [209, 389] width 47 height 26
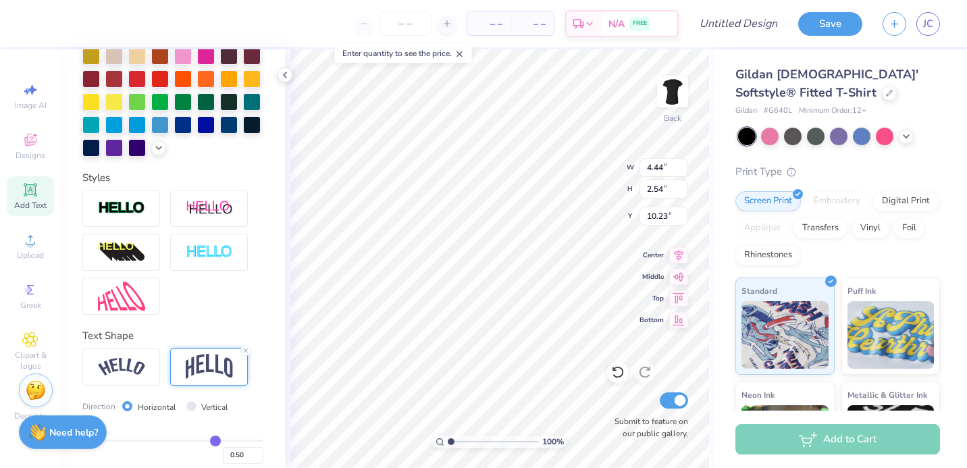
type input "3.00"
type input "6.24"
type input "3.57"
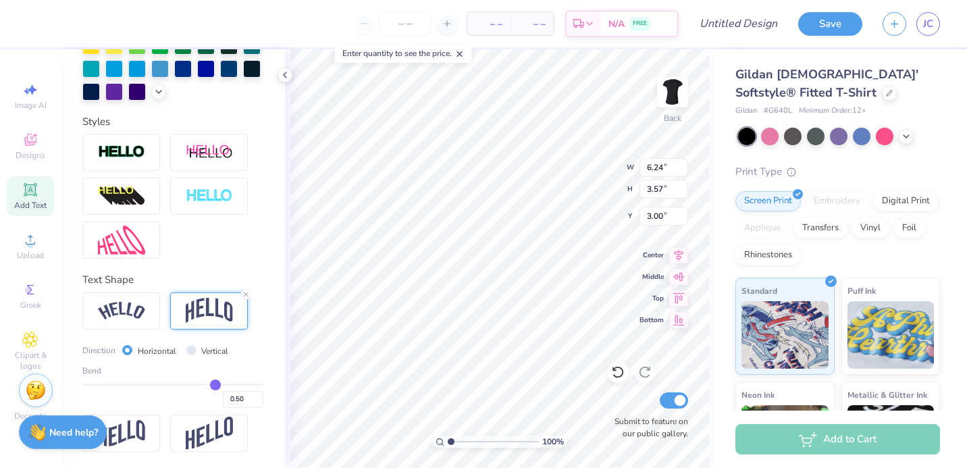
scroll to position [410, 0]
type input "0.51"
type input "0.5"
type input "0.50"
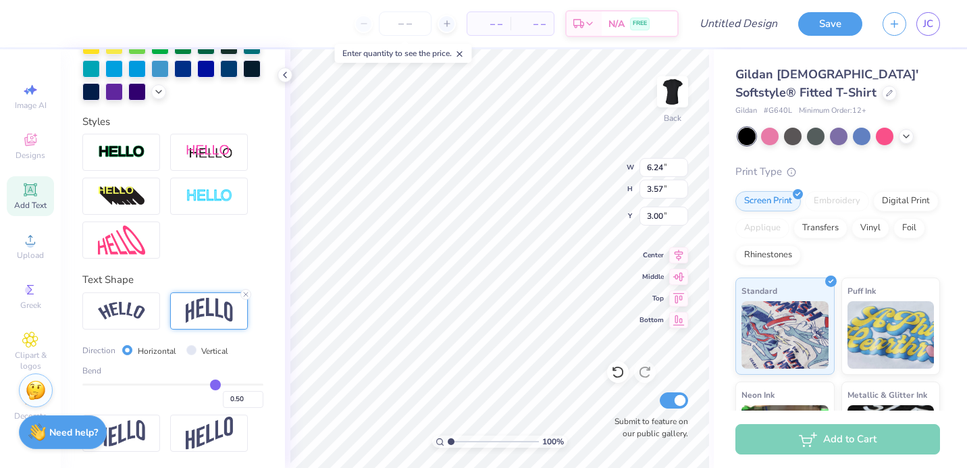
type input "0.48"
type input "0.47"
type input "0.46"
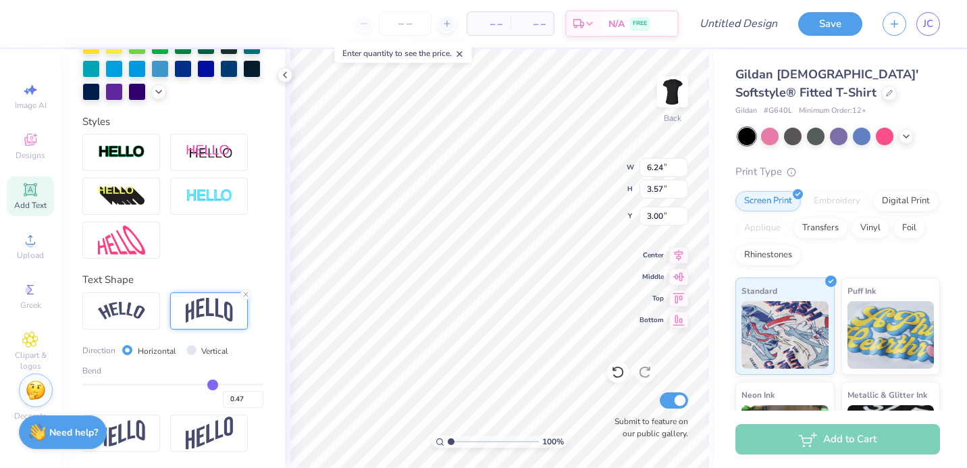
type input "0.46"
type input "0.45"
type input "0.44"
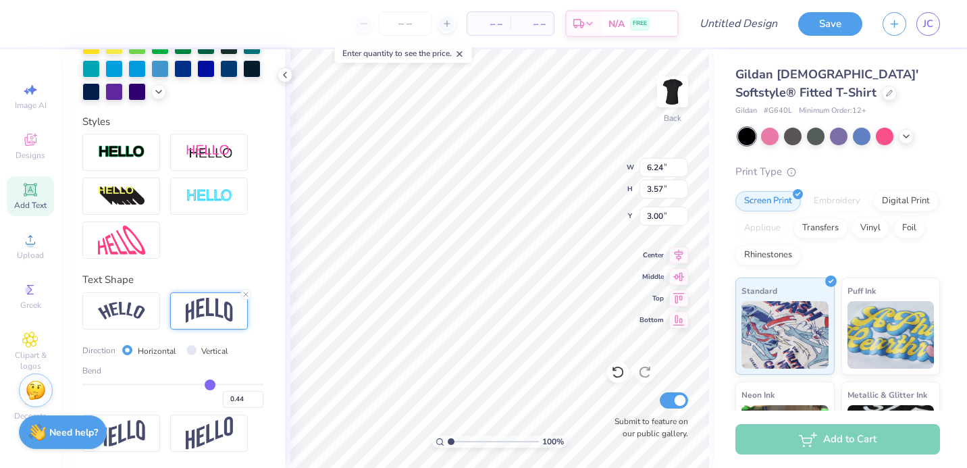
type input "0.43"
type input "0.42"
type input "0.41"
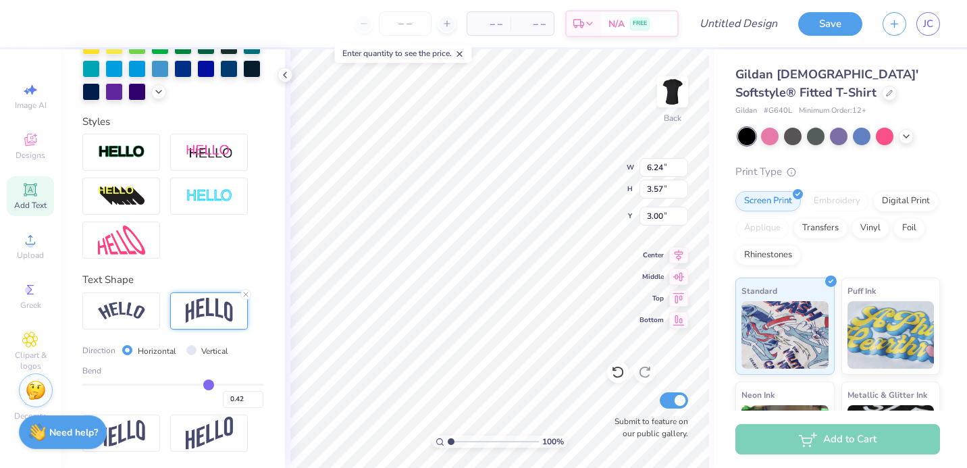
type input "0.41"
drag, startPoint x: 209, startPoint y: 390, endPoint x: 202, endPoint y: 390, distance: 6.8
type input "0.41"
click at [201, 386] on input "range" at bounding box center [172, 385] width 181 height 2
type input "3.32"
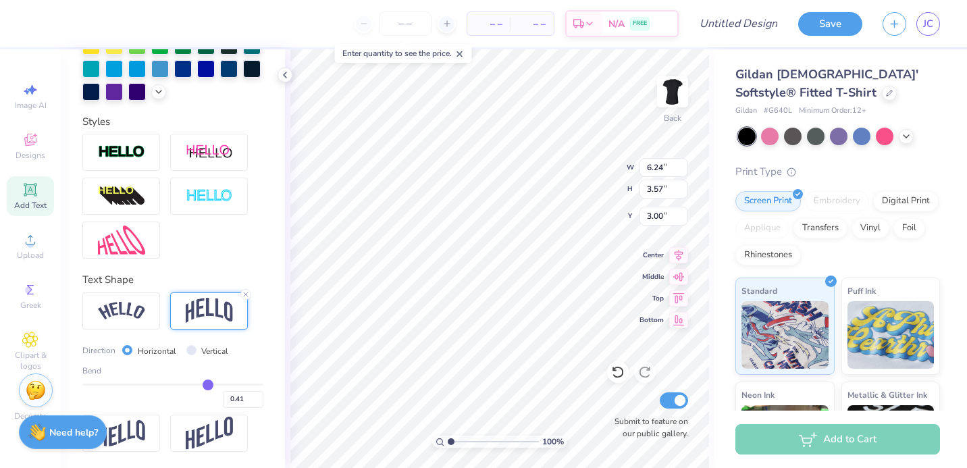
type input "3.13"
type input "0.43"
type input "0.42"
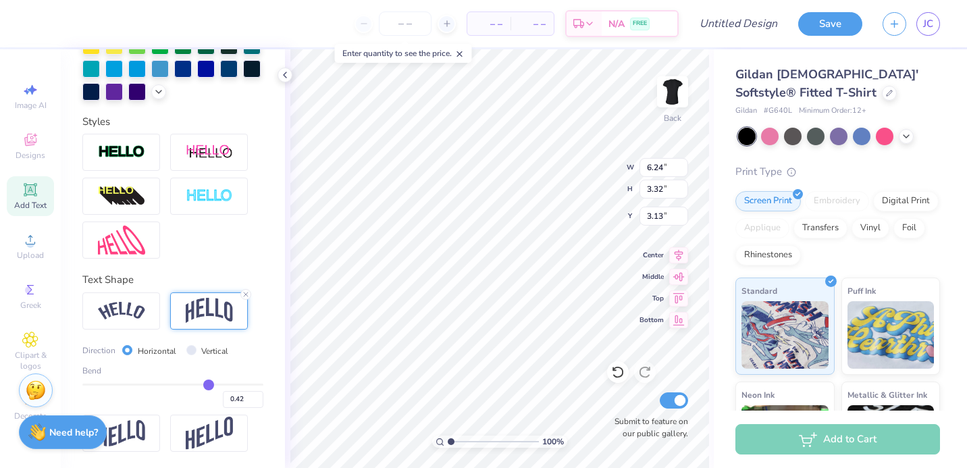
type input "0.41"
type input "0.4"
type input "0.40"
type input "0.39"
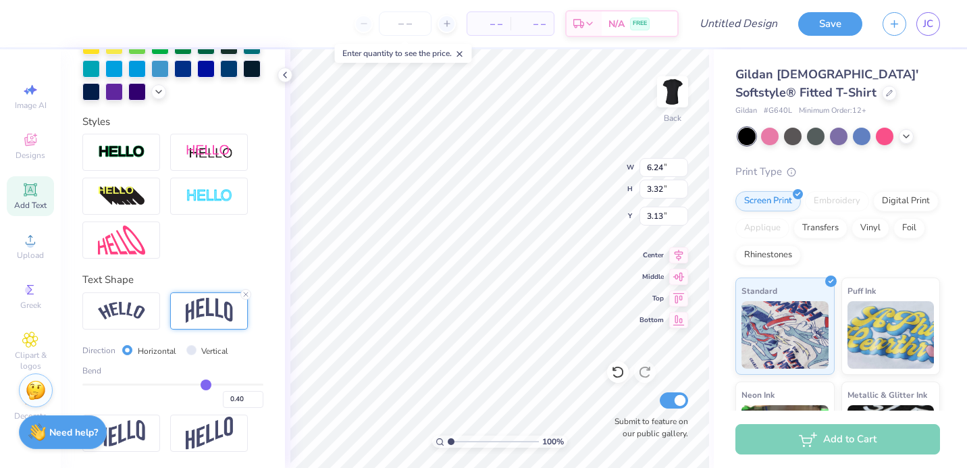
type input "0.39"
type input "0.38"
type input "0.37"
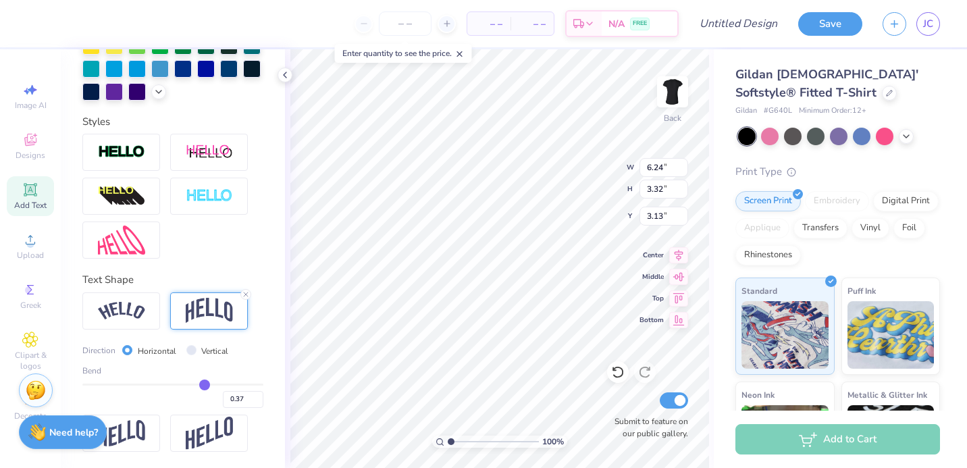
type input "0.36"
type input "0.34"
type input "0.33"
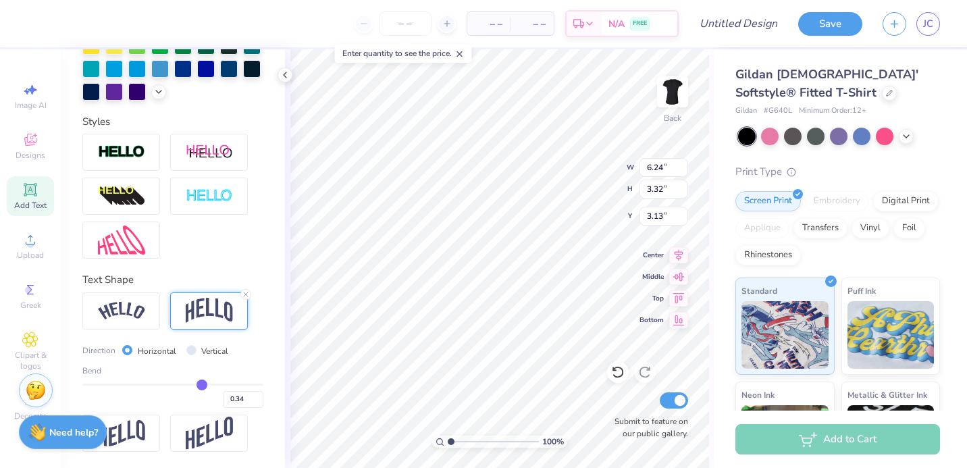
type input "0.33"
type input "0.32"
type input "0.31"
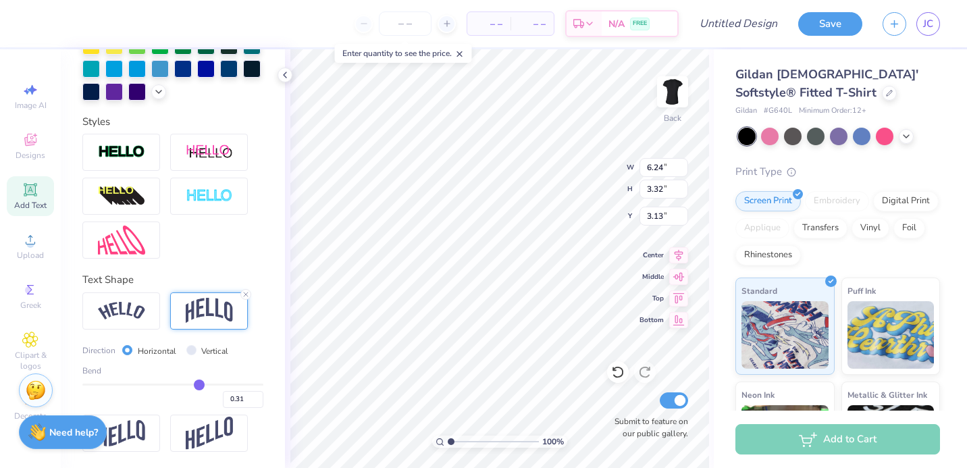
type input "0.3"
type input "0.30"
type input "0.29"
drag, startPoint x: 202, startPoint y: 390, endPoint x: 190, endPoint y: 390, distance: 11.5
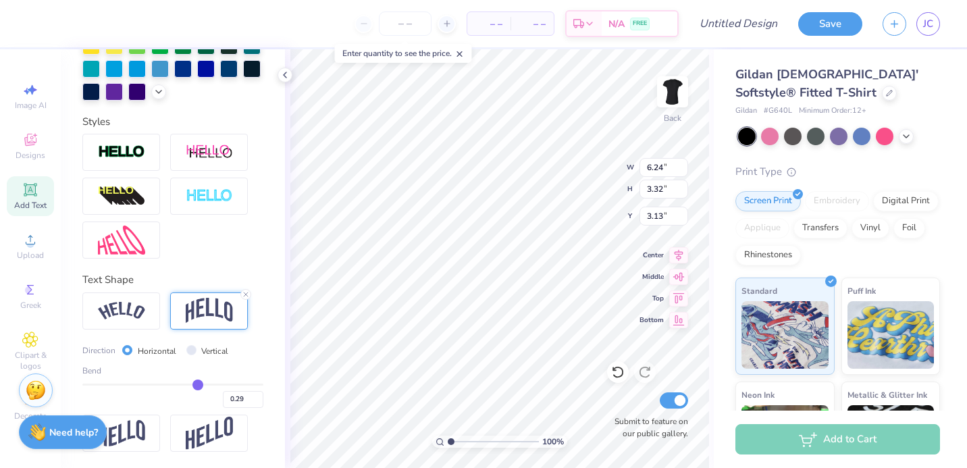
type input "0.29"
click at [190, 386] on input "range" at bounding box center [172, 385] width 181 height 2
type input "3.00"
type input "3.28"
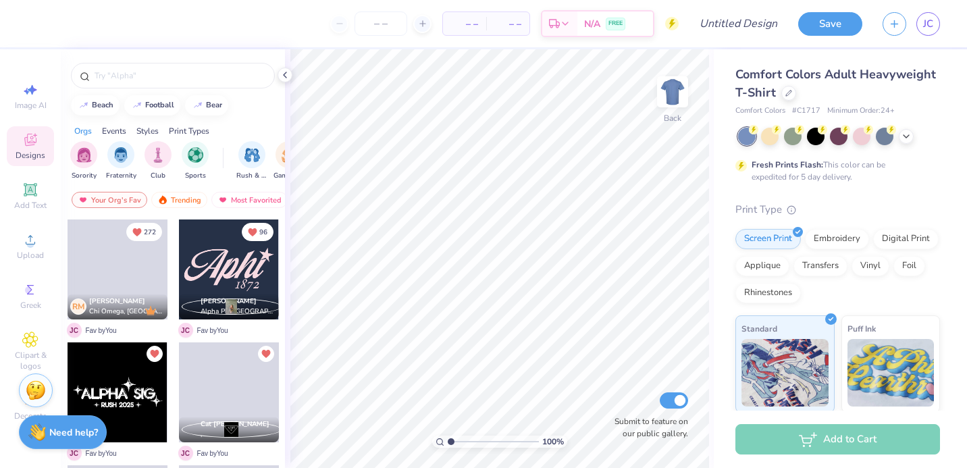
click at [115, 384] on div at bounding box center [118, 392] width 100 height 100
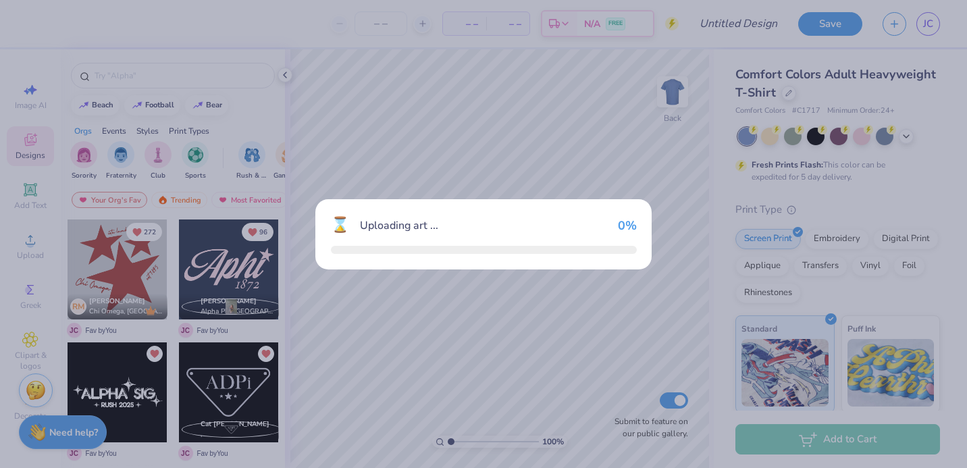
click at [115, 384] on div "⌛ Uploading art ... 0 %" at bounding box center [483, 234] width 967 height 468
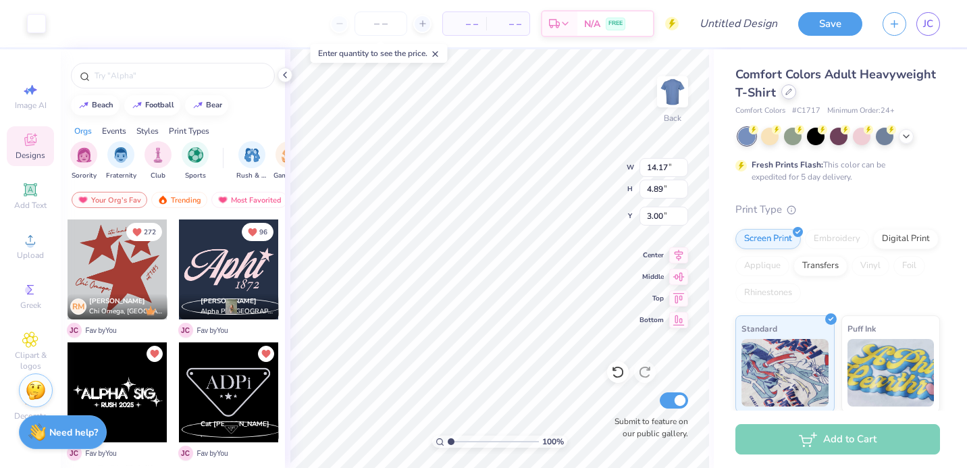
click at [796, 96] on div at bounding box center [788, 91] width 15 height 15
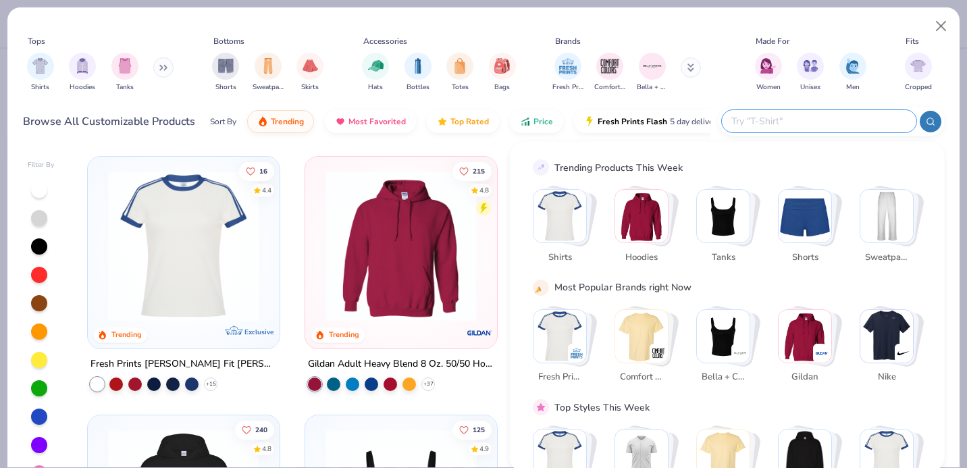
click at [822, 128] on input "text" at bounding box center [818, 121] width 177 height 16
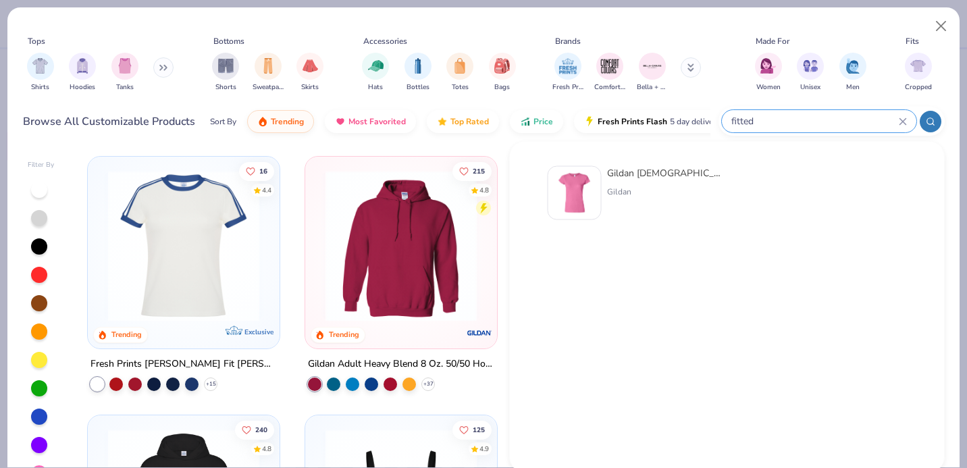
type input "fitted"
click at [611, 207] on div "Gildan [DEMOGRAPHIC_DATA]' Softstyle® Fitted T-Shirt Gildan" at bounding box center [663, 193] width 113 height 54
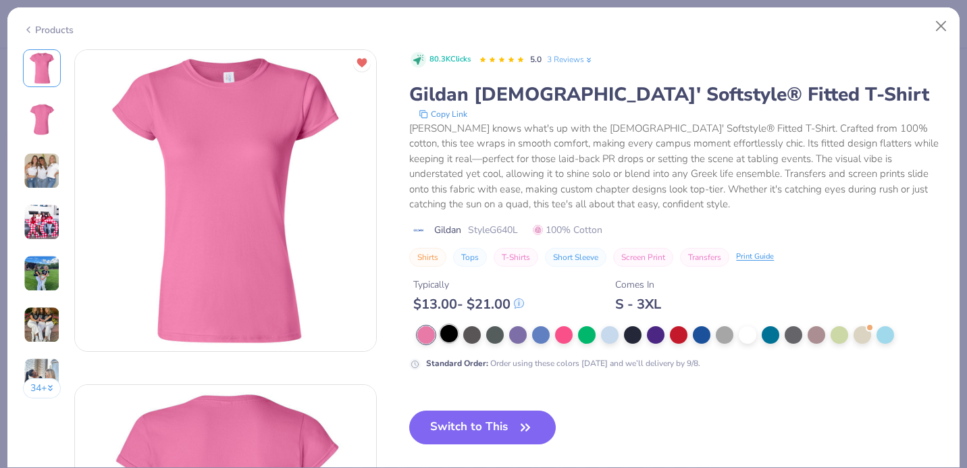
click at [457, 339] on div at bounding box center [449, 334] width 18 height 18
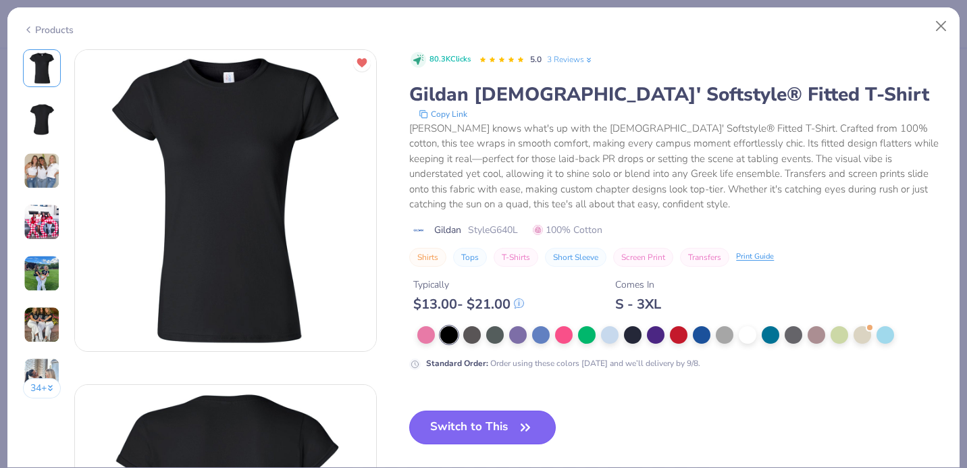
click at [501, 432] on button "Switch to This" at bounding box center [482, 428] width 147 height 34
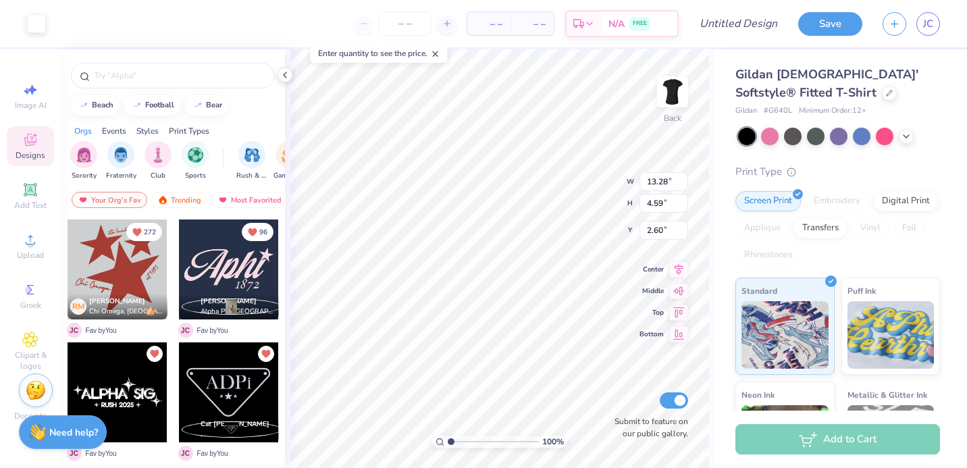
type input "2.59"
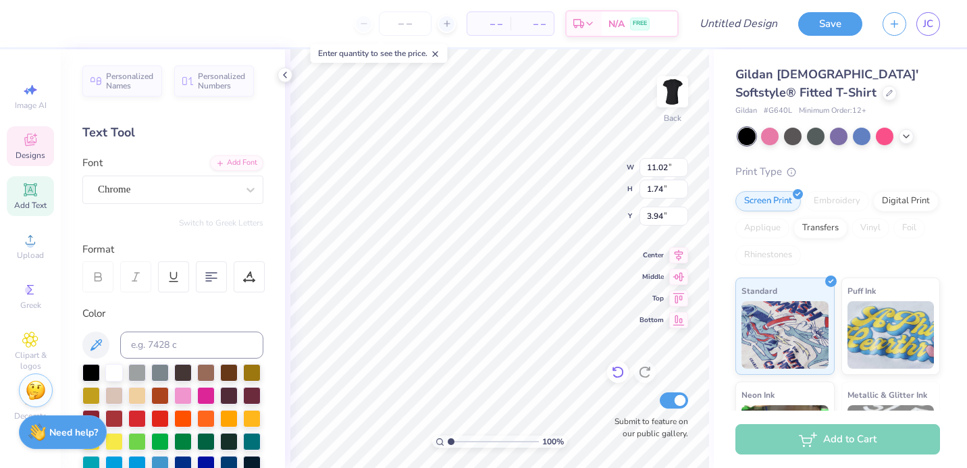
click at [619, 374] on icon at bounding box center [618, 372] width 14 height 14
type input "2.37"
type input "9.21"
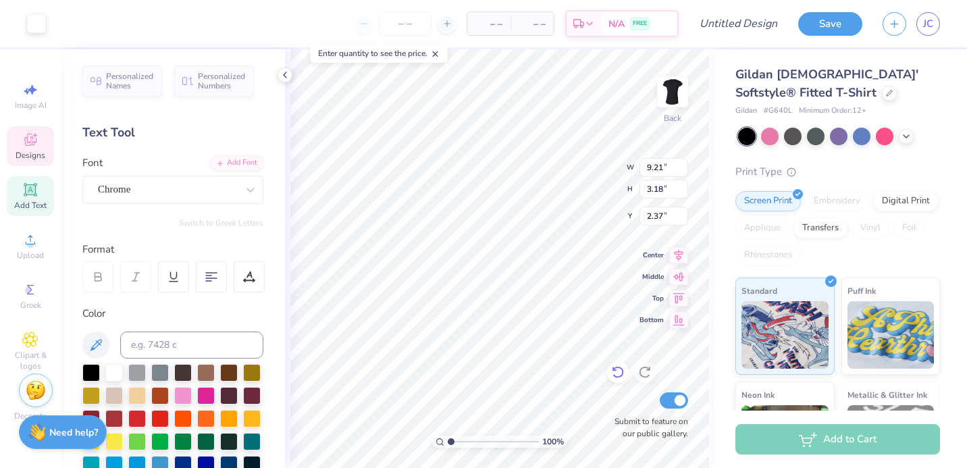
type input "3.18"
type input "2.33"
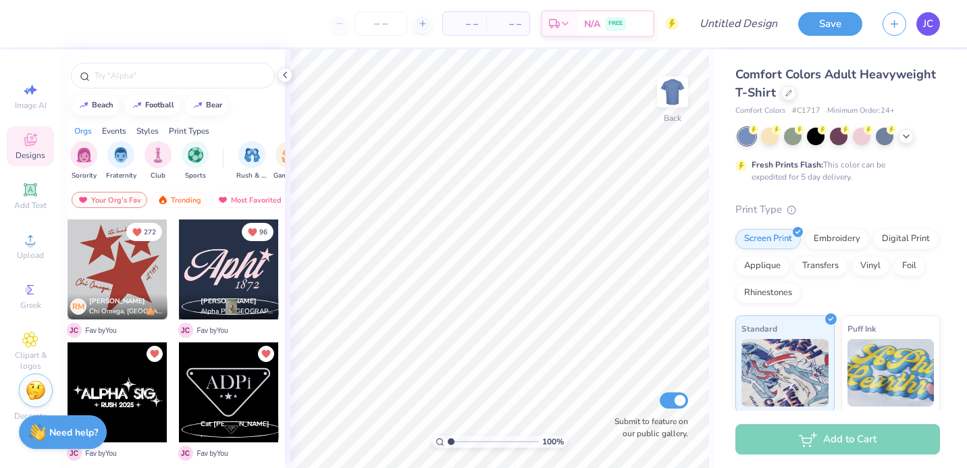
click at [923, 17] on span "JC" at bounding box center [928, 24] width 10 height 16
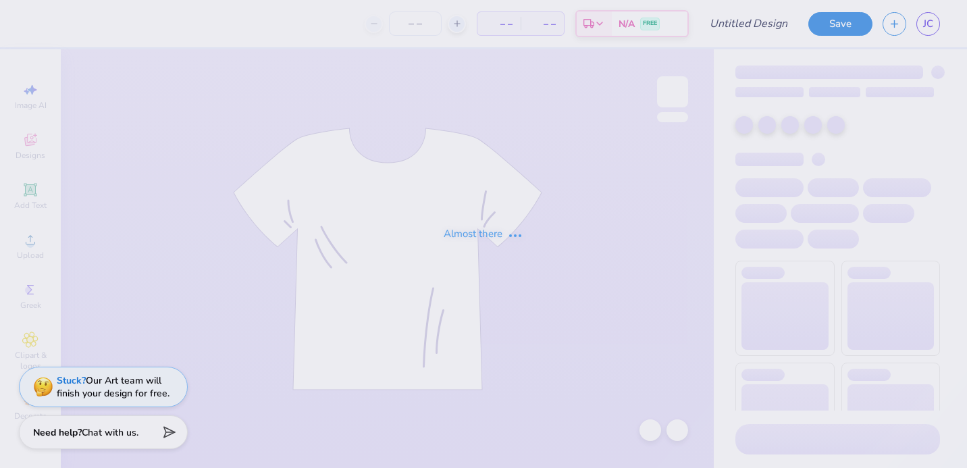
type input "PHILO #1"
type input "3"
type input "DPhie Bid Day Baby tee"
type input "50"
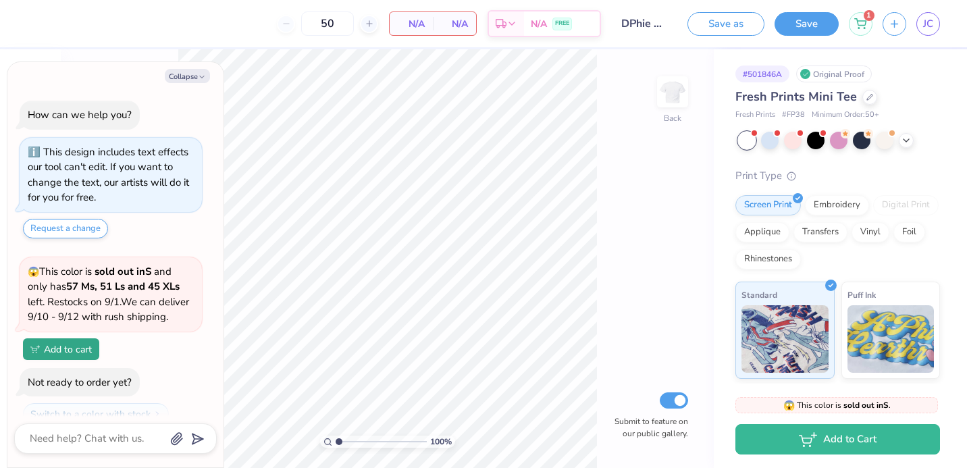
scroll to position [45, 0]
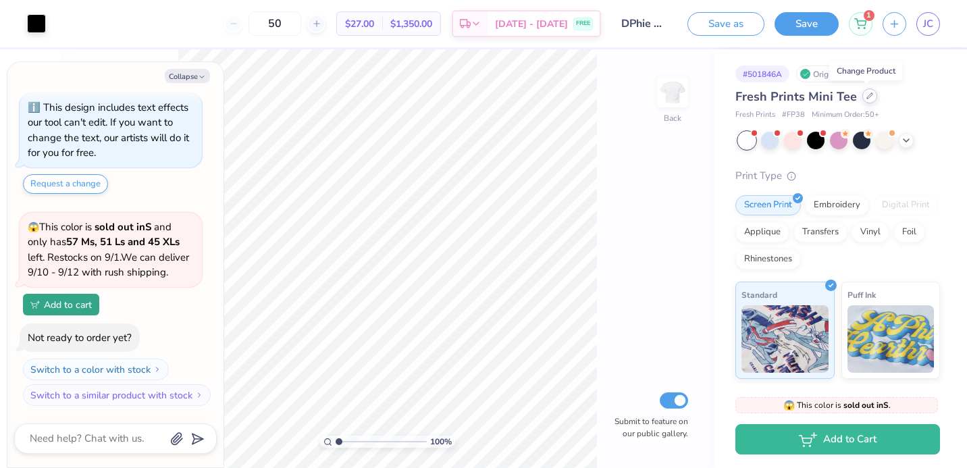
click at [863, 98] on div at bounding box center [870, 95] width 15 height 15
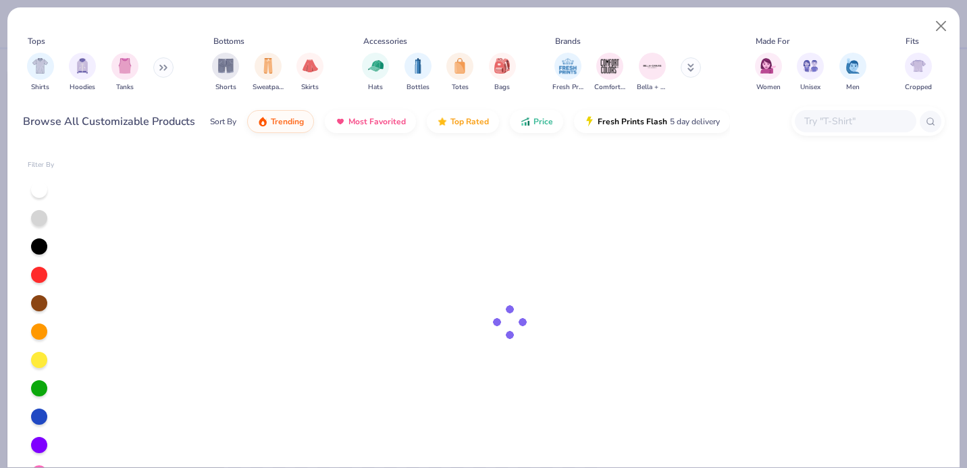
type textarea "x"
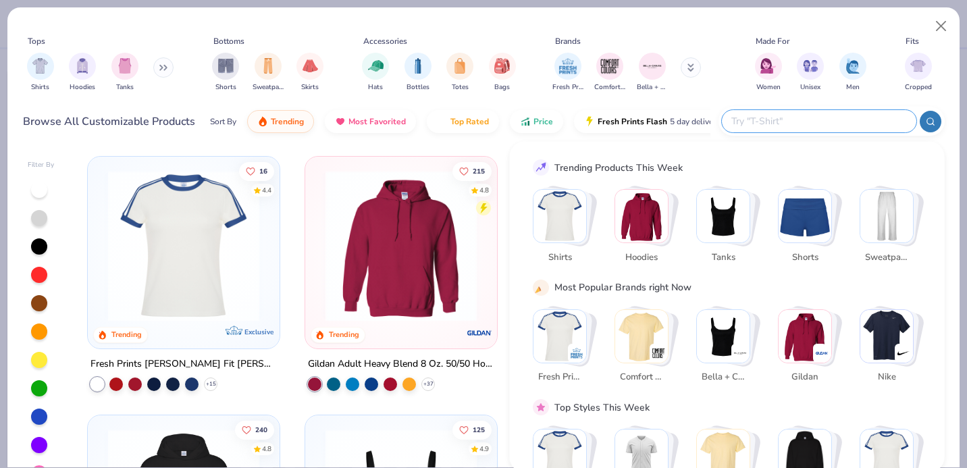
click at [842, 128] on input "text" at bounding box center [818, 121] width 177 height 16
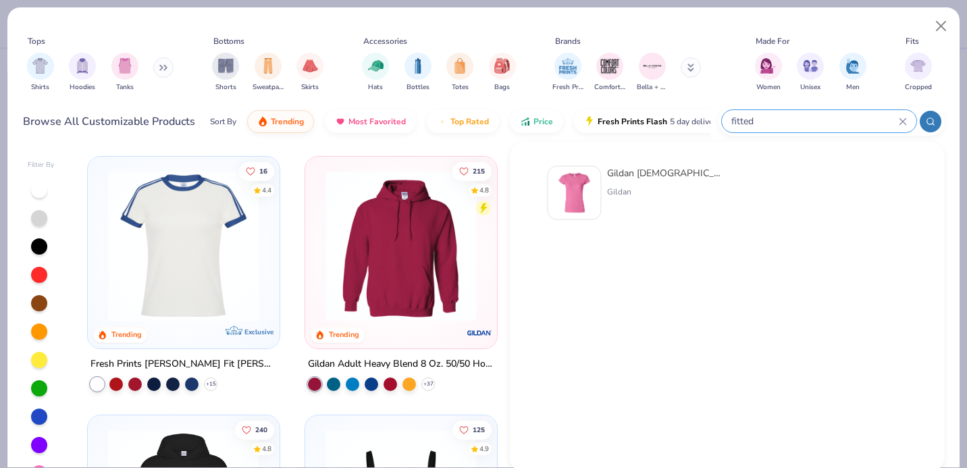
type input "fitted"
click at [563, 186] on img at bounding box center [575, 193] width 42 height 42
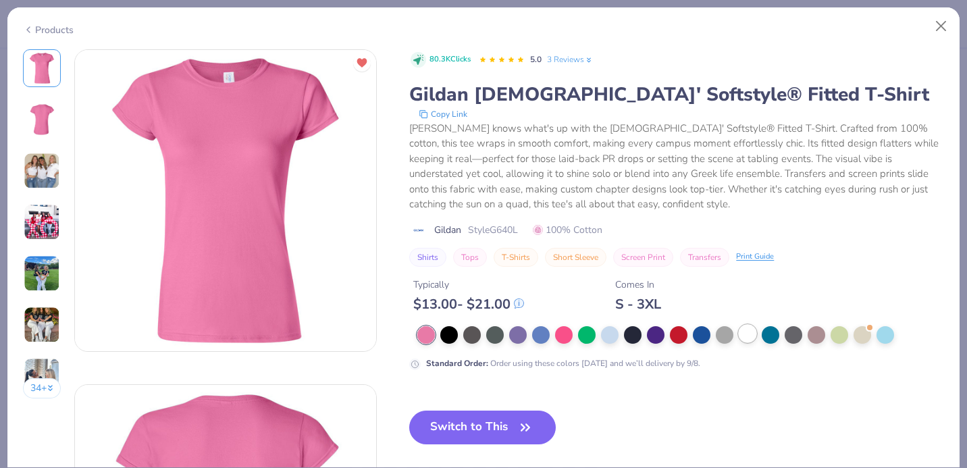
click at [753, 330] on div at bounding box center [748, 334] width 18 height 18
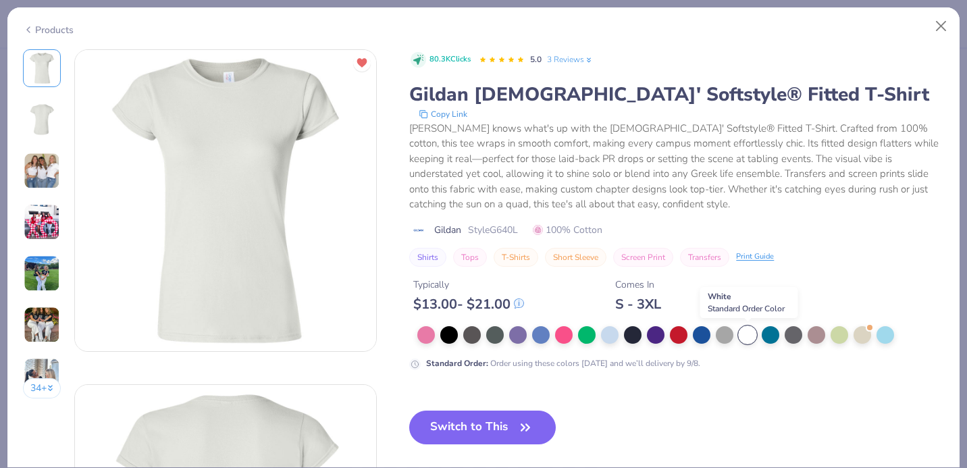
click at [741, 334] on div at bounding box center [748, 335] width 18 height 18
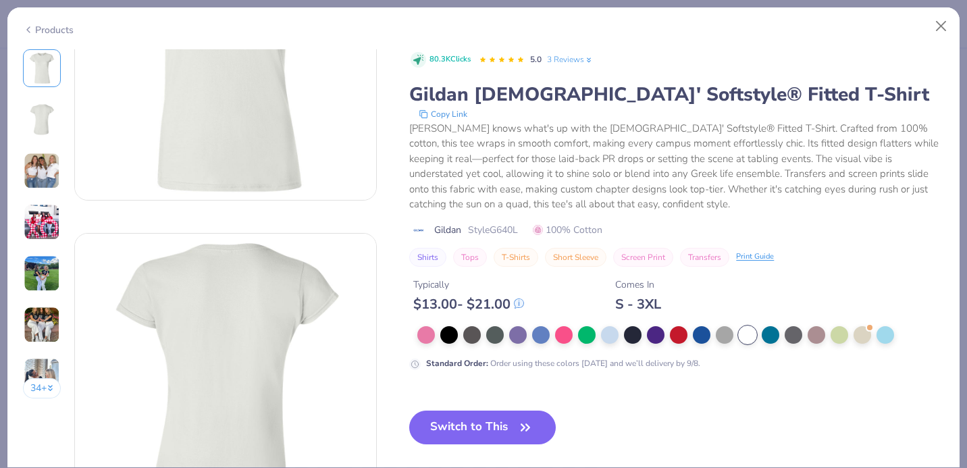
scroll to position [155, 0]
click at [492, 422] on button "Switch to This" at bounding box center [482, 428] width 147 height 34
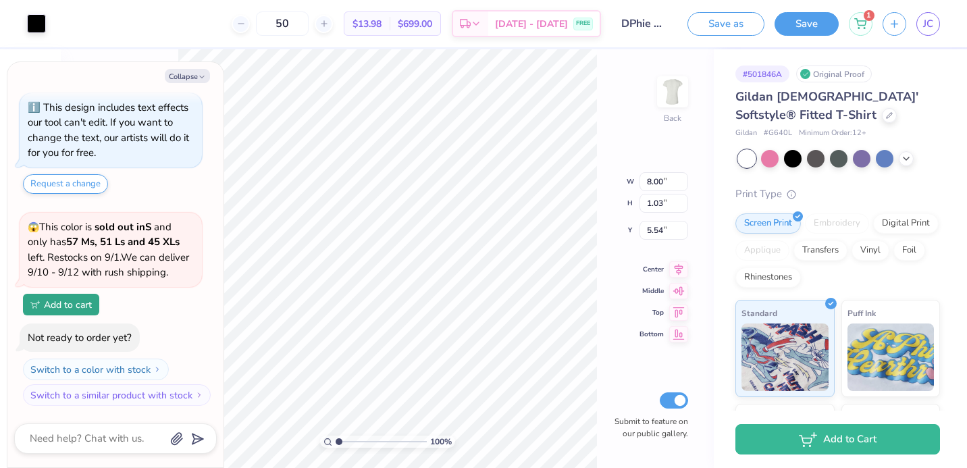
type textarea "x"
type input "3.00"
click at [907, 160] on icon at bounding box center [906, 157] width 11 height 11
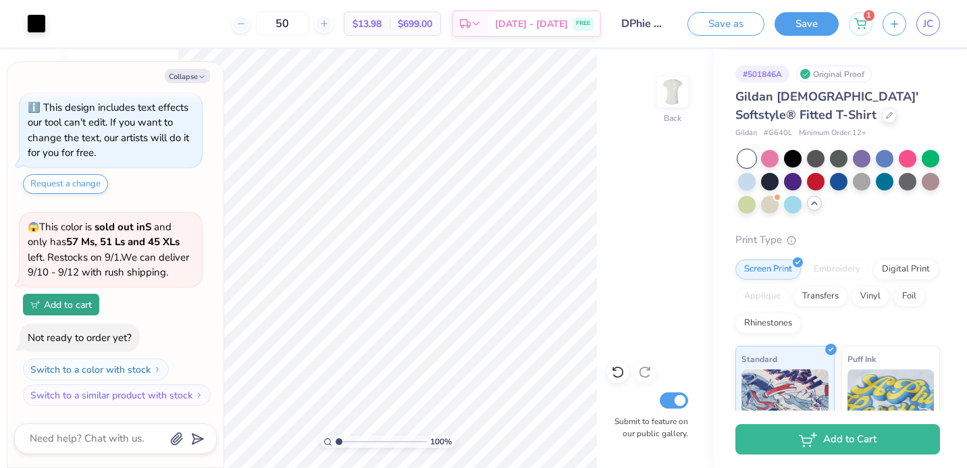
click at [744, 157] on div at bounding box center [747, 159] width 18 height 18
click at [918, 258] on div "Print Type Screen Print Embroidery Digital Print Applique Transfers Vinyl Foil …" at bounding box center [838, 441] width 205 height 419
click at [790, 16] on button "Save" at bounding box center [807, 22] width 64 height 24
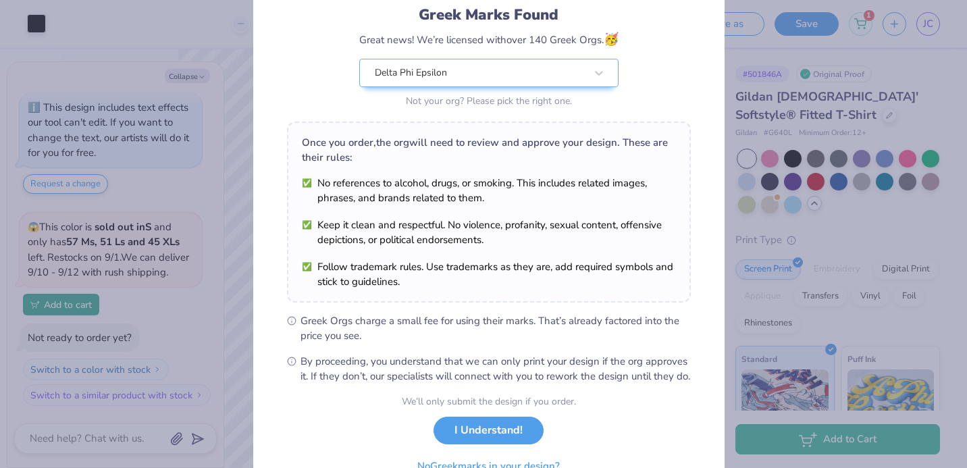
scroll to position [164, 0]
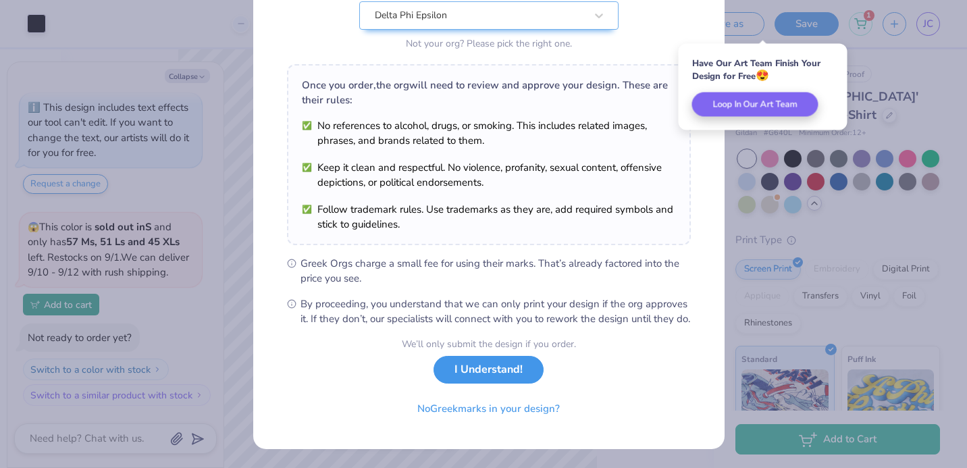
click at [475, 373] on button "I Understand!" at bounding box center [489, 370] width 110 height 28
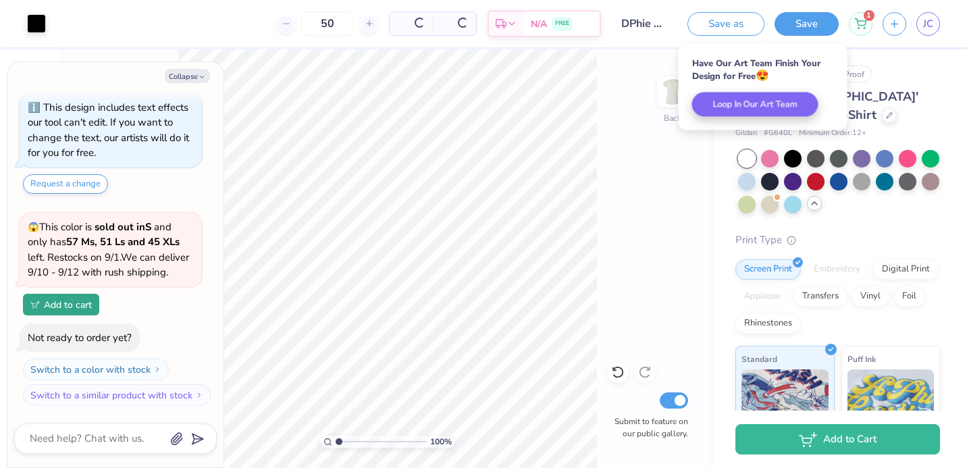
scroll to position [0, 0]
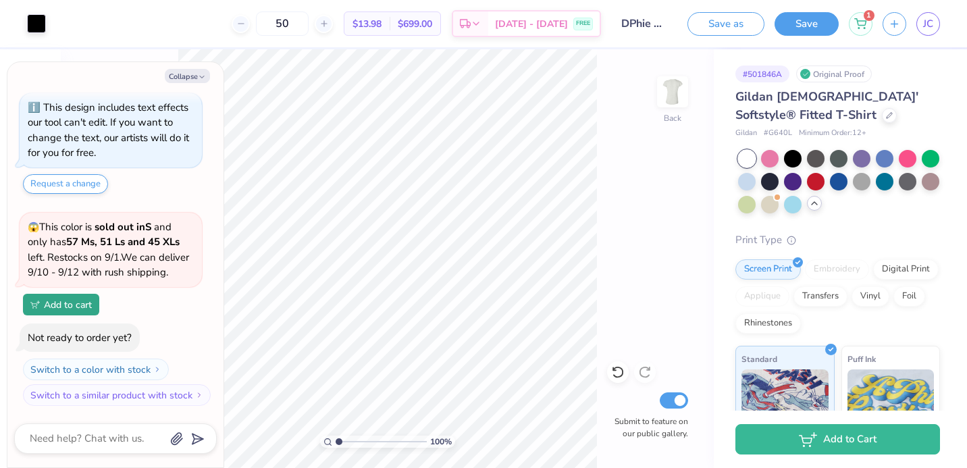
type textarea "x"
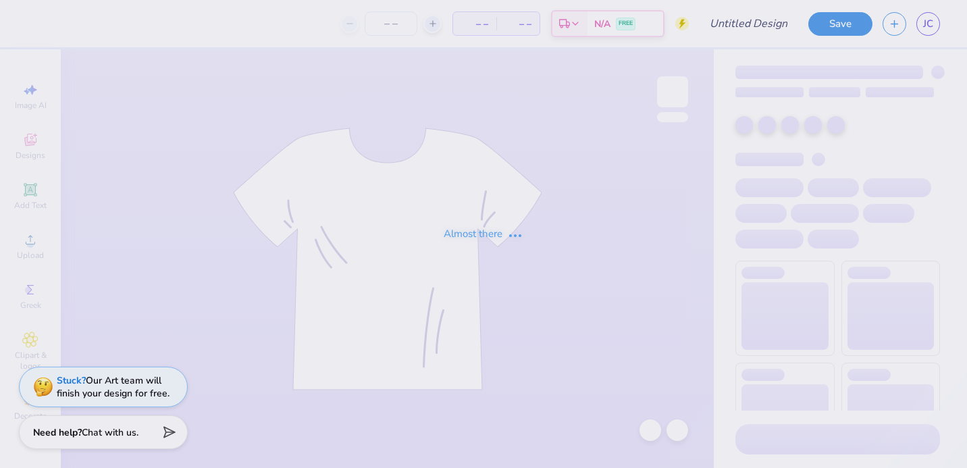
type input "DPhie Bid Day"
type input "40"
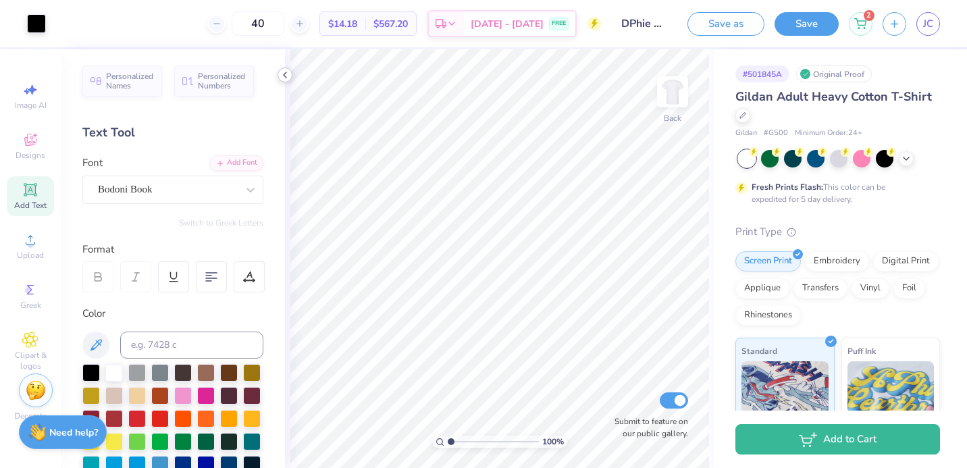
click at [287, 75] on icon at bounding box center [285, 75] width 11 height 11
